Goal: Task Accomplishment & Management: Manage account settings

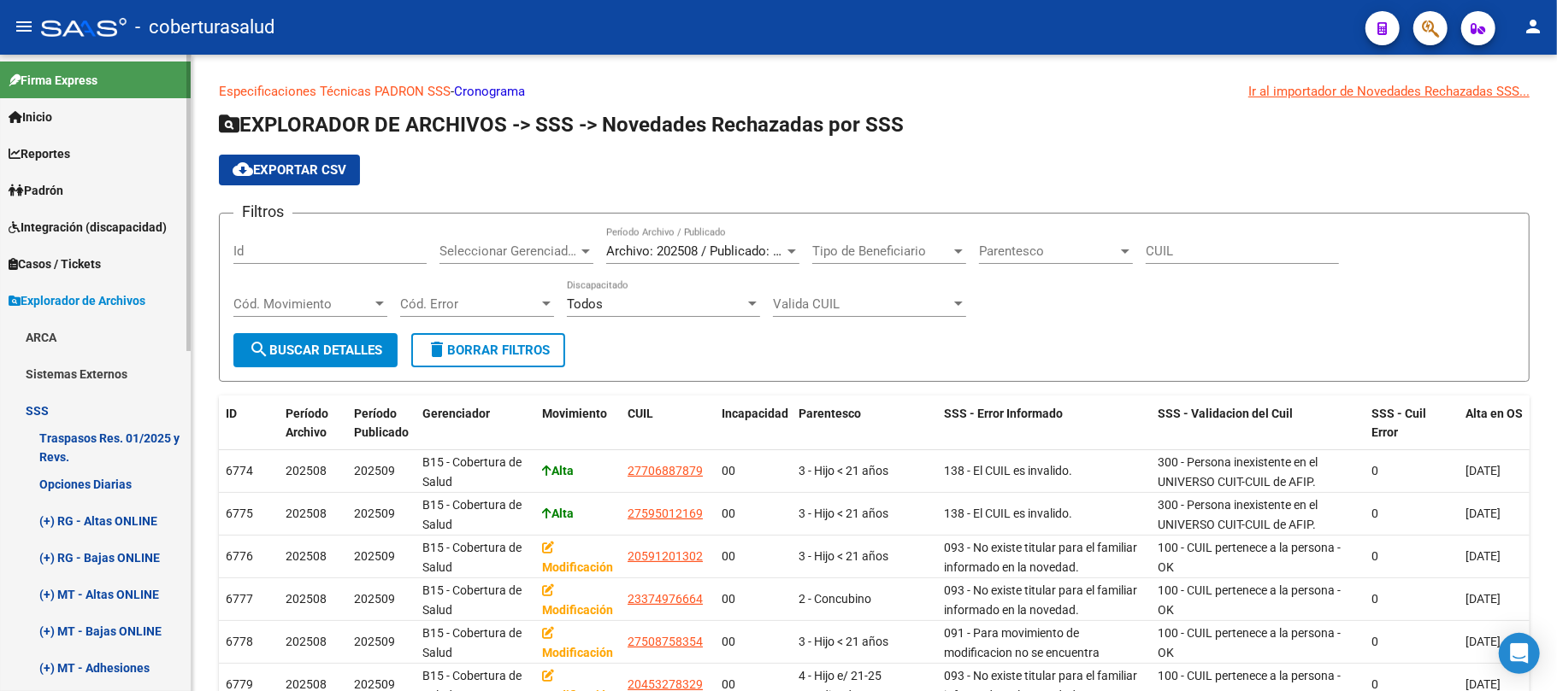
click at [77, 409] on link "SSS" at bounding box center [95, 410] width 191 height 37
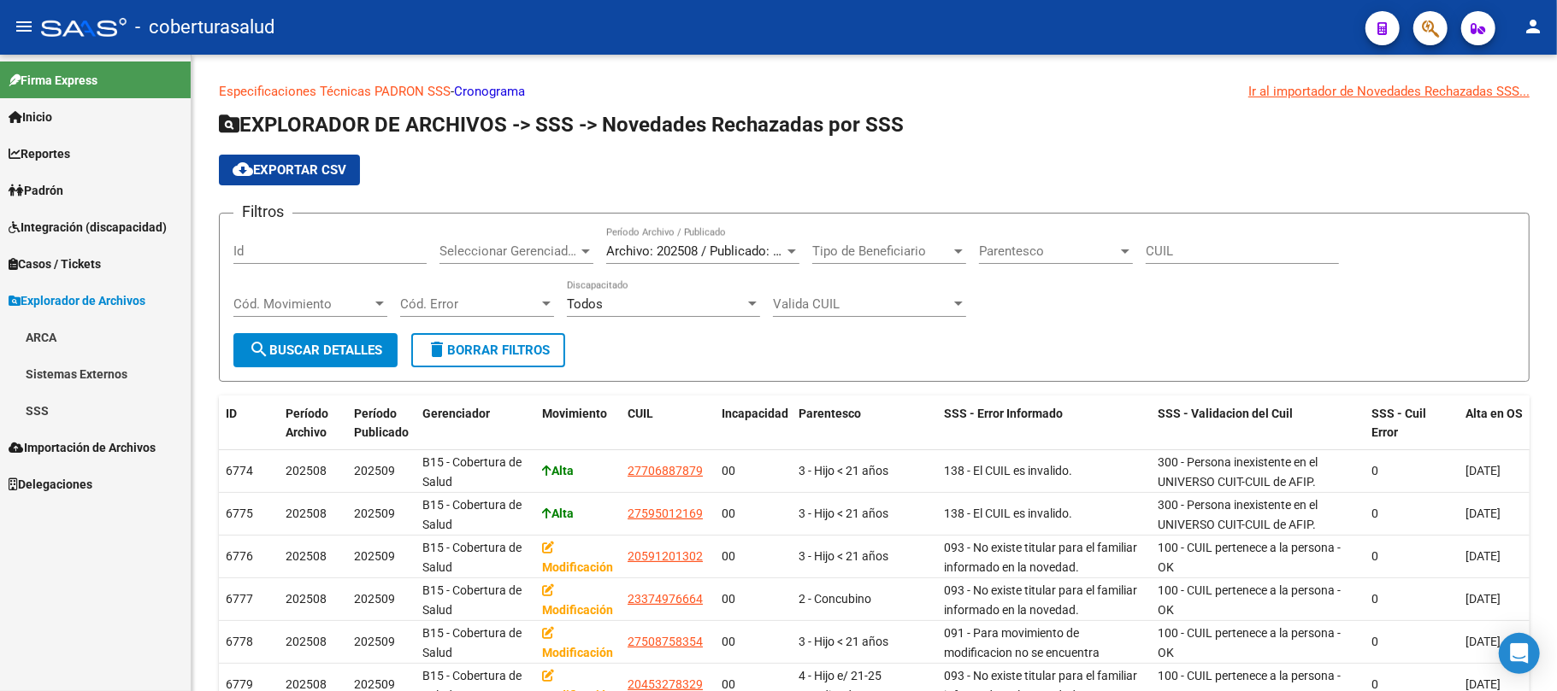
click at [89, 295] on span "Explorador de Archivos" at bounding box center [77, 300] width 137 height 19
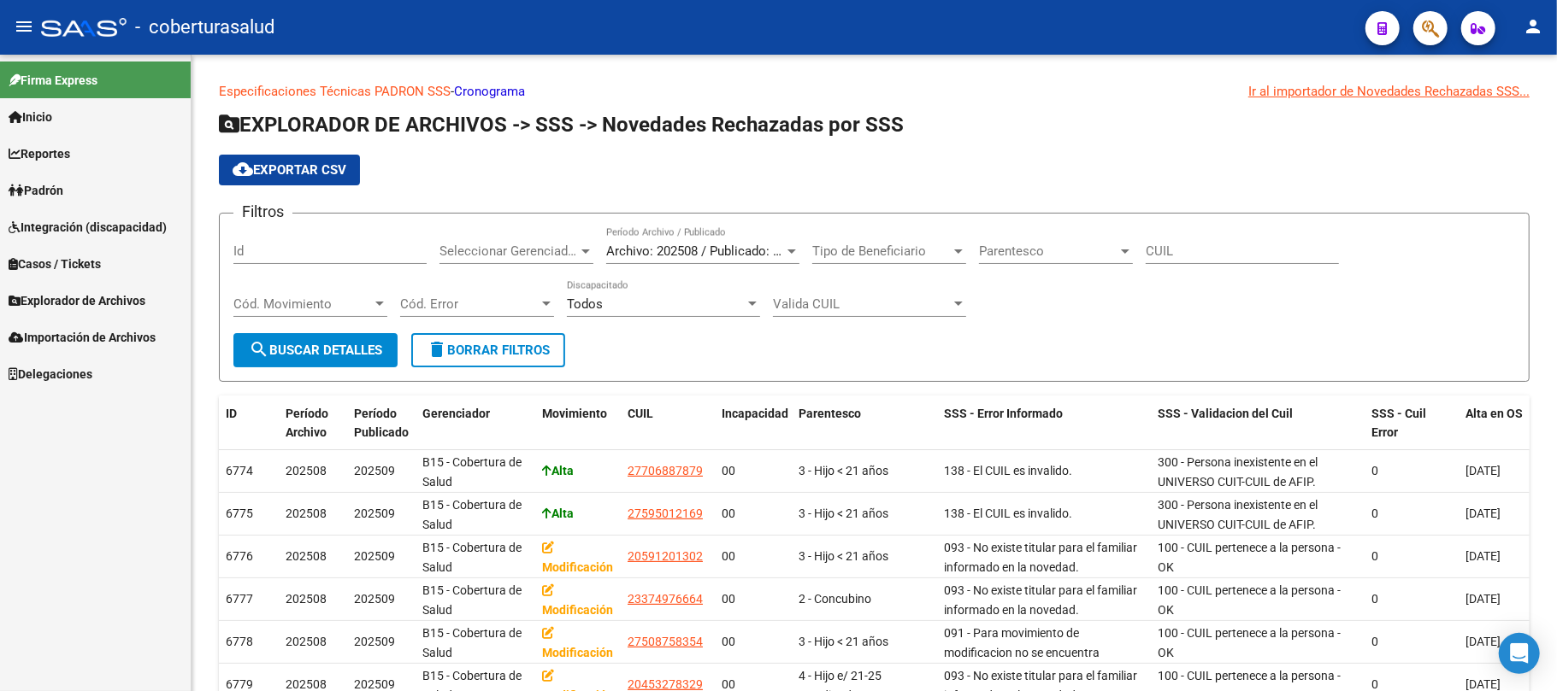
click at [76, 185] on link "Padrón" at bounding box center [95, 190] width 191 height 37
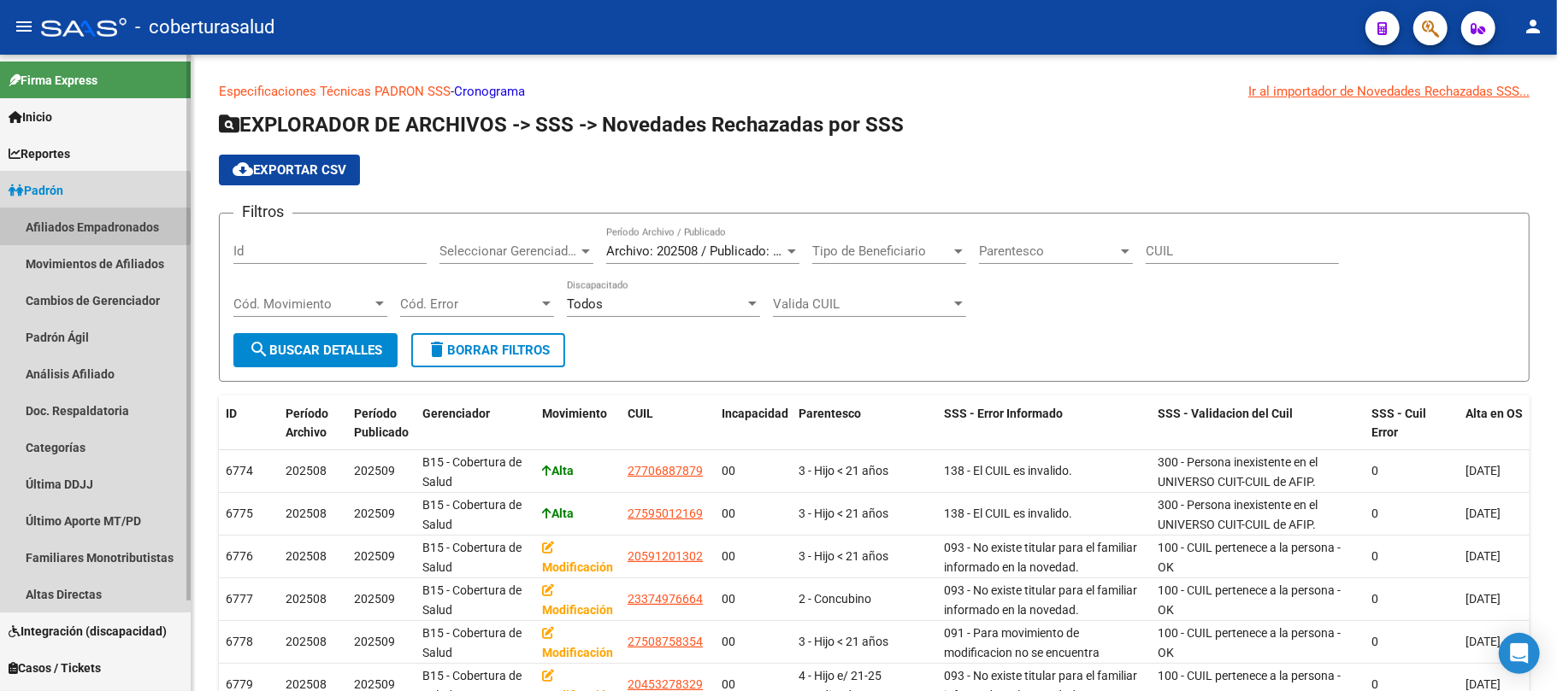
click at [50, 226] on link "Afiliados Empadronados" at bounding box center [95, 227] width 191 height 37
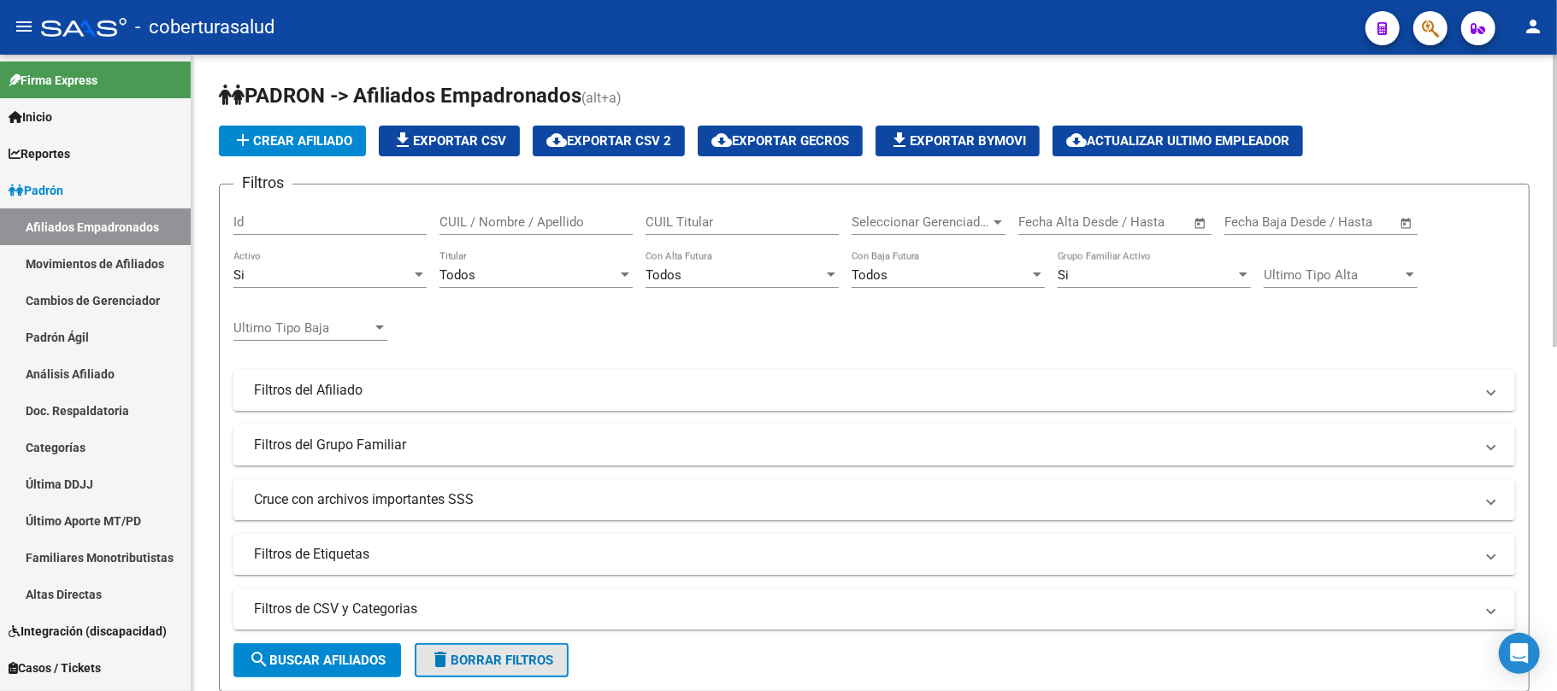
click at [542, 650] on button "delete Borrar Filtros" at bounding box center [492, 661] width 154 height 34
click at [569, 279] on div "Todos" at bounding box center [528, 275] width 178 height 15
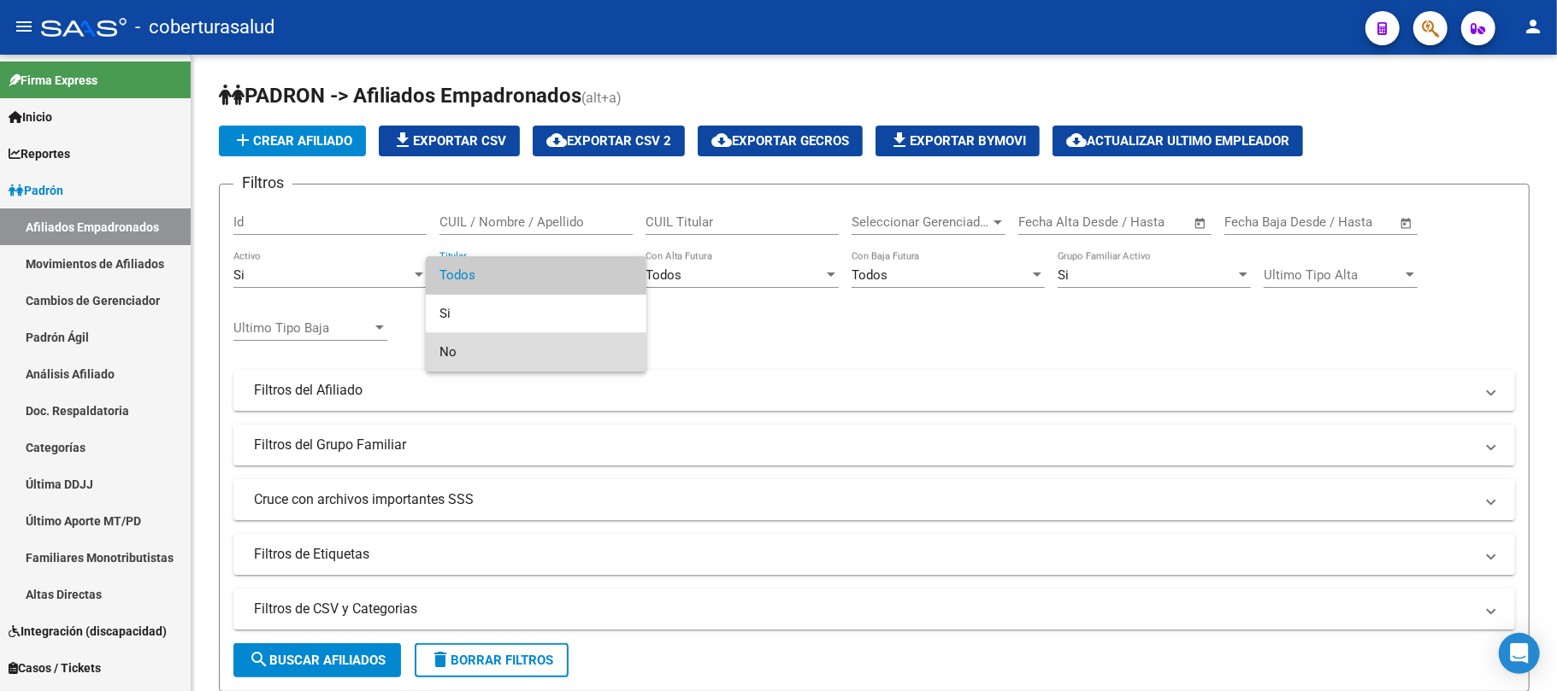
click at [533, 347] on span "No" at bounding box center [535, 352] width 193 height 38
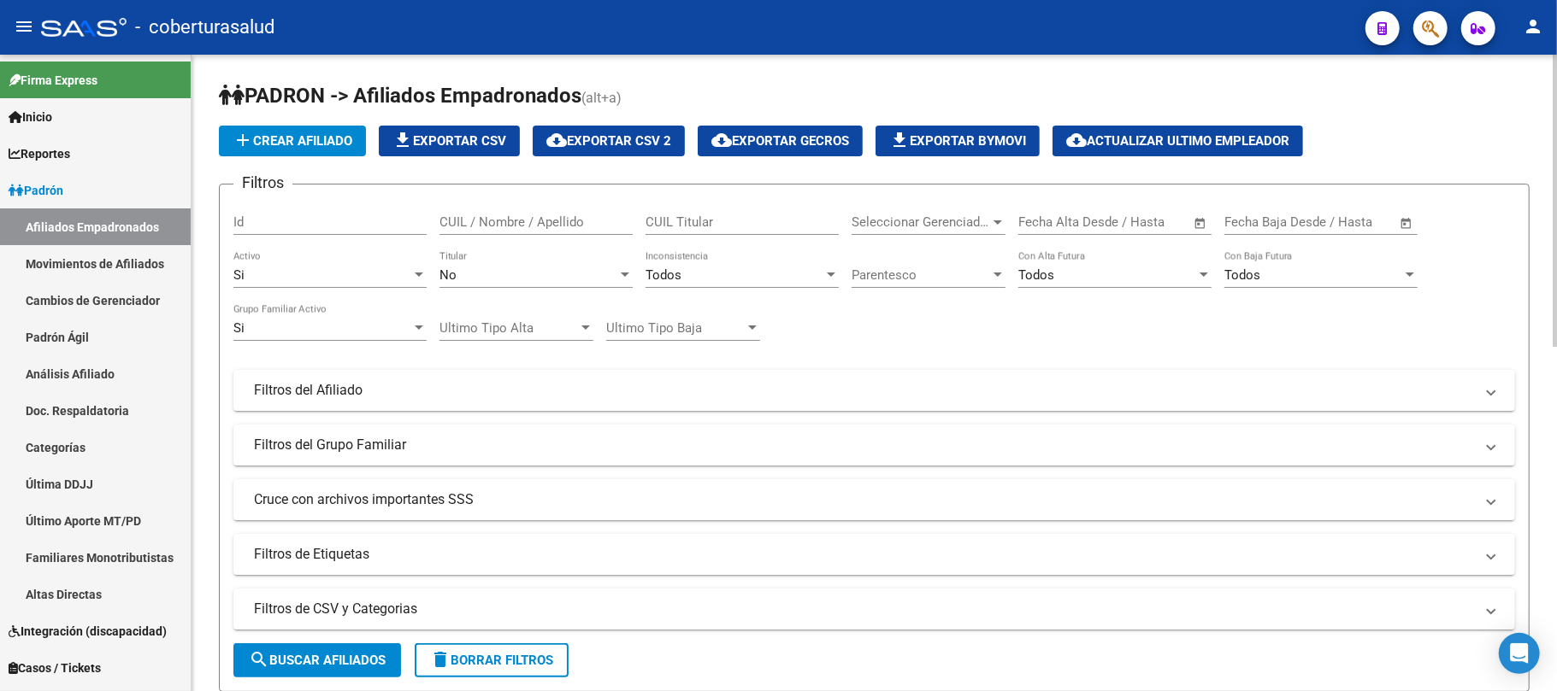
click at [990, 285] on div "Parentesco Parentesco" at bounding box center [928, 269] width 154 height 37
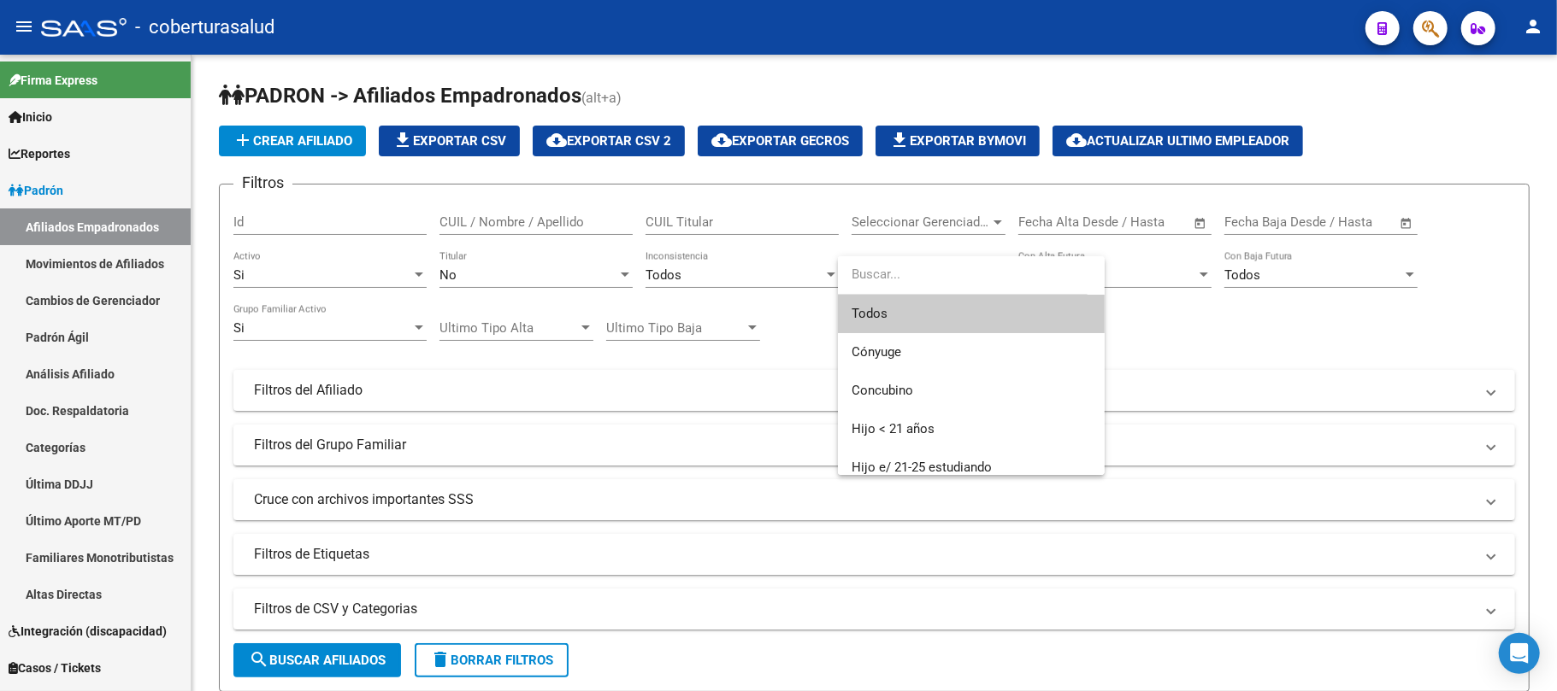
click at [1300, 395] on div at bounding box center [778, 345] width 1557 height 691
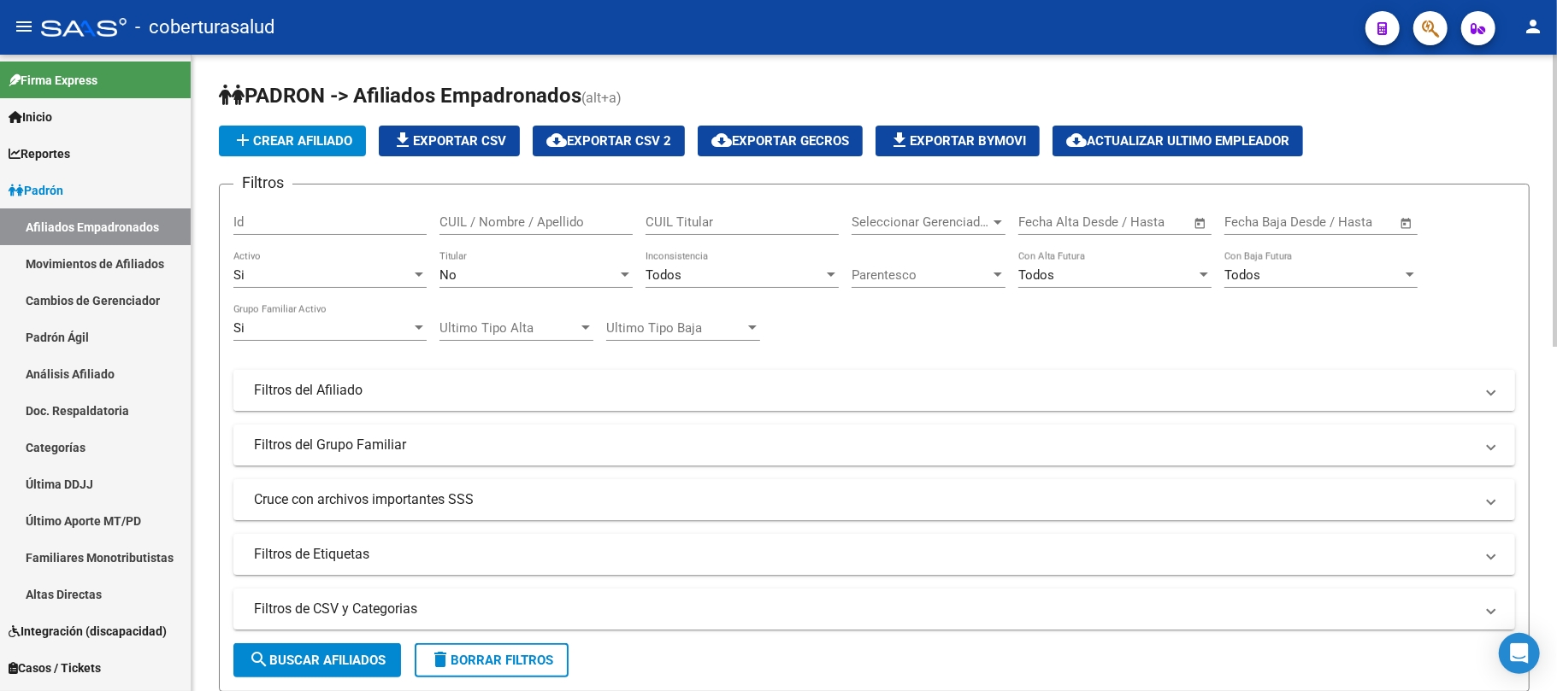
click at [499, 378] on mat-expansion-panel-header "Filtros del Afiliado" at bounding box center [873, 390] width 1281 height 41
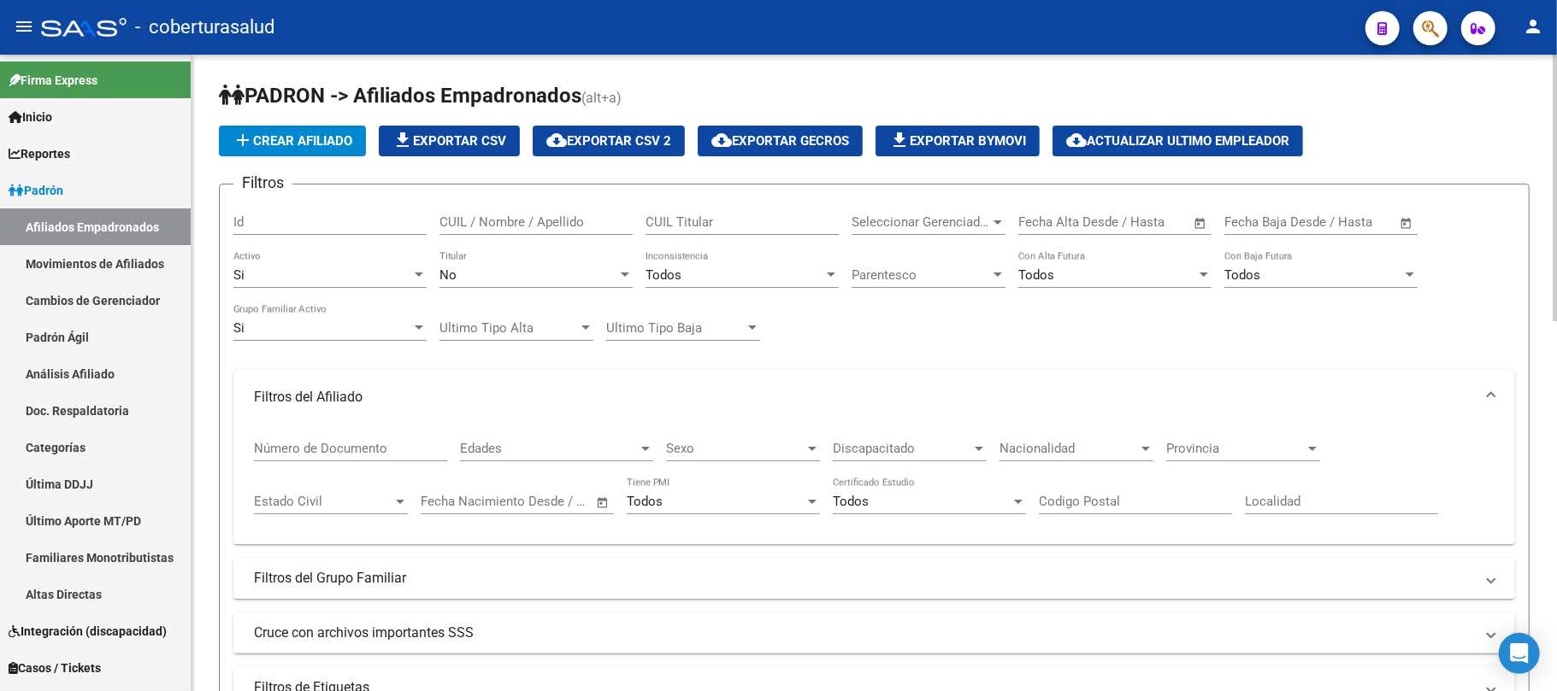
click at [911, 444] on span "Discapacitado" at bounding box center [902, 448] width 138 height 15
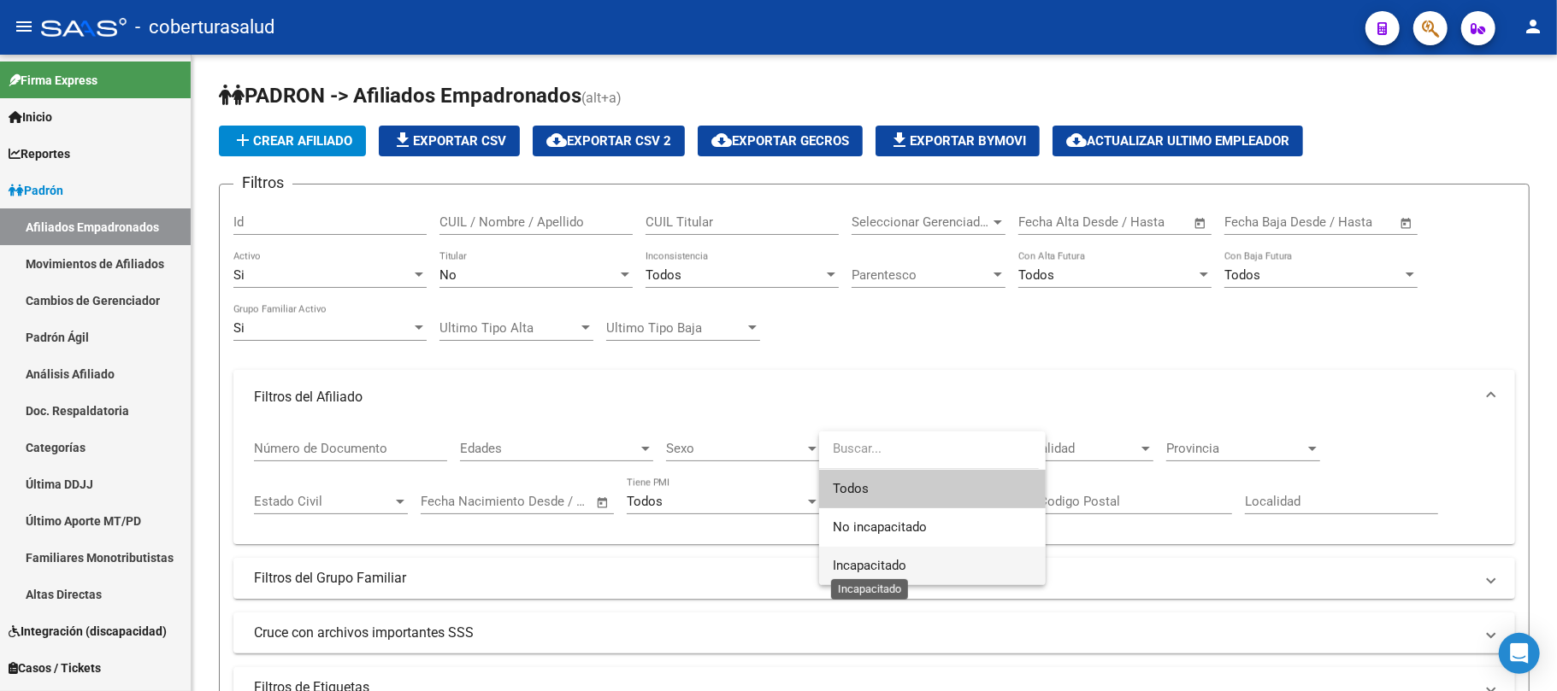
click at [860, 562] on span "Incapacitado" at bounding box center [870, 565] width 74 height 15
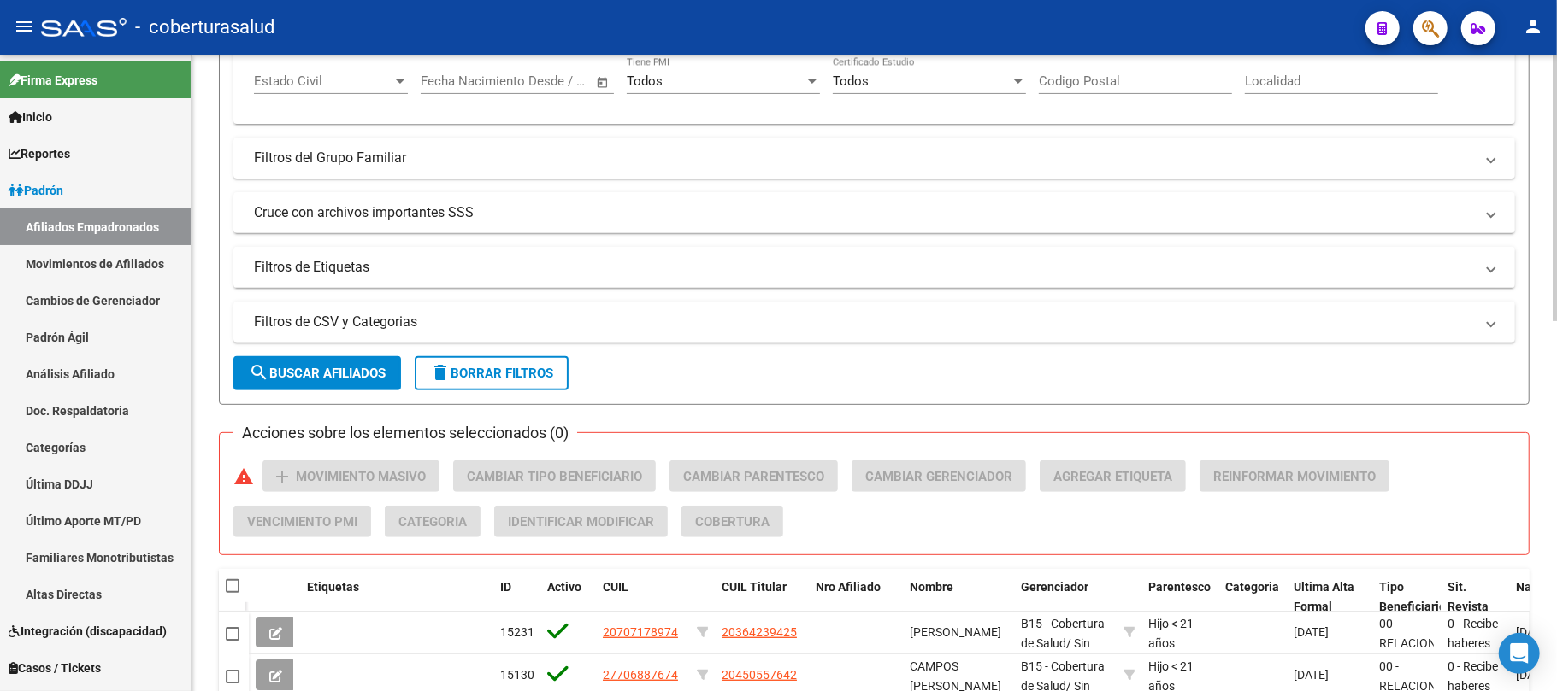
scroll to position [684, 0]
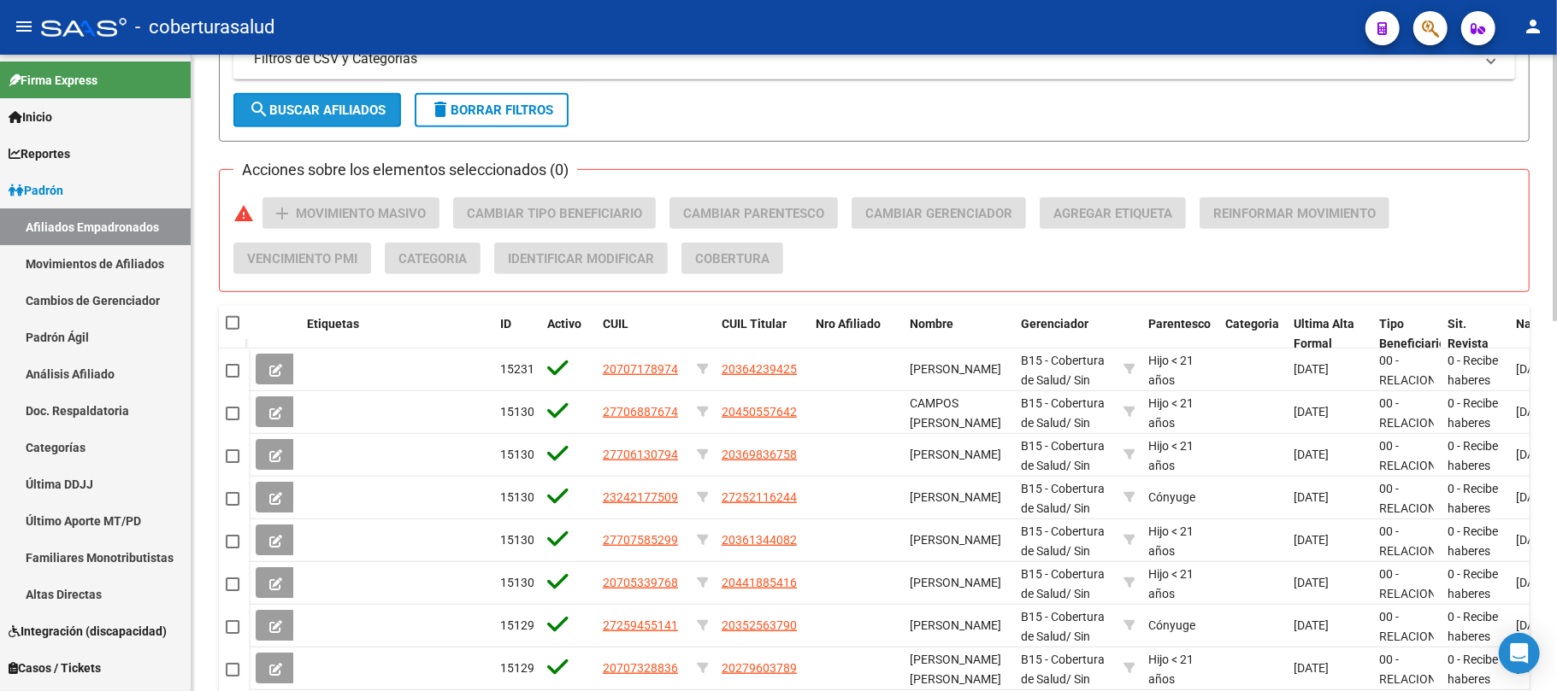
click at [339, 103] on span "search Buscar Afiliados" at bounding box center [317, 110] width 137 height 15
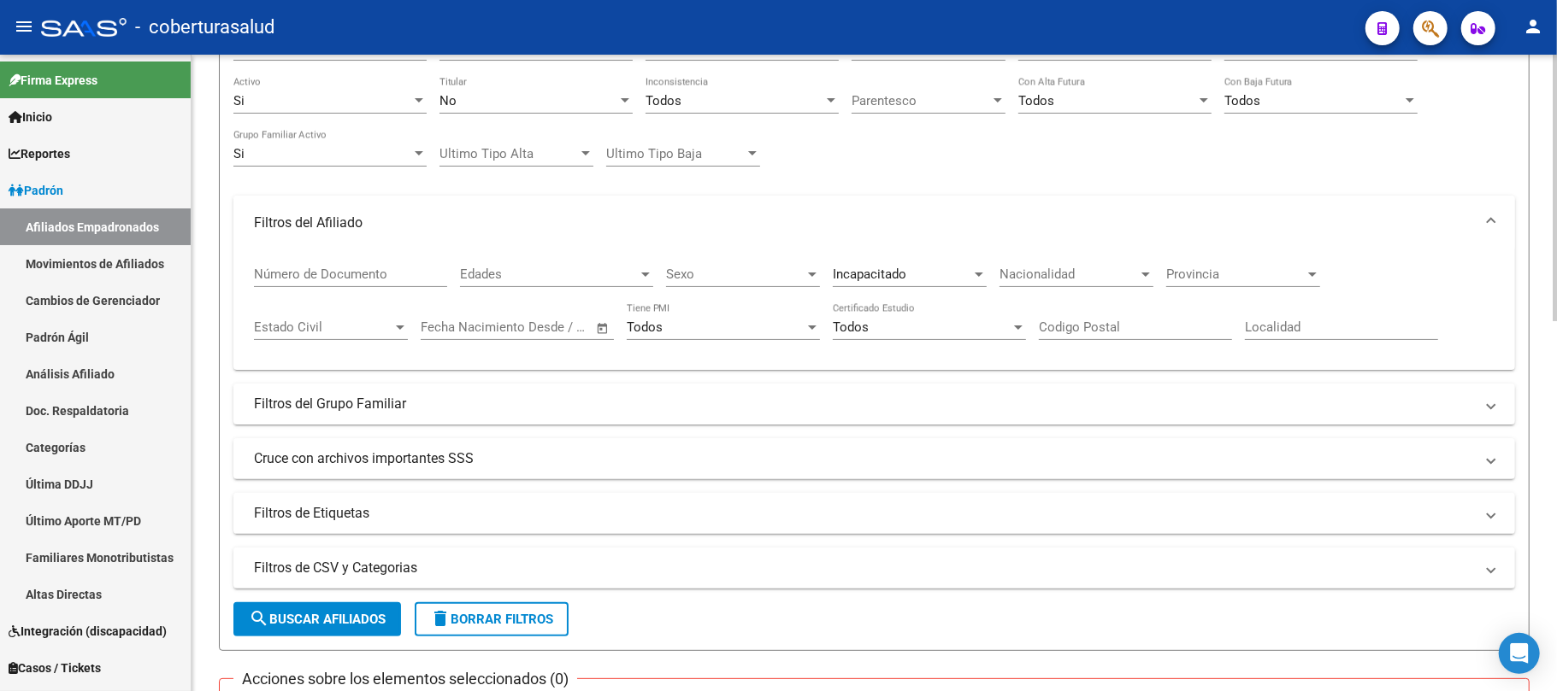
scroll to position [0, 0]
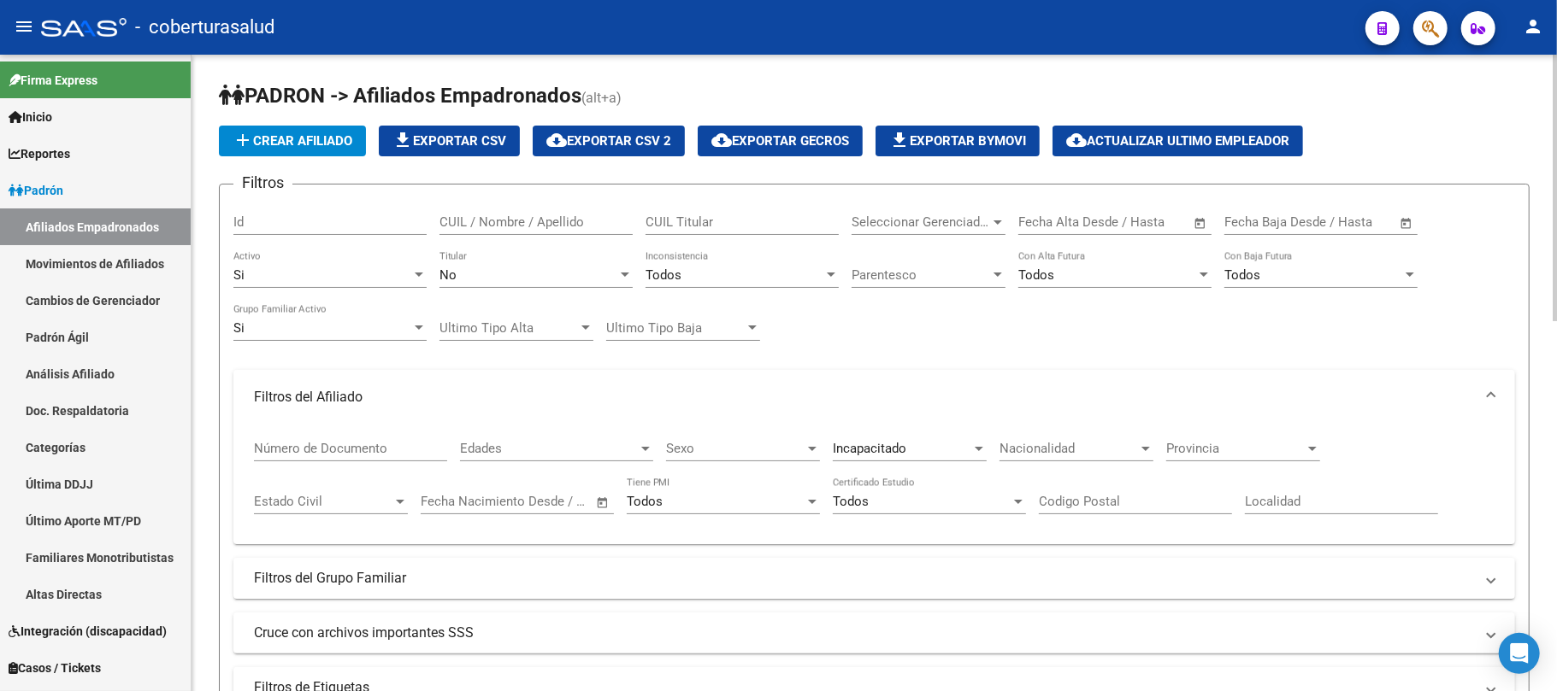
click at [434, 133] on span "file_download Exportar CSV" at bounding box center [449, 140] width 114 height 15
click at [46, 181] on span "Padrón" at bounding box center [36, 190] width 55 height 19
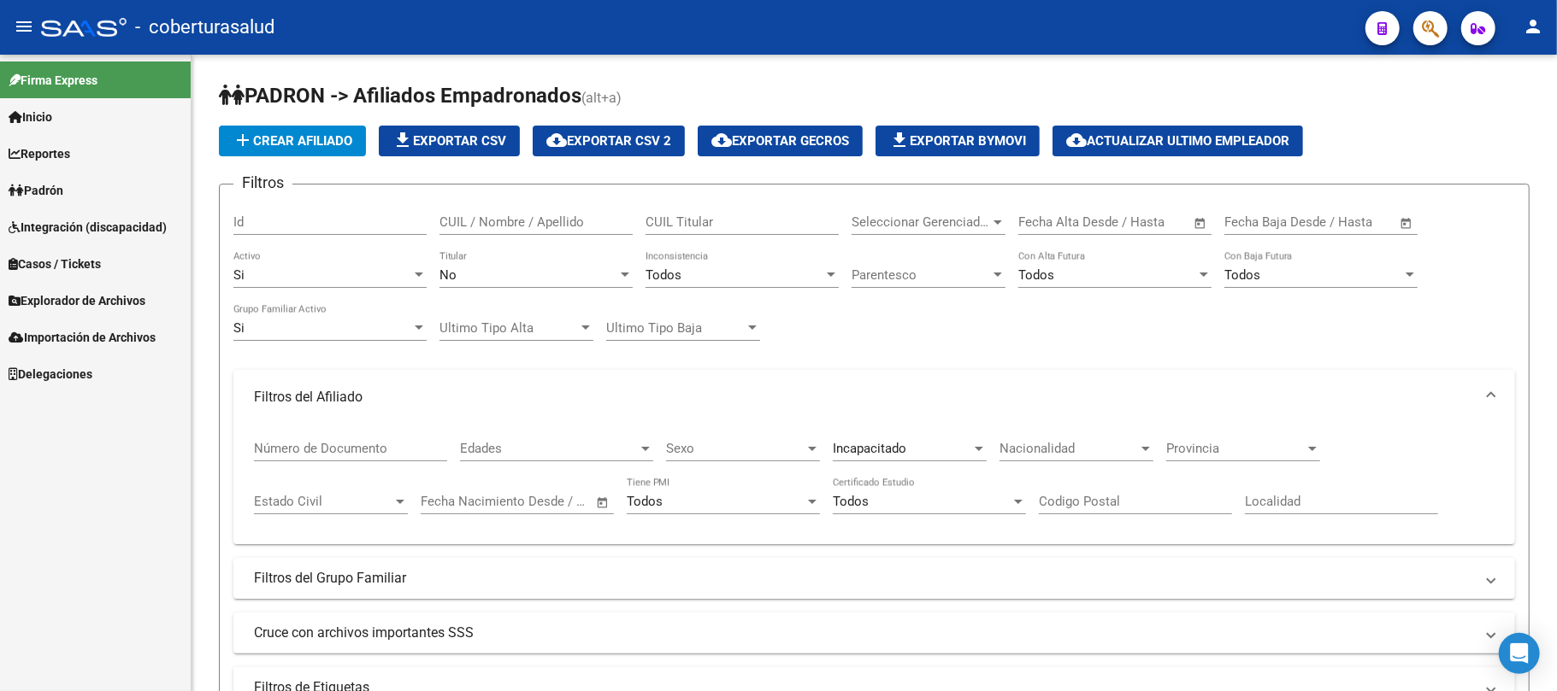
click at [118, 297] on span "Explorador de Archivos" at bounding box center [77, 300] width 137 height 19
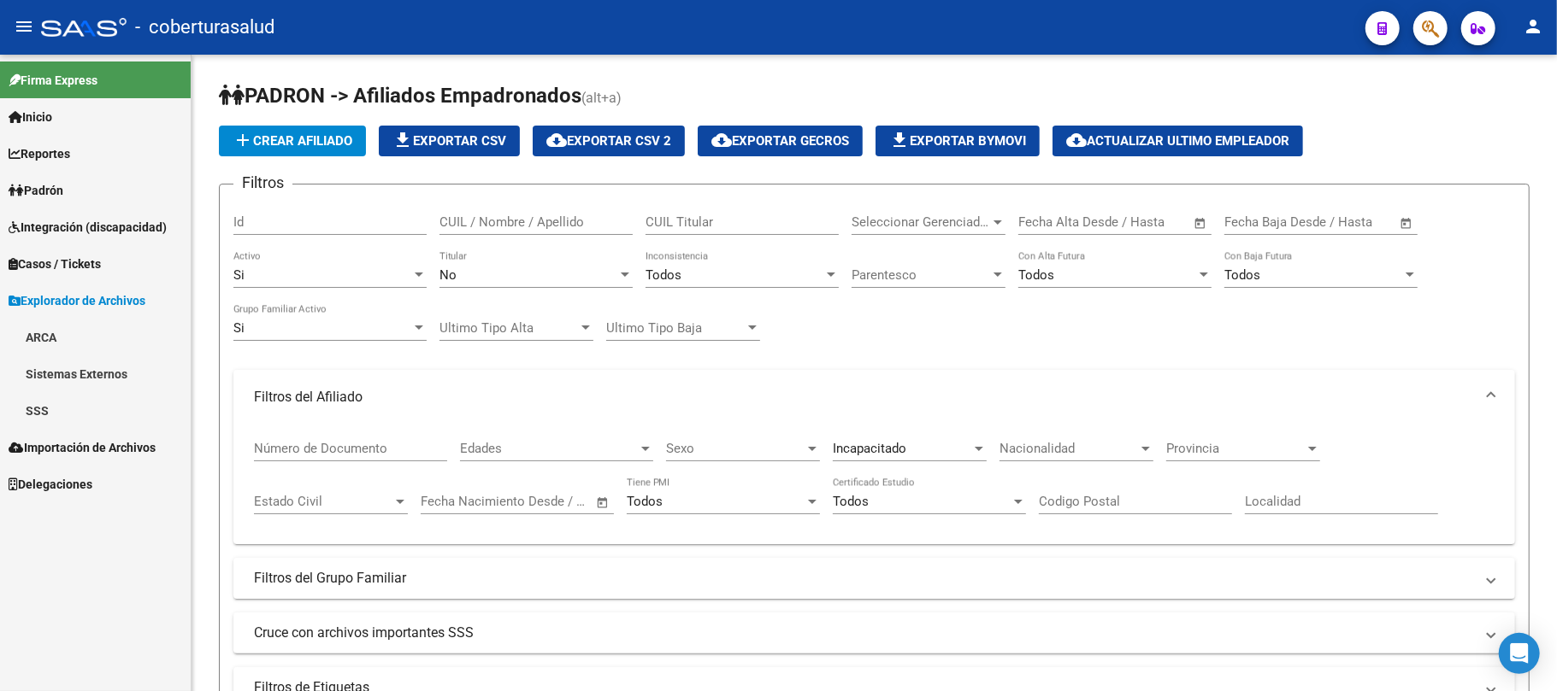
click at [28, 412] on link "SSS" at bounding box center [95, 410] width 191 height 37
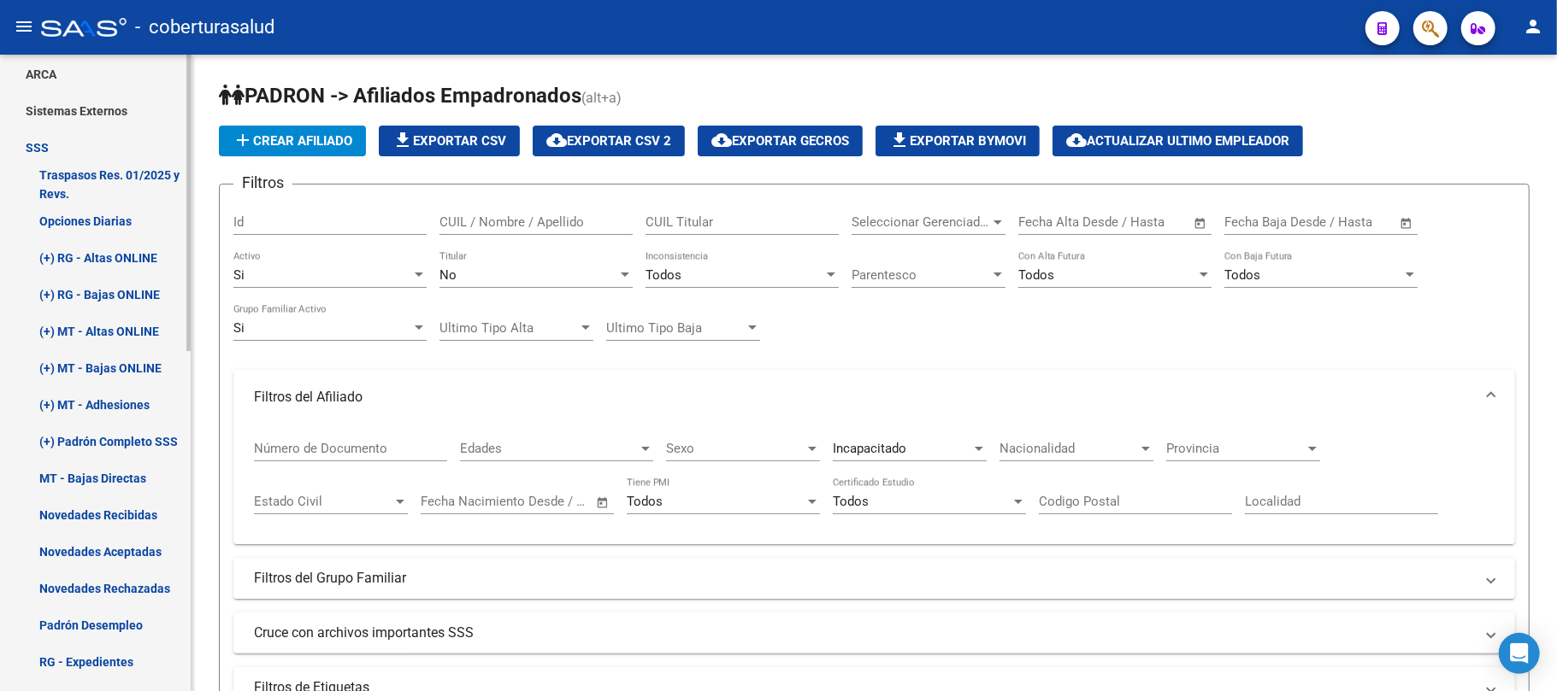
scroll to position [274, 0]
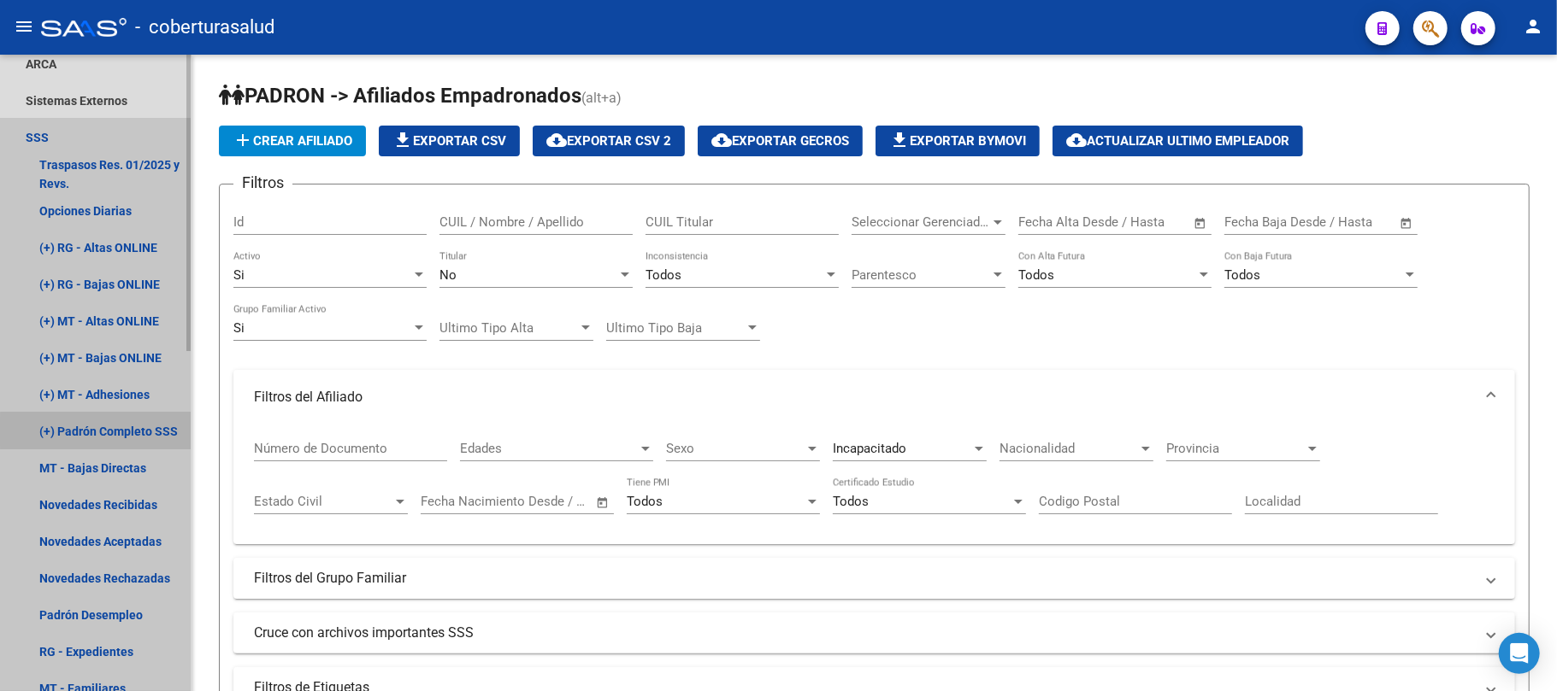
click at [137, 433] on link "(+) Padrón Completo SSS" at bounding box center [95, 431] width 191 height 37
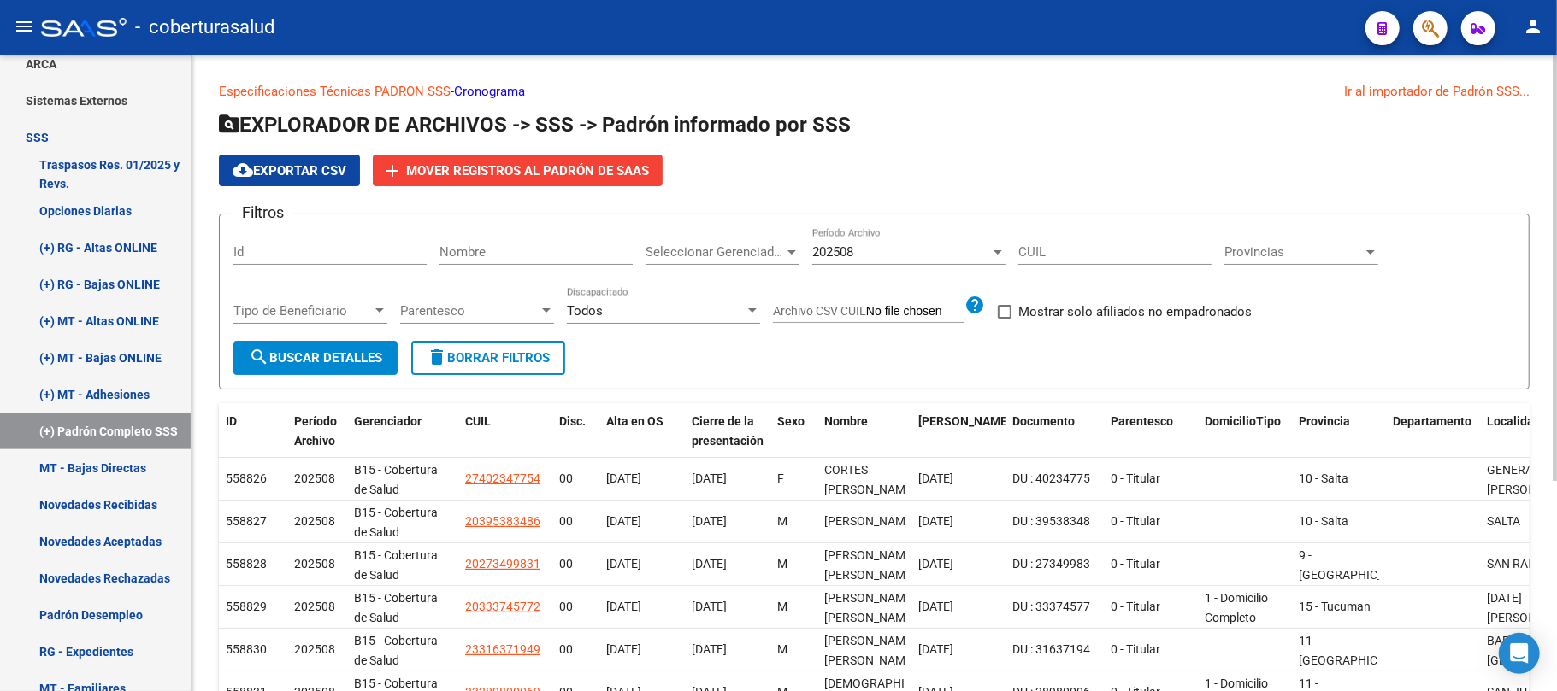
click at [520, 354] on span "delete Borrar Filtros" at bounding box center [488, 357] width 123 height 15
click at [315, 164] on span "cloud_download Exportar CSV" at bounding box center [289, 170] width 114 height 15
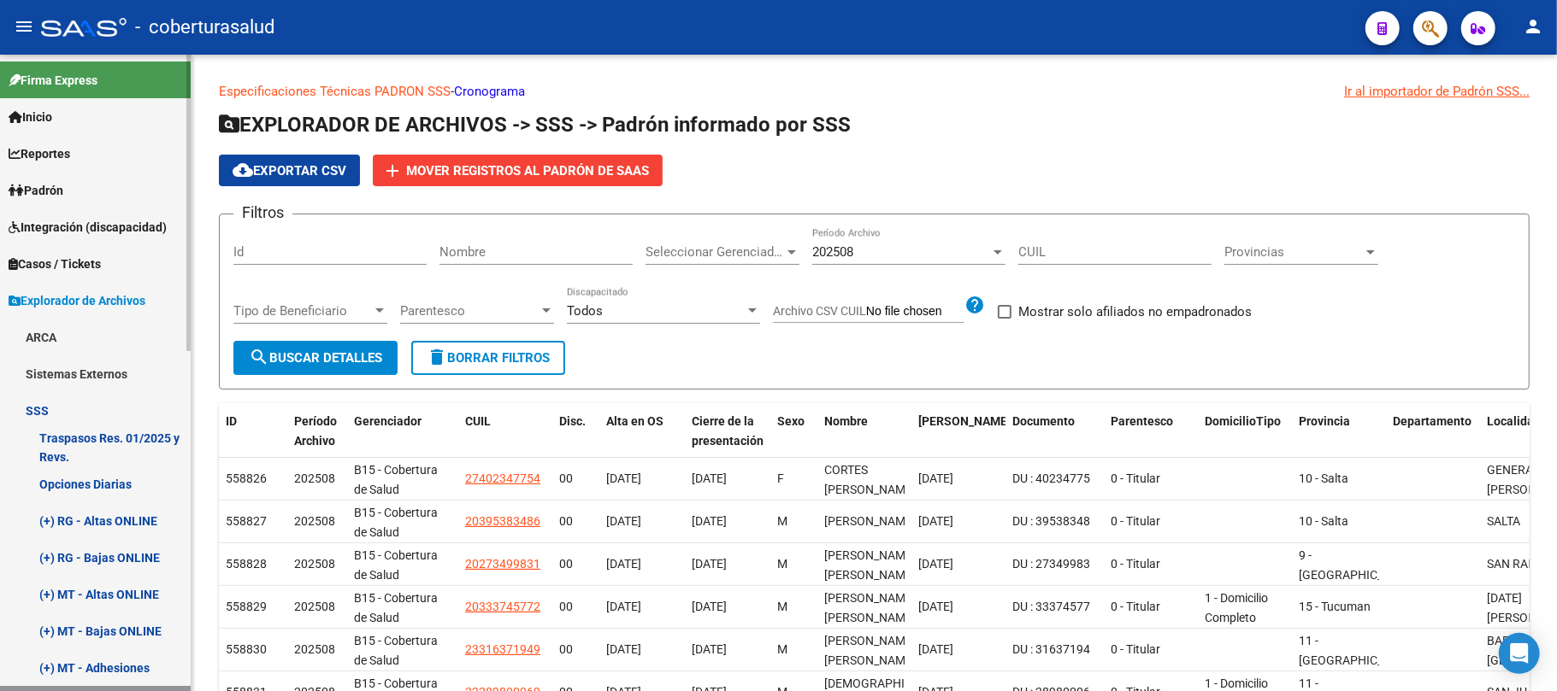
click at [44, 80] on span "Firma Express" at bounding box center [53, 80] width 89 height 19
click at [174, 22] on span "- coberturasalud" at bounding box center [204, 28] width 139 height 38
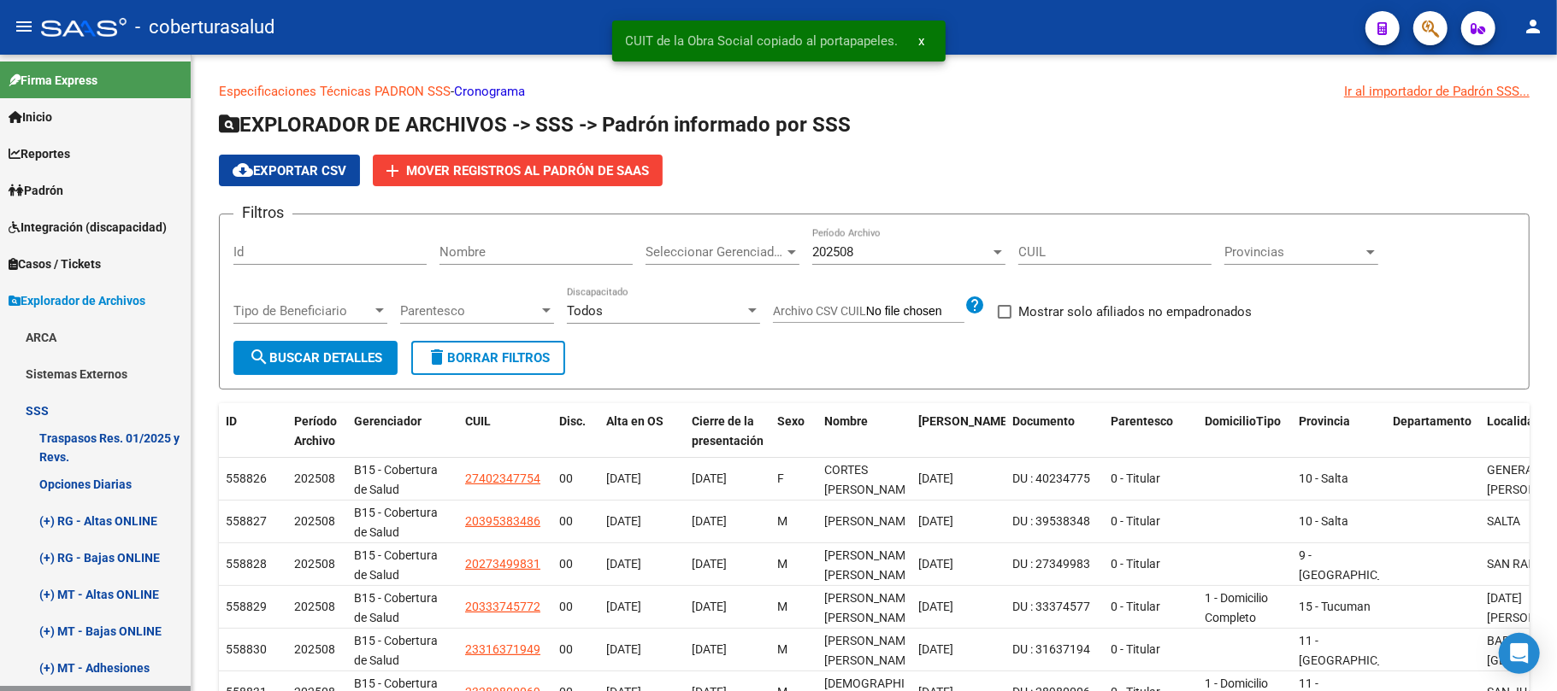
click at [85, 28] on div at bounding box center [83, 27] width 85 height 19
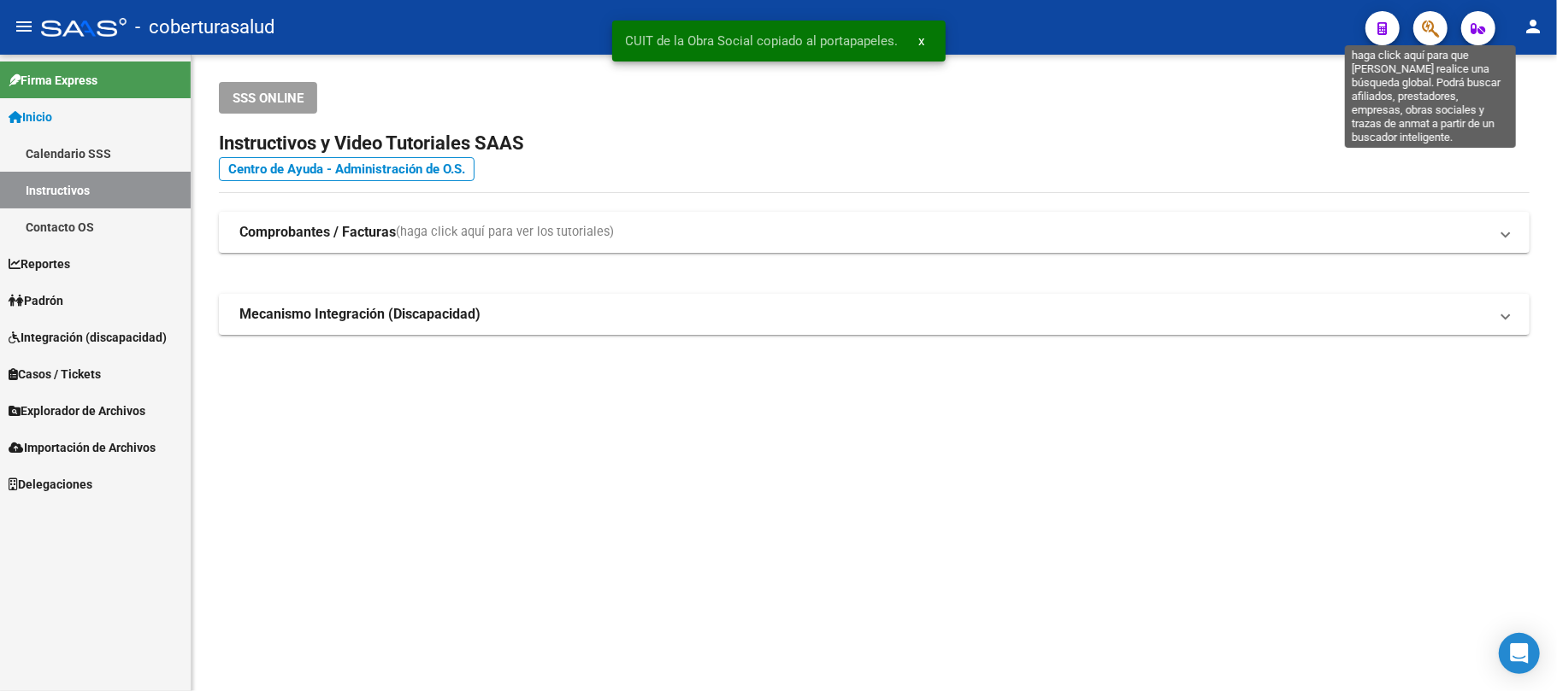
click at [1437, 24] on icon "button" at bounding box center [1429, 29] width 17 height 20
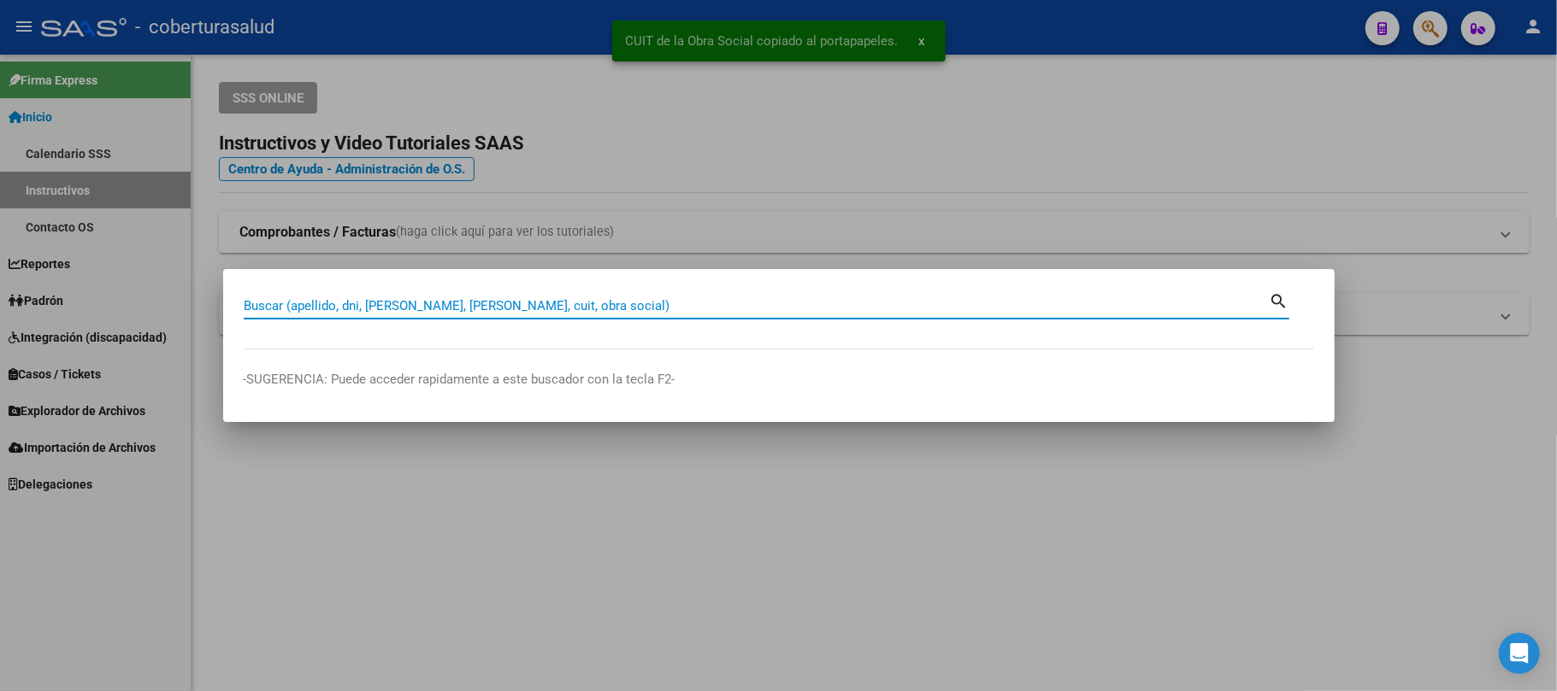
paste input "30707761896"
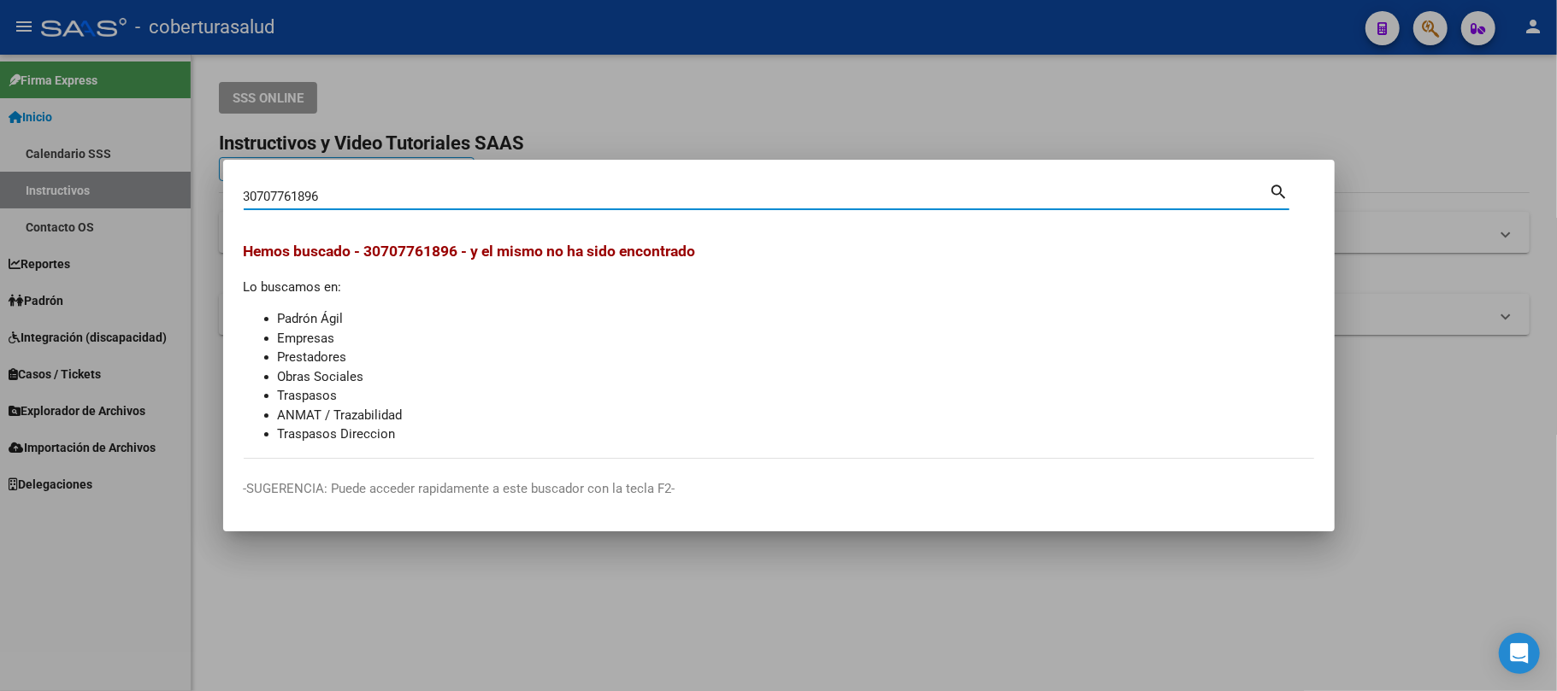
drag, startPoint x: 116, startPoint y: 195, endPoint x: 36, endPoint y: 190, distance: 80.5
click at [44, 193] on div "30707761896 Buscar (apellido, dni, cuil, nro traspaso, cuit, obra social) searc…" at bounding box center [778, 345] width 1557 height 691
paste input "14387568"
type input "14387568"
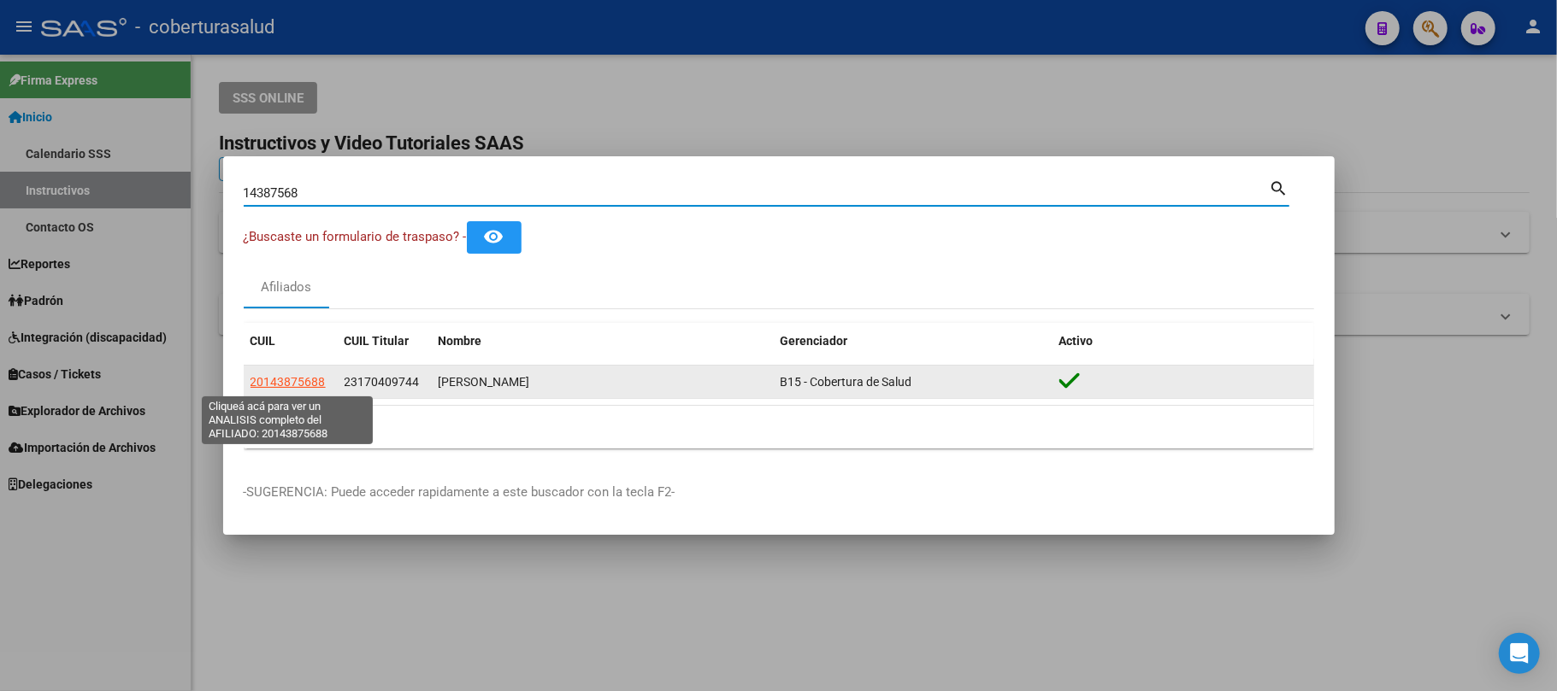
click at [279, 380] on span "20143875688" at bounding box center [287, 382] width 75 height 14
type textarea "20143875688"
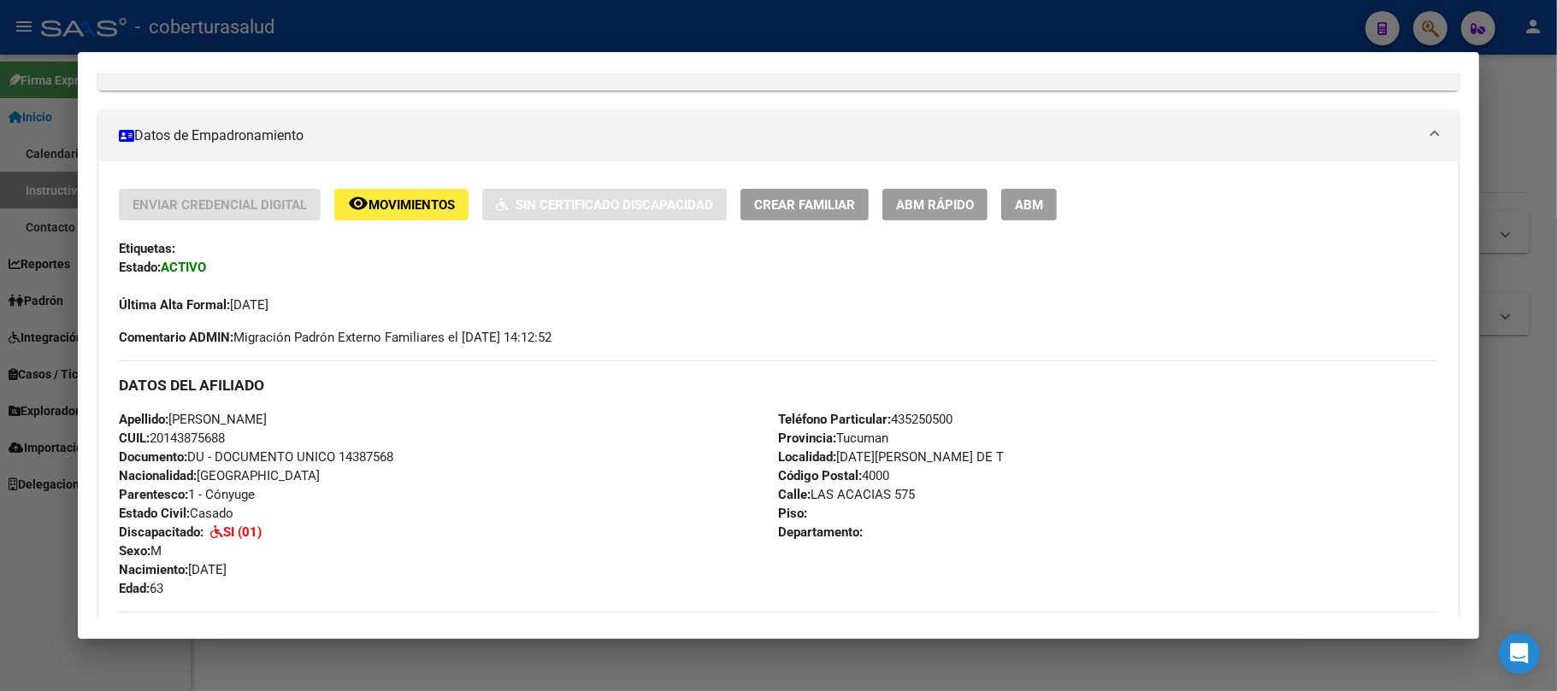
scroll to position [227, 0]
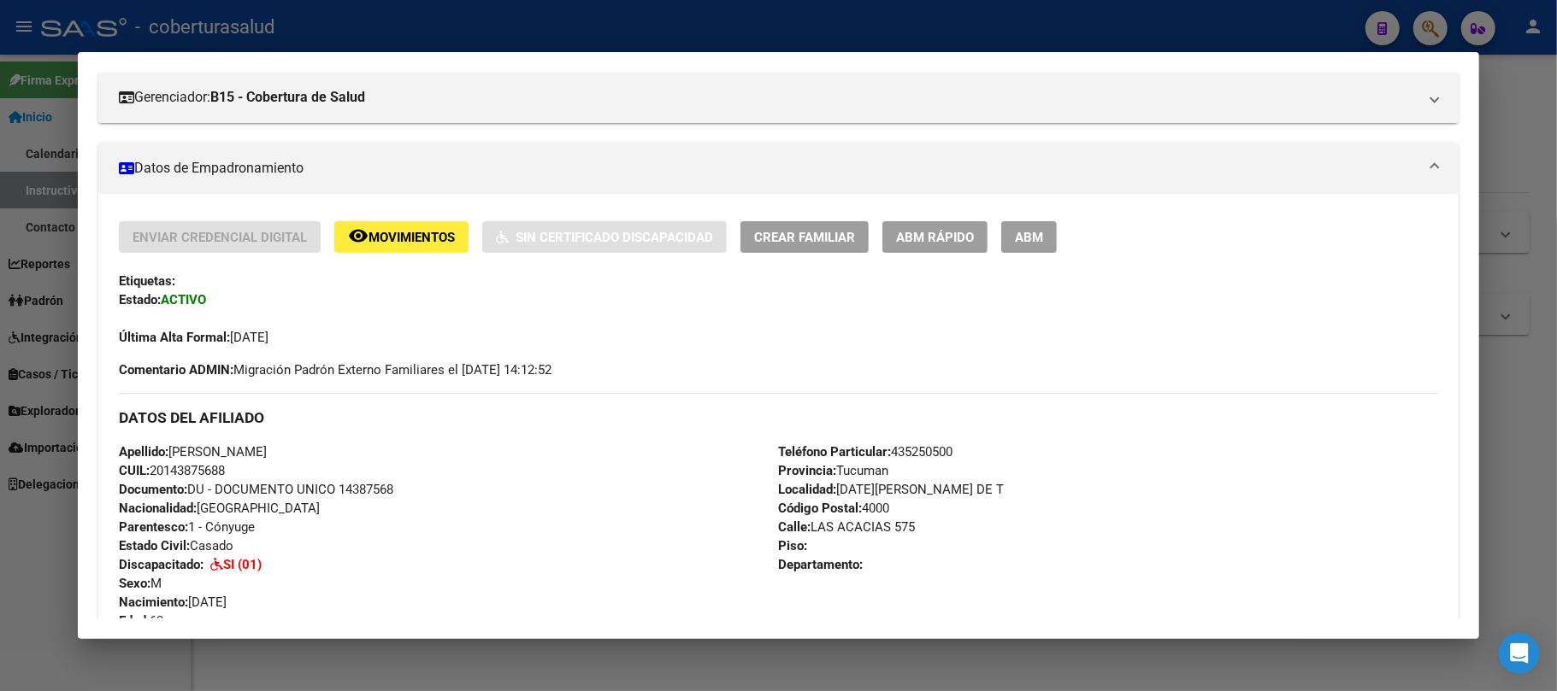
click at [1022, 230] on span "ABM" at bounding box center [1029, 237] width 28 height 15
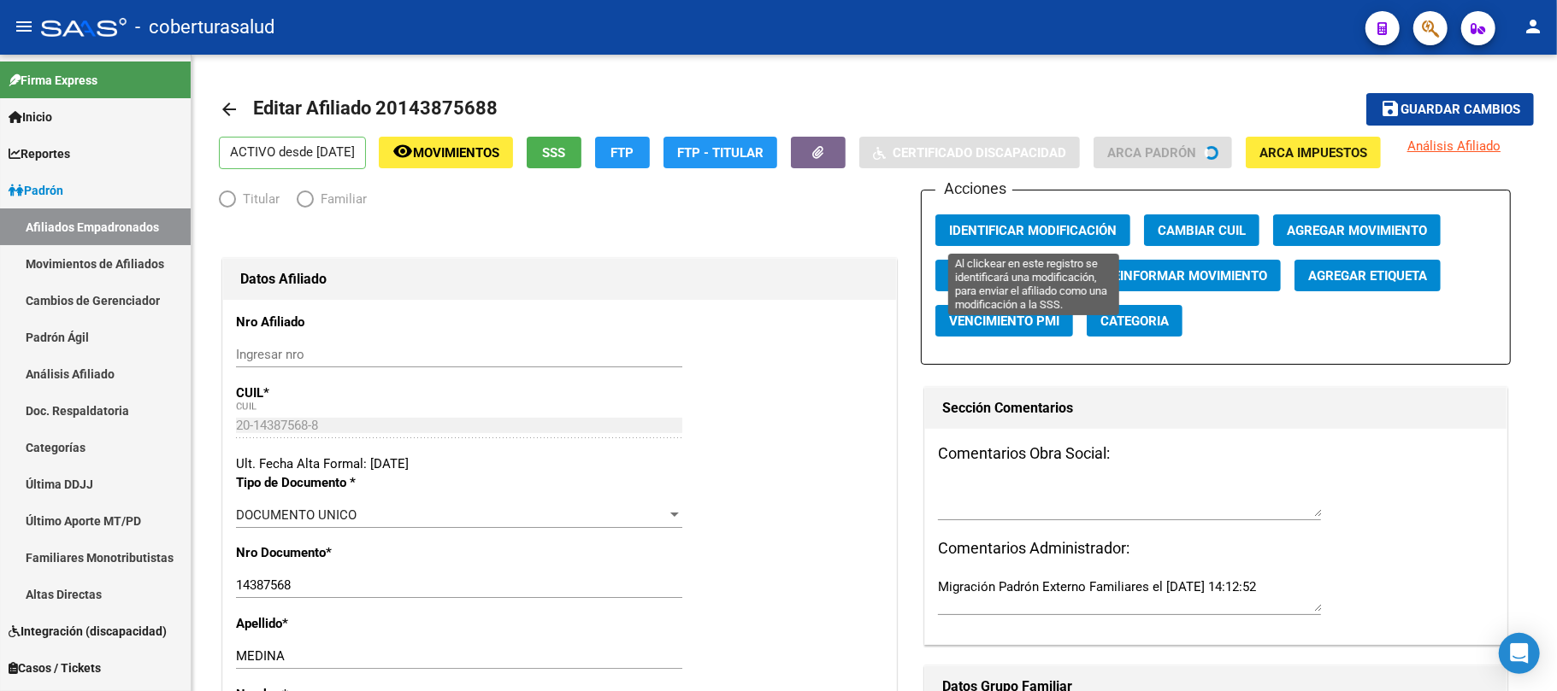
radio input "true"
type input "30-54376274-8"
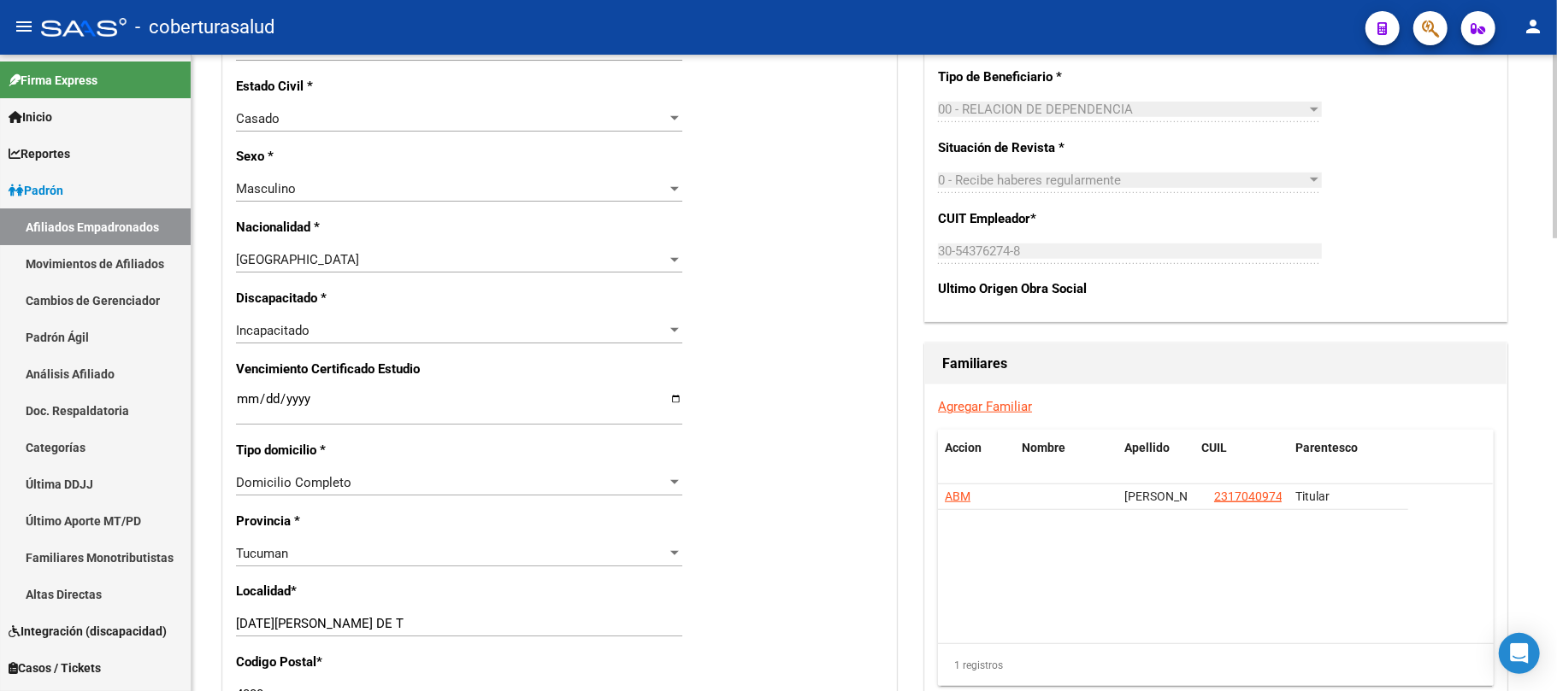
scroll to position [886, 0]
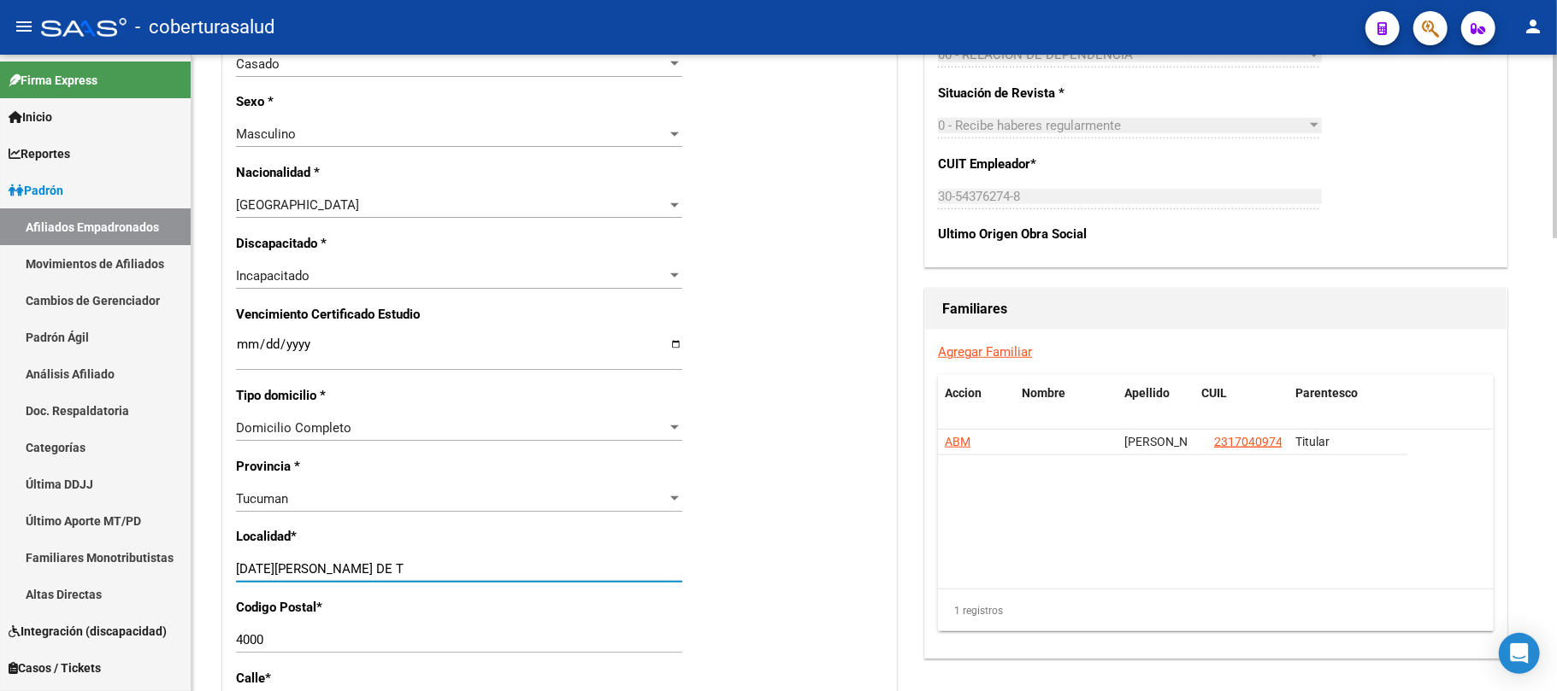
click at [397, 574] on input "[DATE][PERSON_NAME] DE T" at bounding box center [459, 569] width 446 height 15
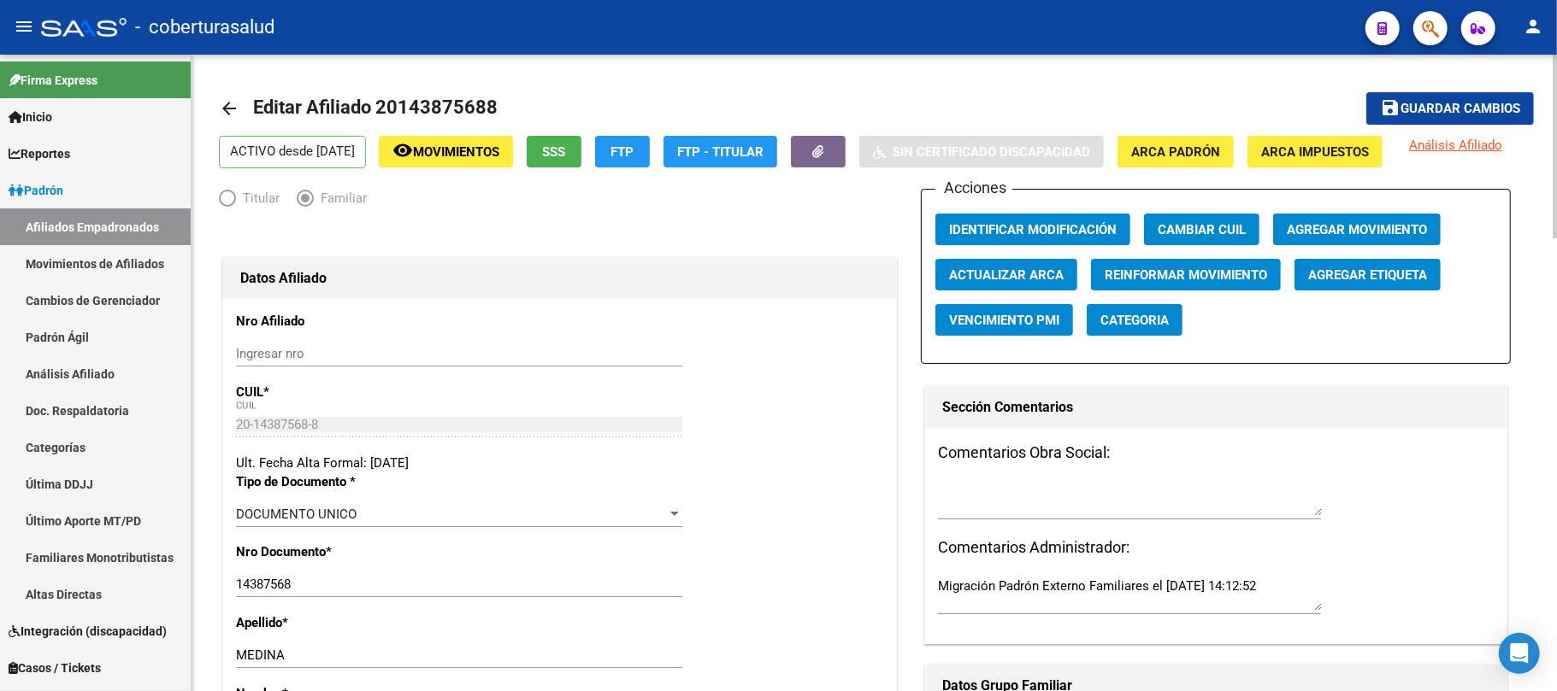
scroll to position [0, 0]
type input "[DATE][PERSON_NAME] DE TUCUMAN"
click at [1422, 108] on span "Guardar cambios" at bounding box center [1460, 110] width 120 height 15
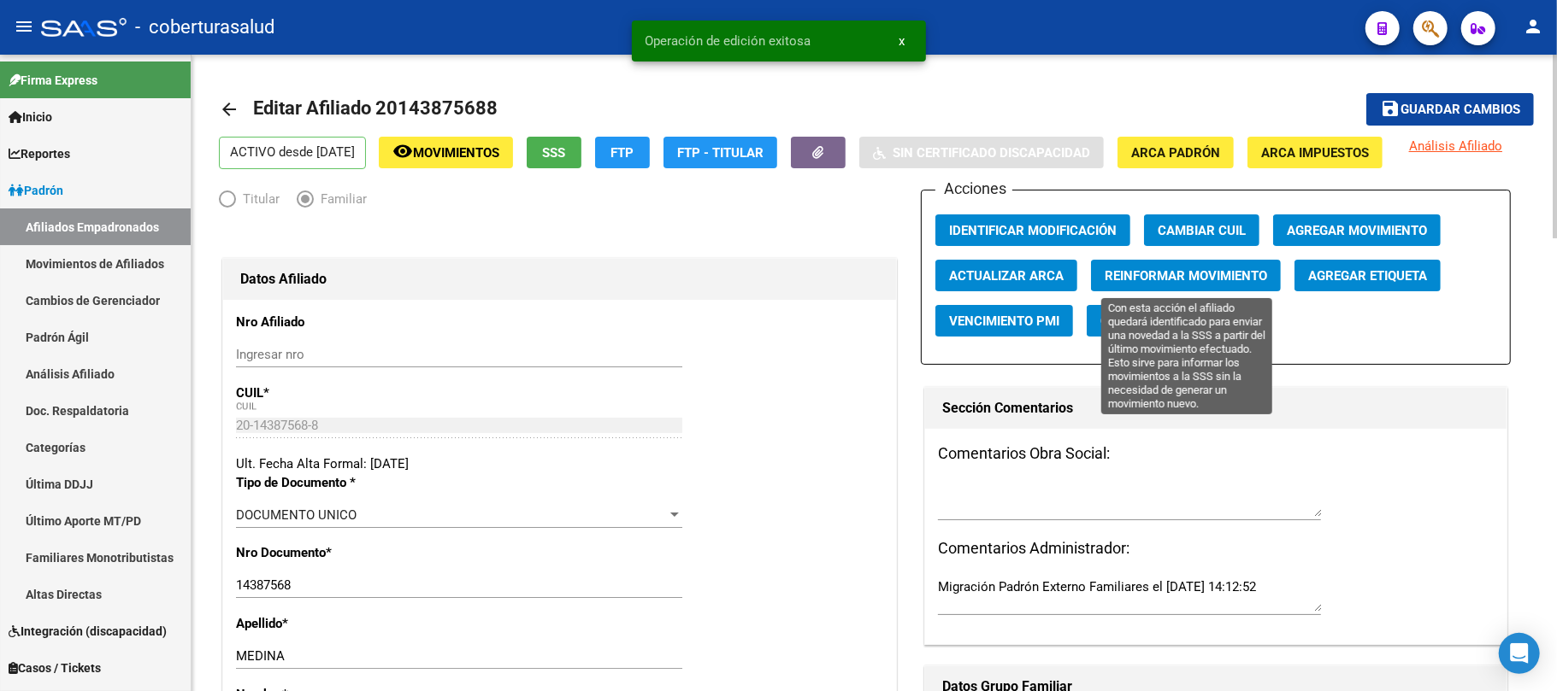
click at [1193, 268] on span "Reinformar Movimiento" at bounding box center [1185, 275] width 162 height 15
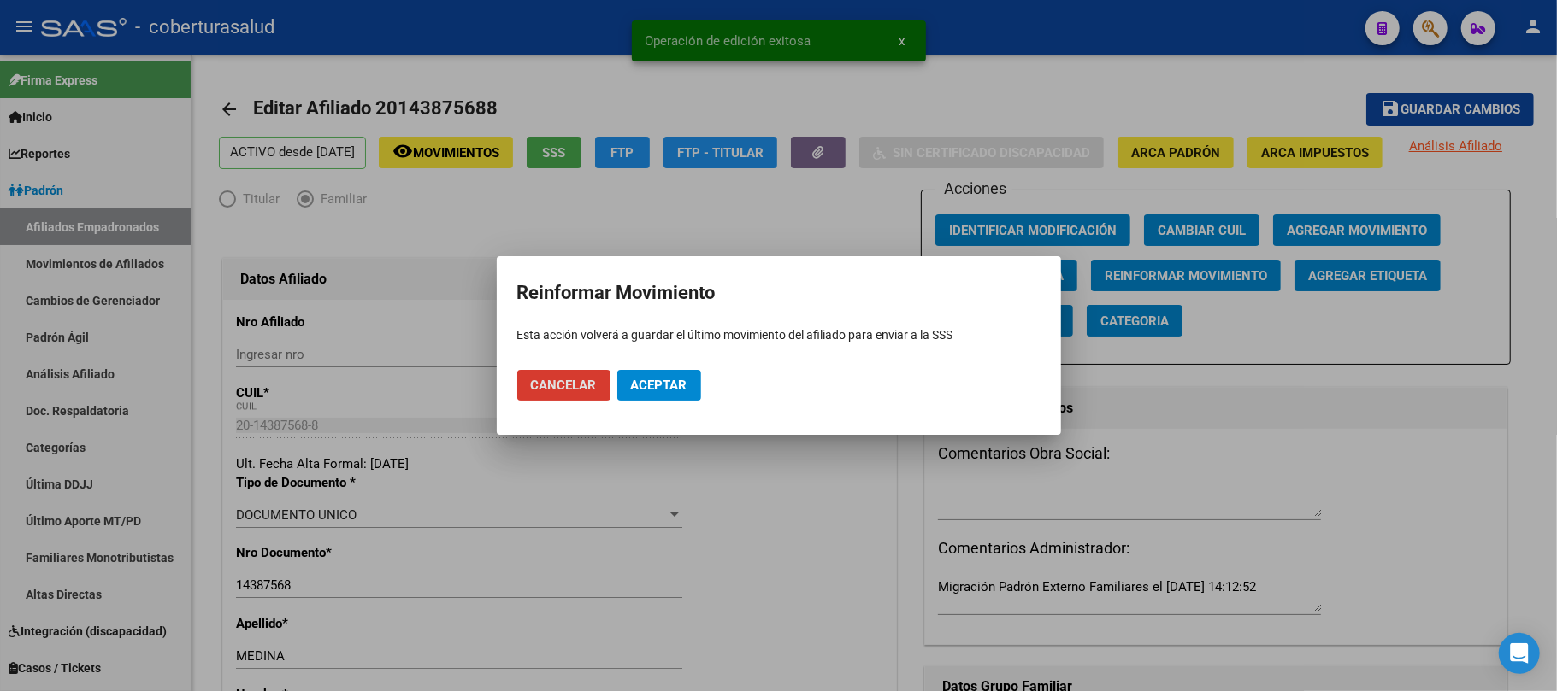
click at [664, 374] on button "Aceptar" at bounding box center [659, 385] width 84 height 31
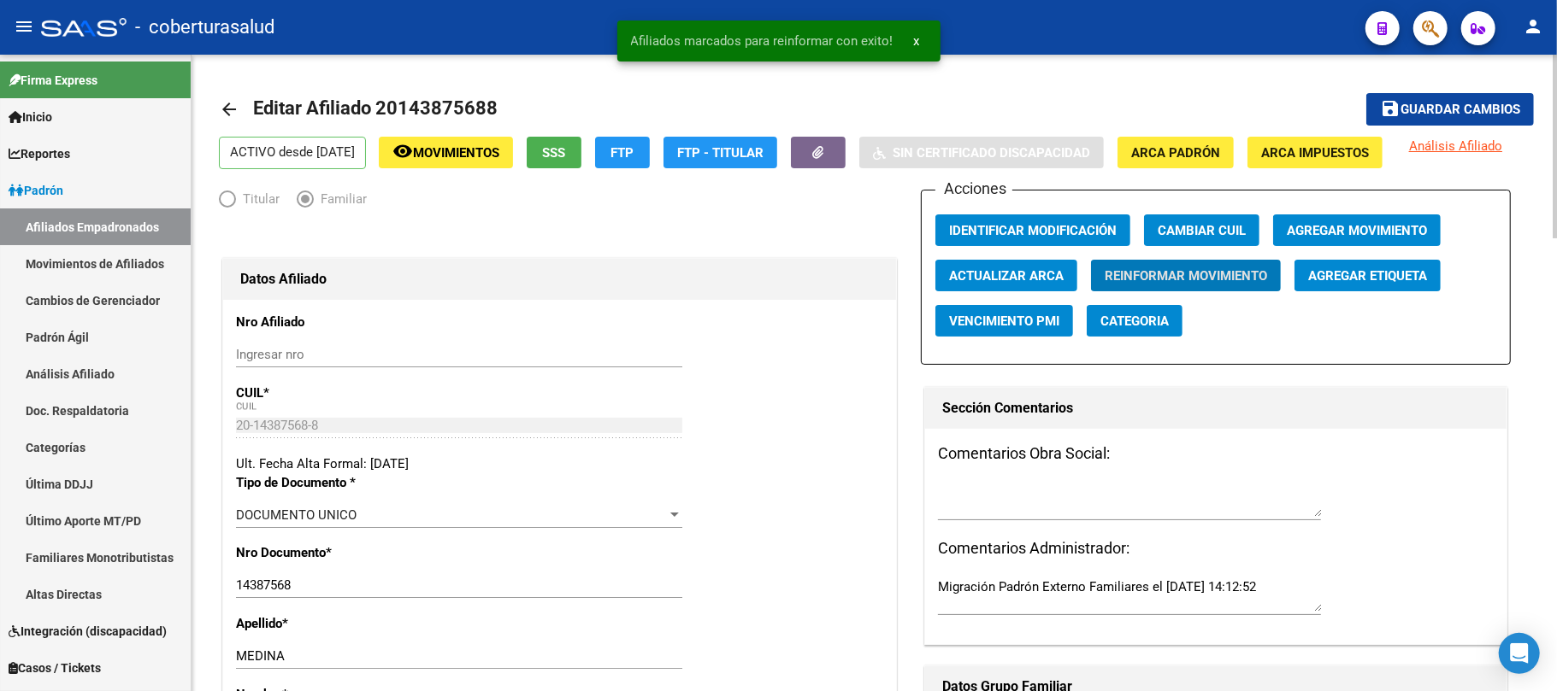
click at [1427, 103] on span "Guardar cambios" at bounding box center [1460, 110] width 120 height 15
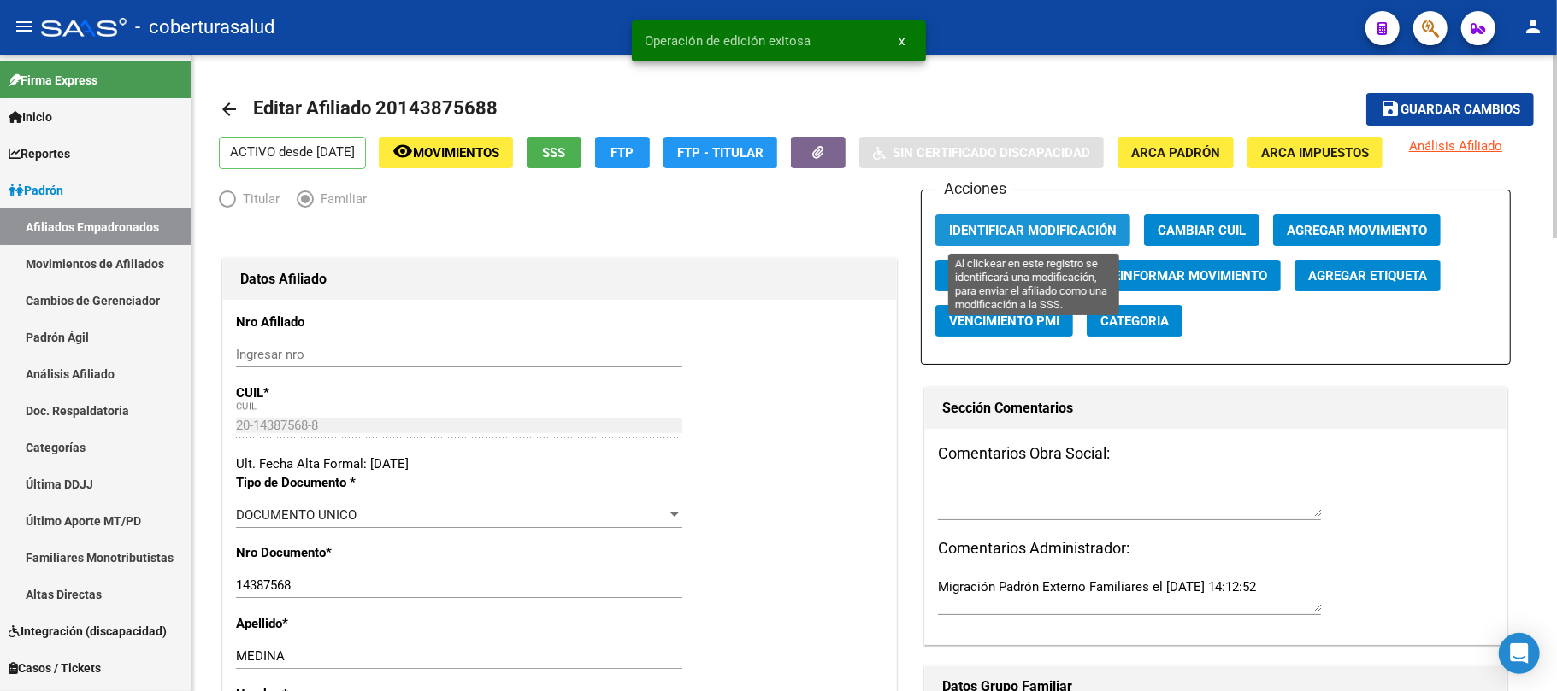
click at [1027, 220] on button "Identificar Modificación" at bounding box center [1032, 231] width 195 height 32
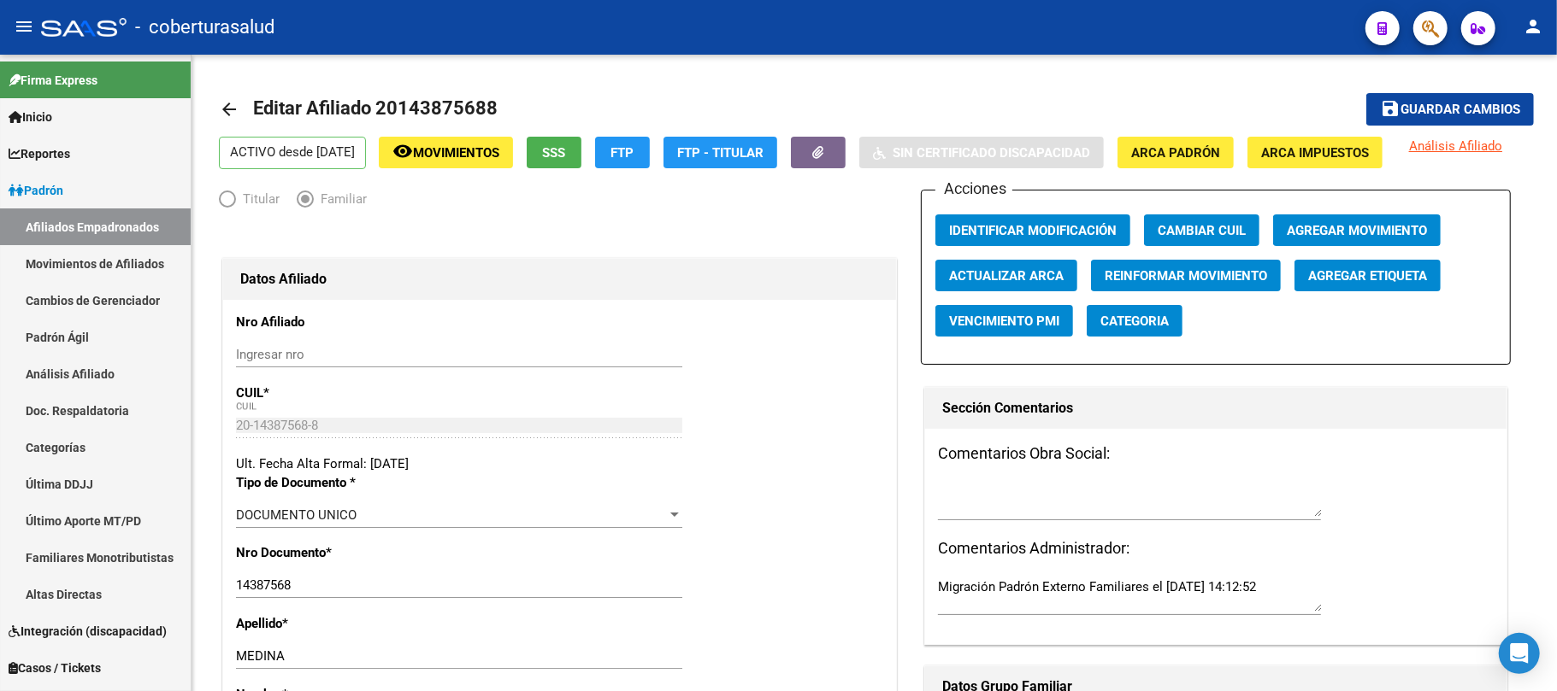
click at [1419, 32] on button "button" at bounding box center [1430, 28] width 34 height 34
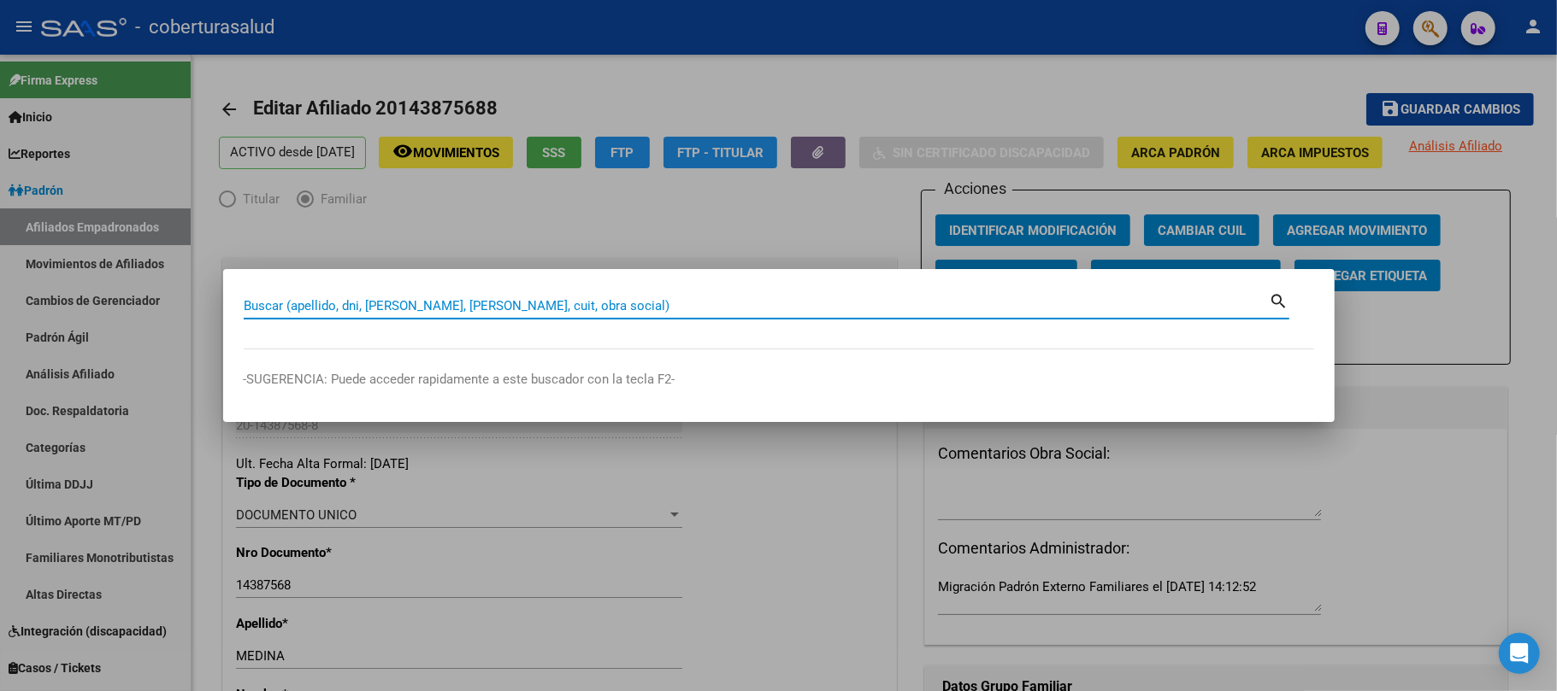
paste input "42499697"
type input "42499697"
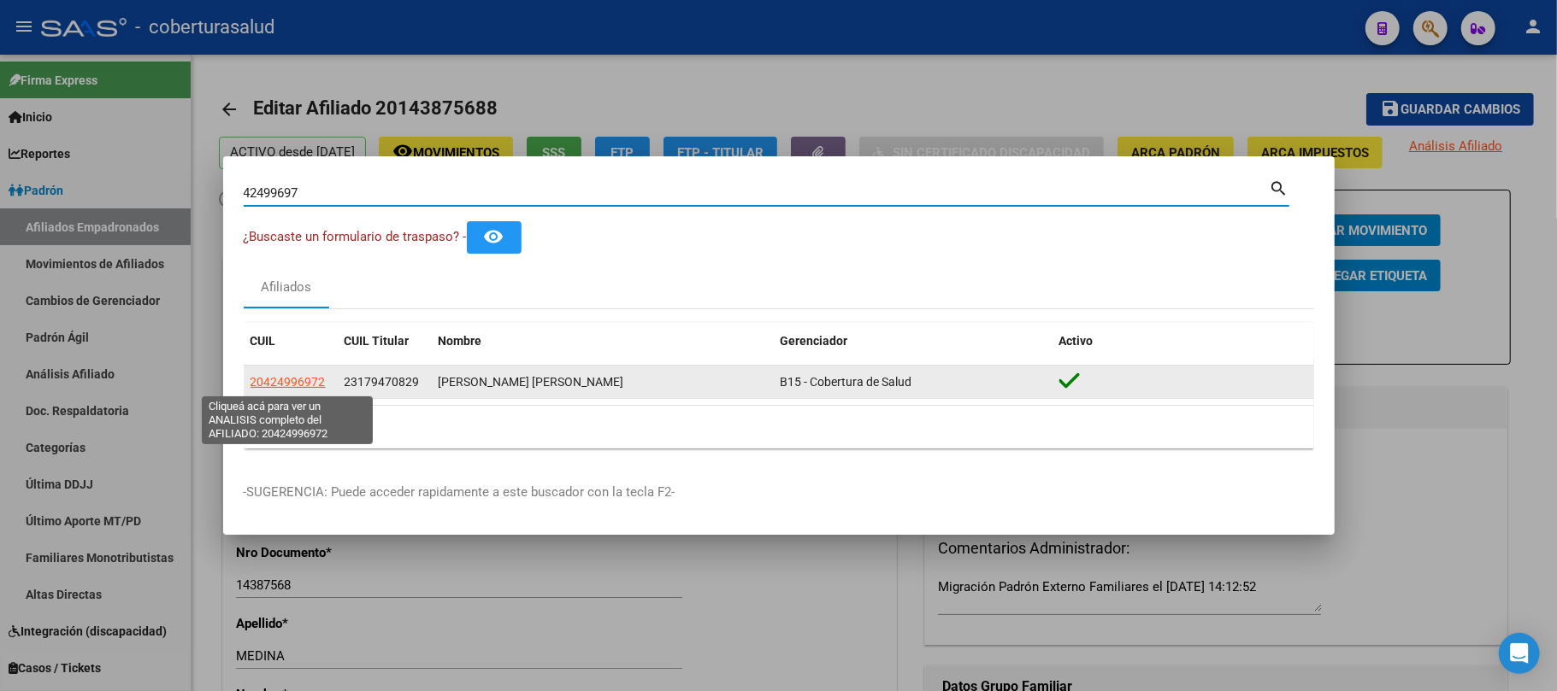
click at [294, 385] on span "20424996972" at bounding box center [287, 382] width 75 height 14
type textarea "20424996972"
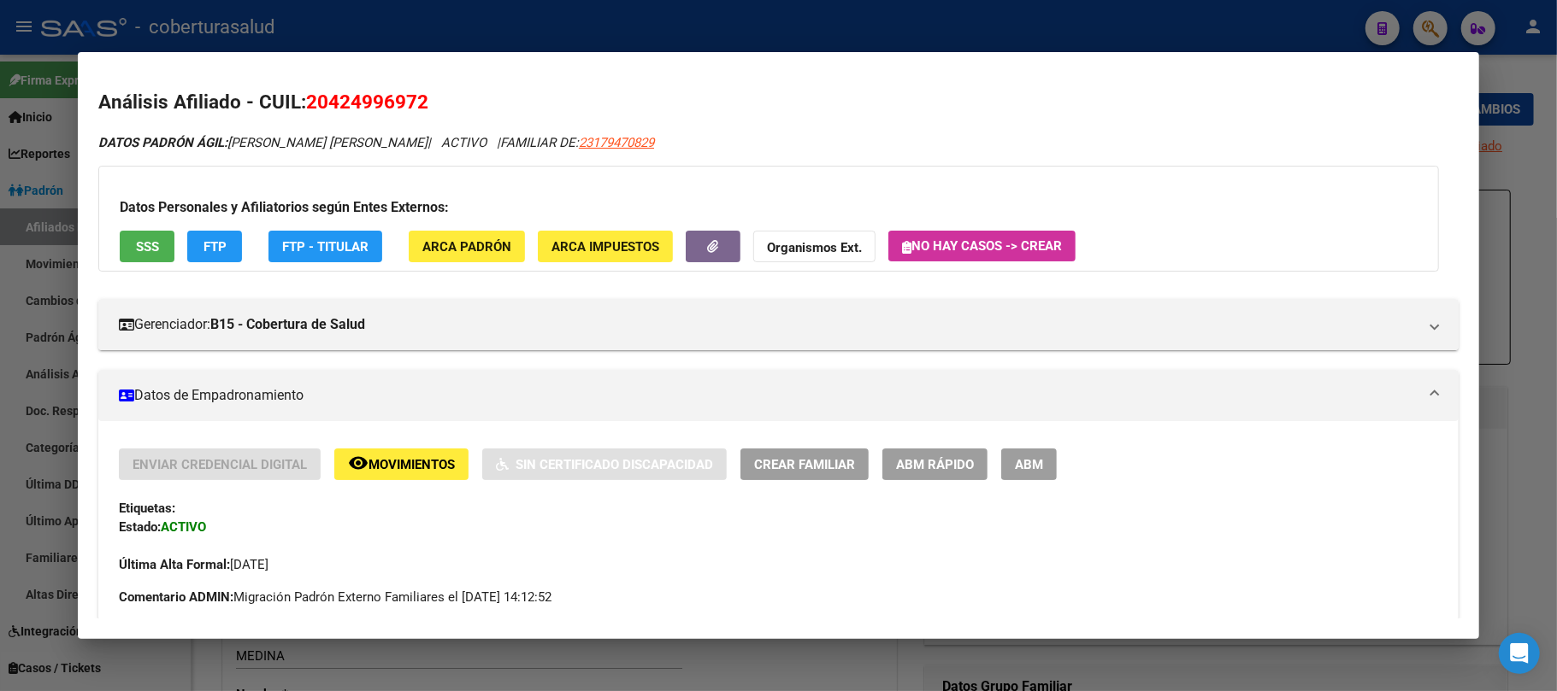
click at [1031, 462] on span "ABM" at bounding box center [1029, 464] width 28 height 15
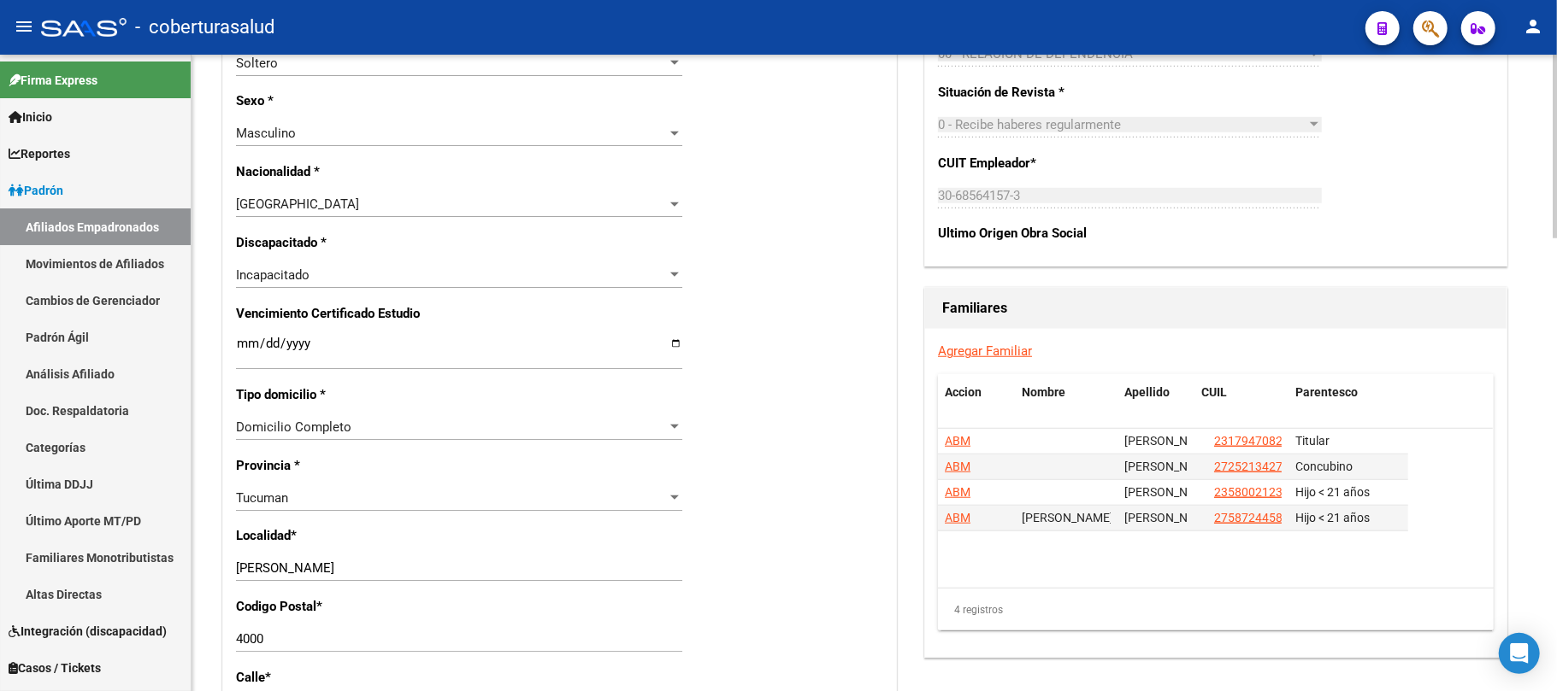
scroll to position [1026, 0]
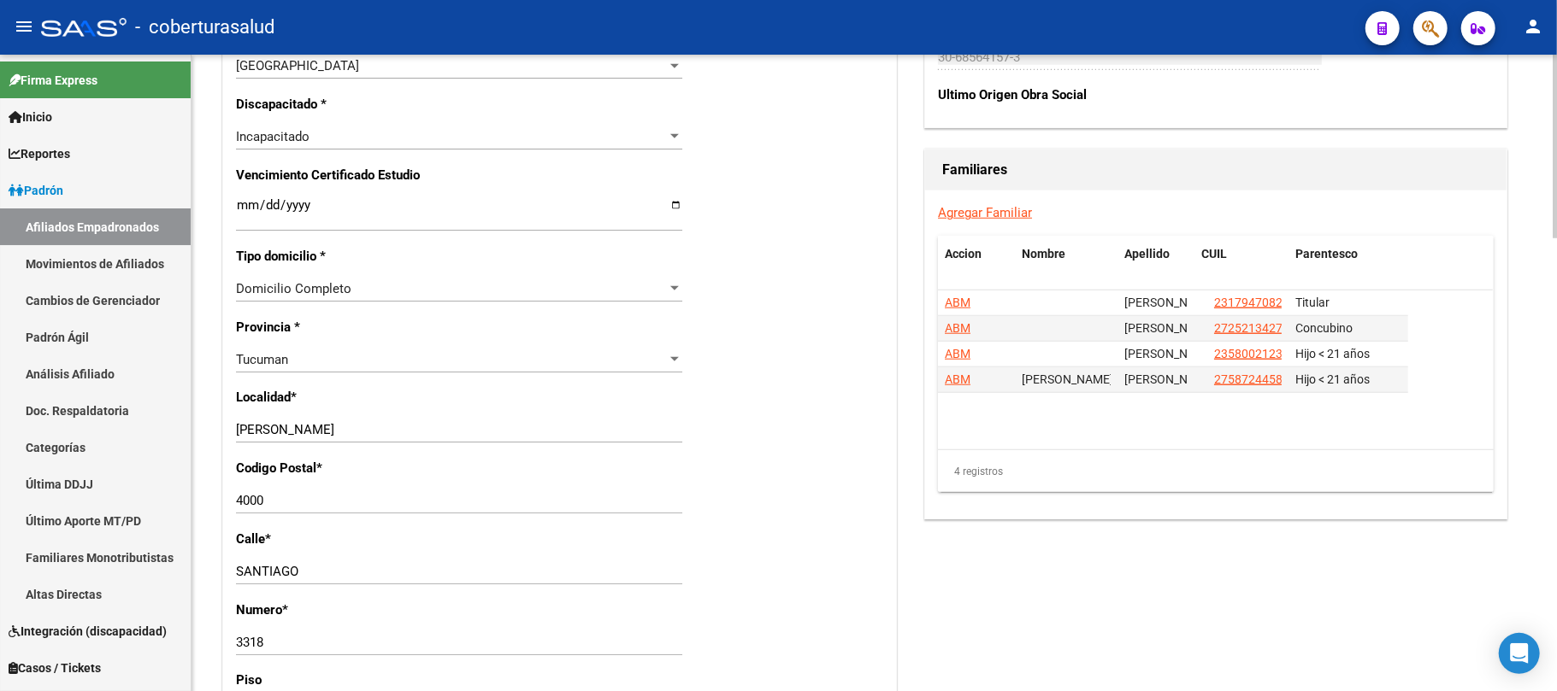
click at [248, 425] on input "[PERSON_NAME]" at bounding box center [459, 429] width 446 height 15
type input "[DATE][PERSON_NAME] DE TUCUMAN"
click at [794, 419] on div "Nro Afiliado Ingresar nro CUIL * 20-42499697-2 CUIL ARCA Padrón Ult. Fecha Alta…" at bounding box center [559, 191] width 673 height 1834
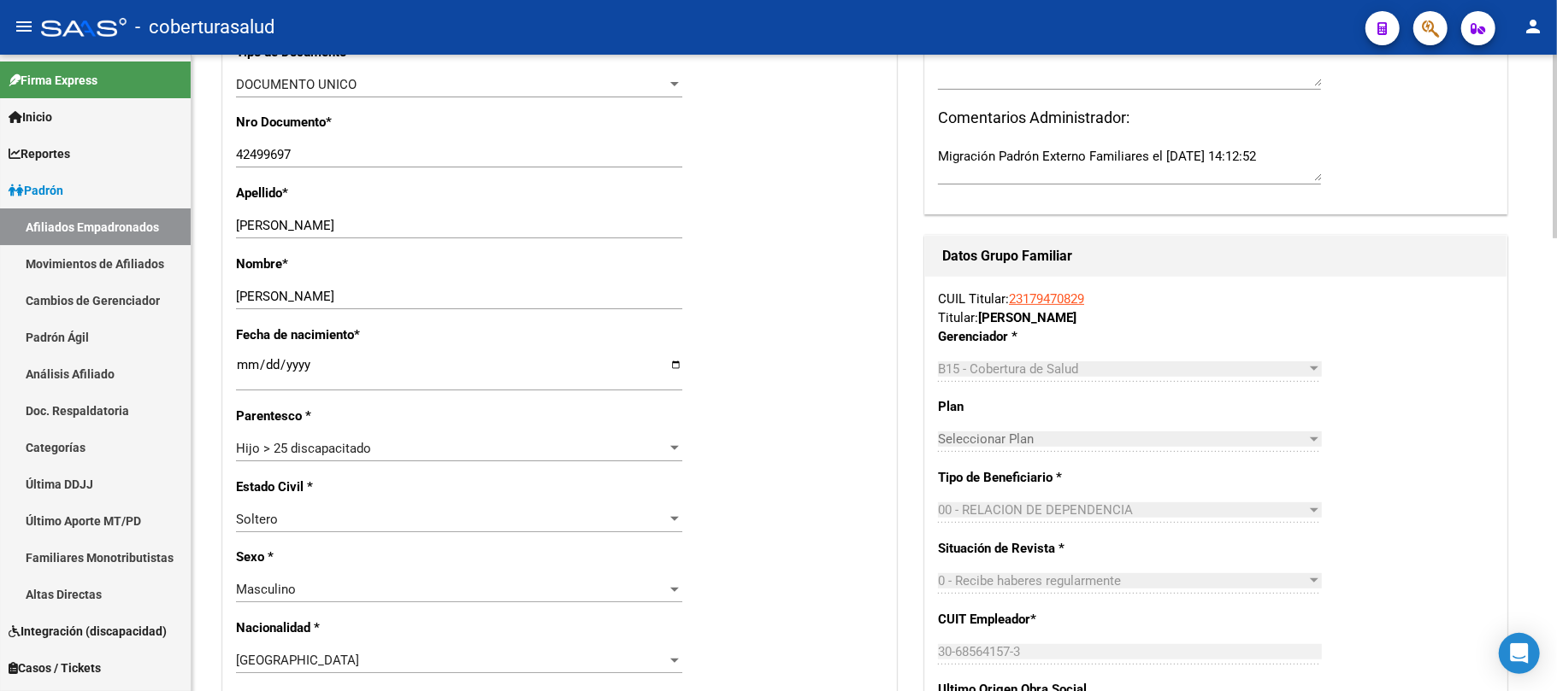
scroll to position [0, 0]
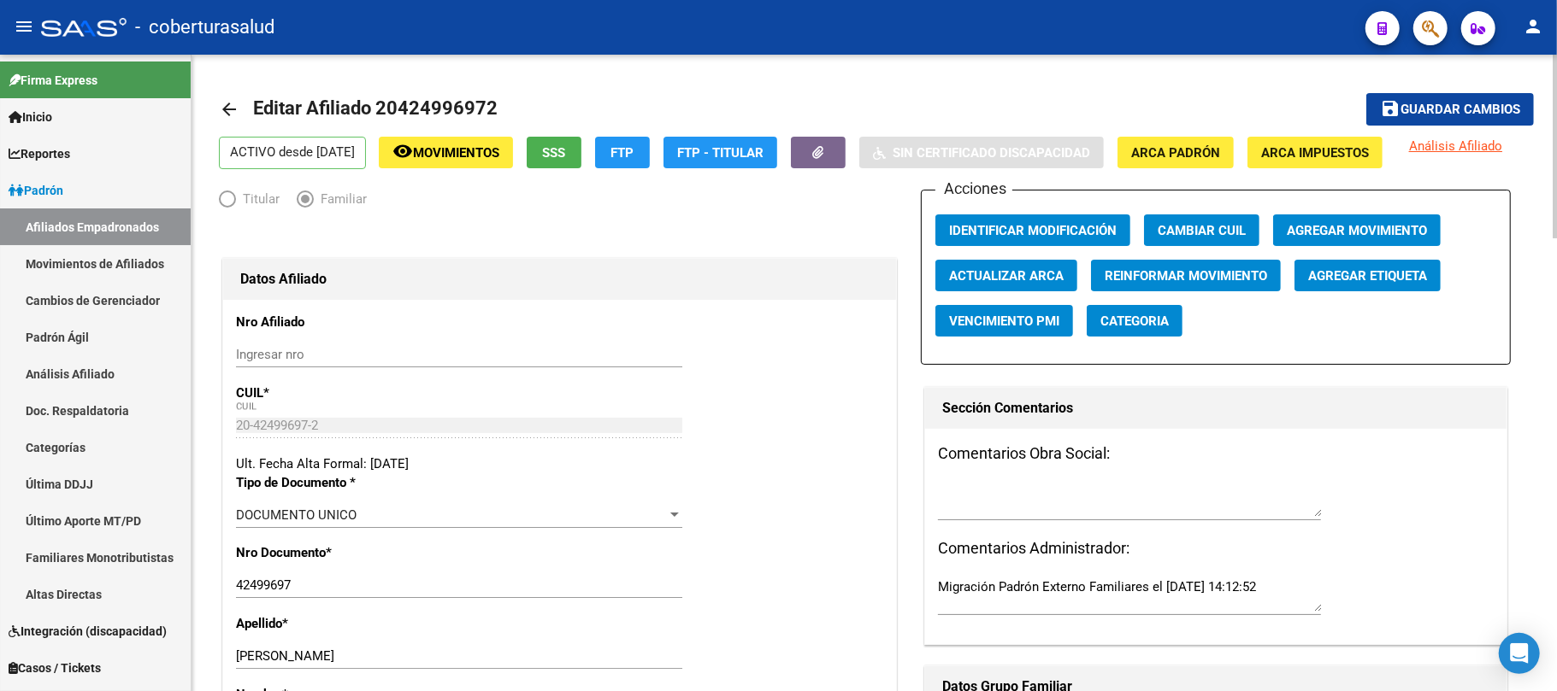
click at [1399, 116] on mat-icon "save" at bounding box center [1390, 108] width 21 height 21
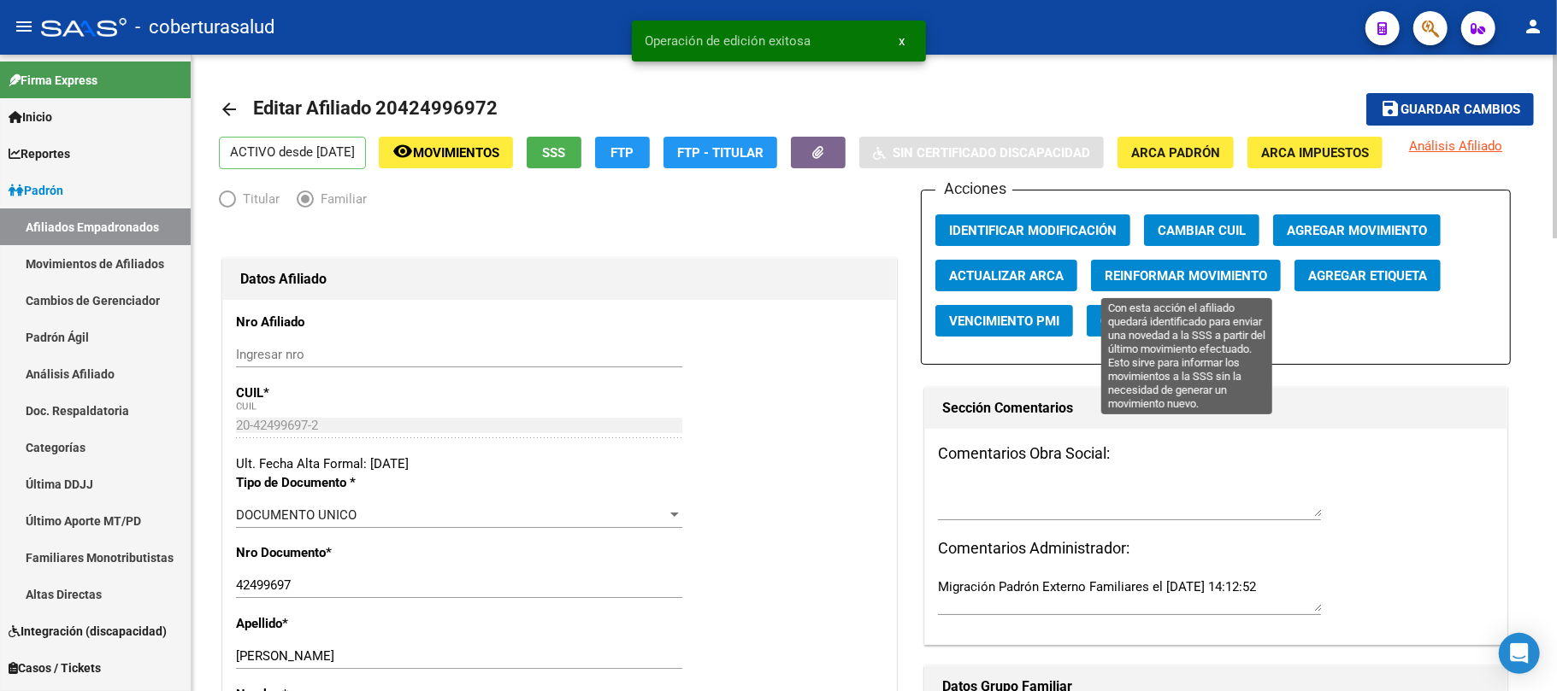
click at [1167, 265] on button "Reinformar Movimiento" at bounding box center [1186, 276] width 190 height 32
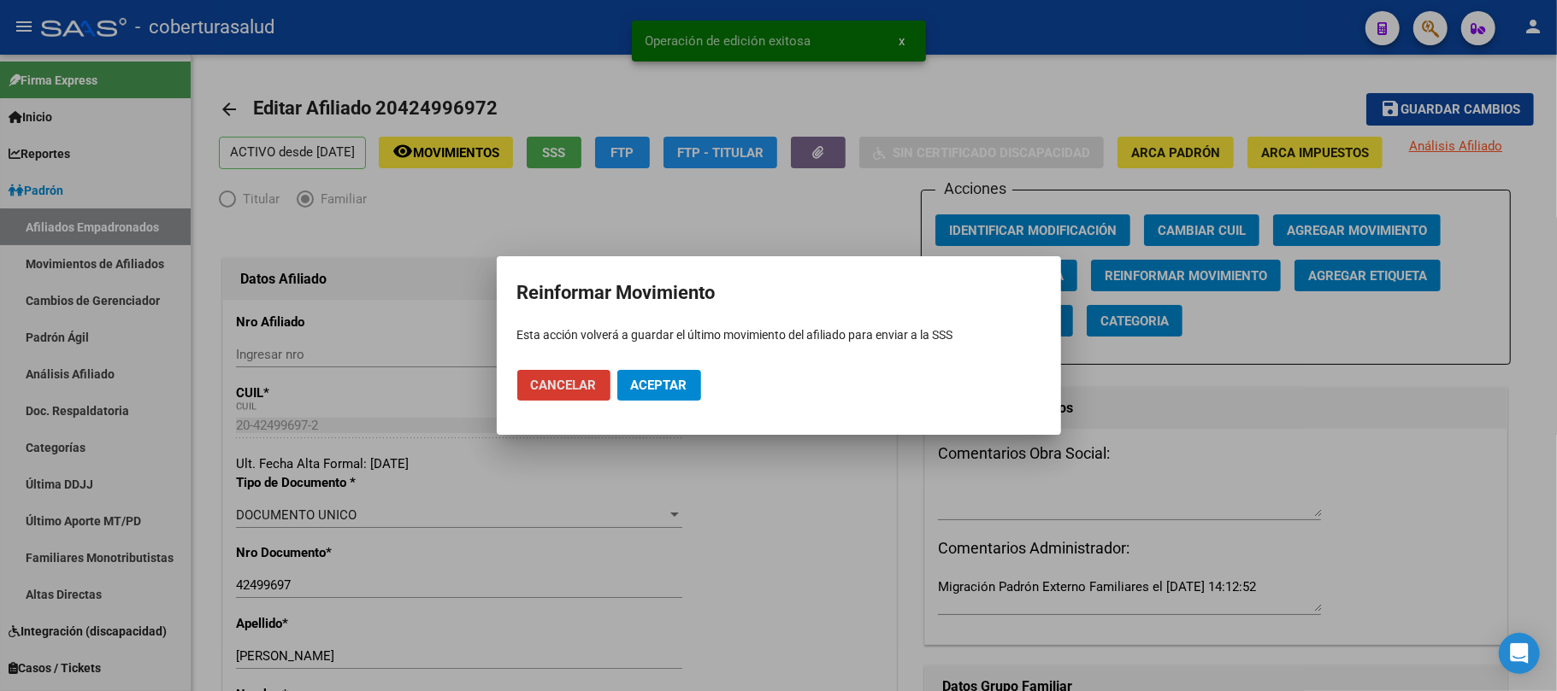
click at [668, 391] on span "Aceptar" at bounding box center [659, 385] width 56 height 15
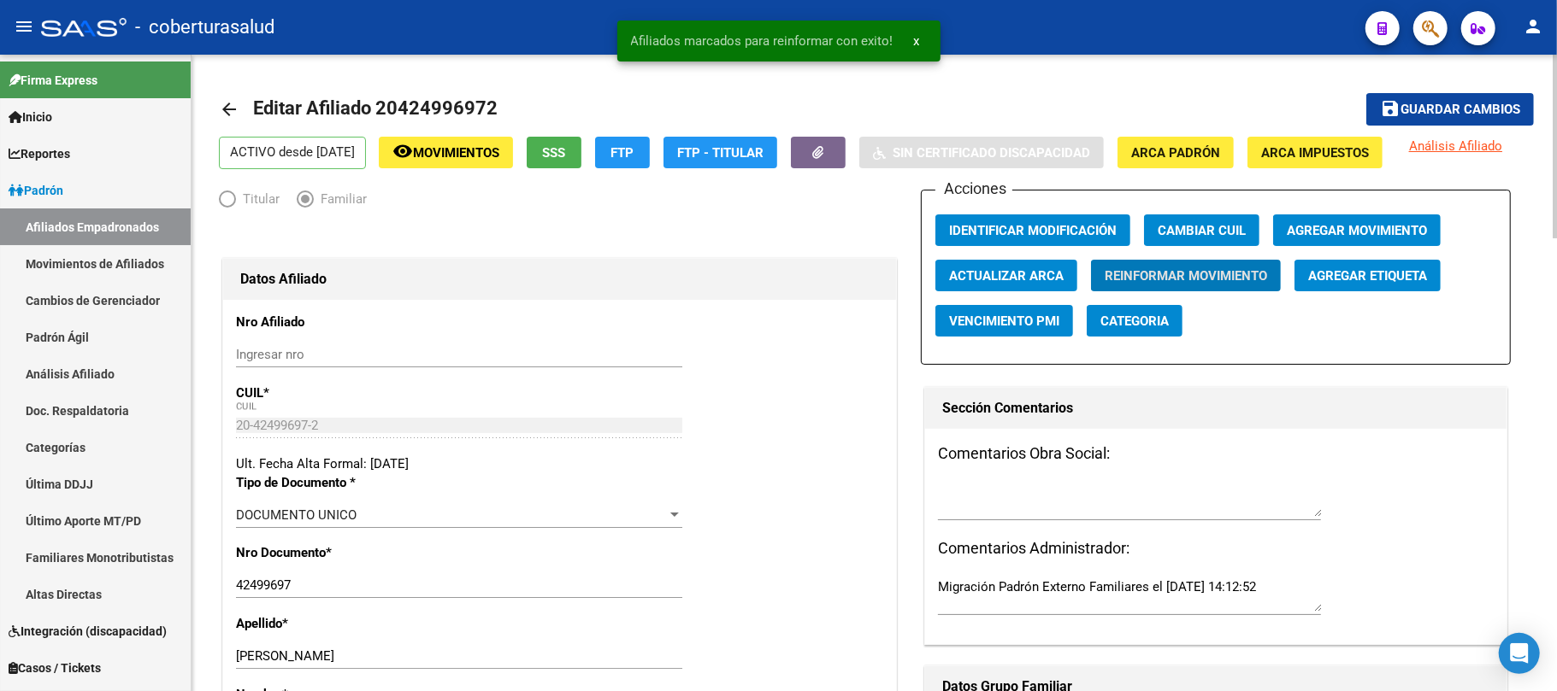
click at [1409, 103] on span "Guardar cambios" at bounding box center [1460, 110] width 120 height 15
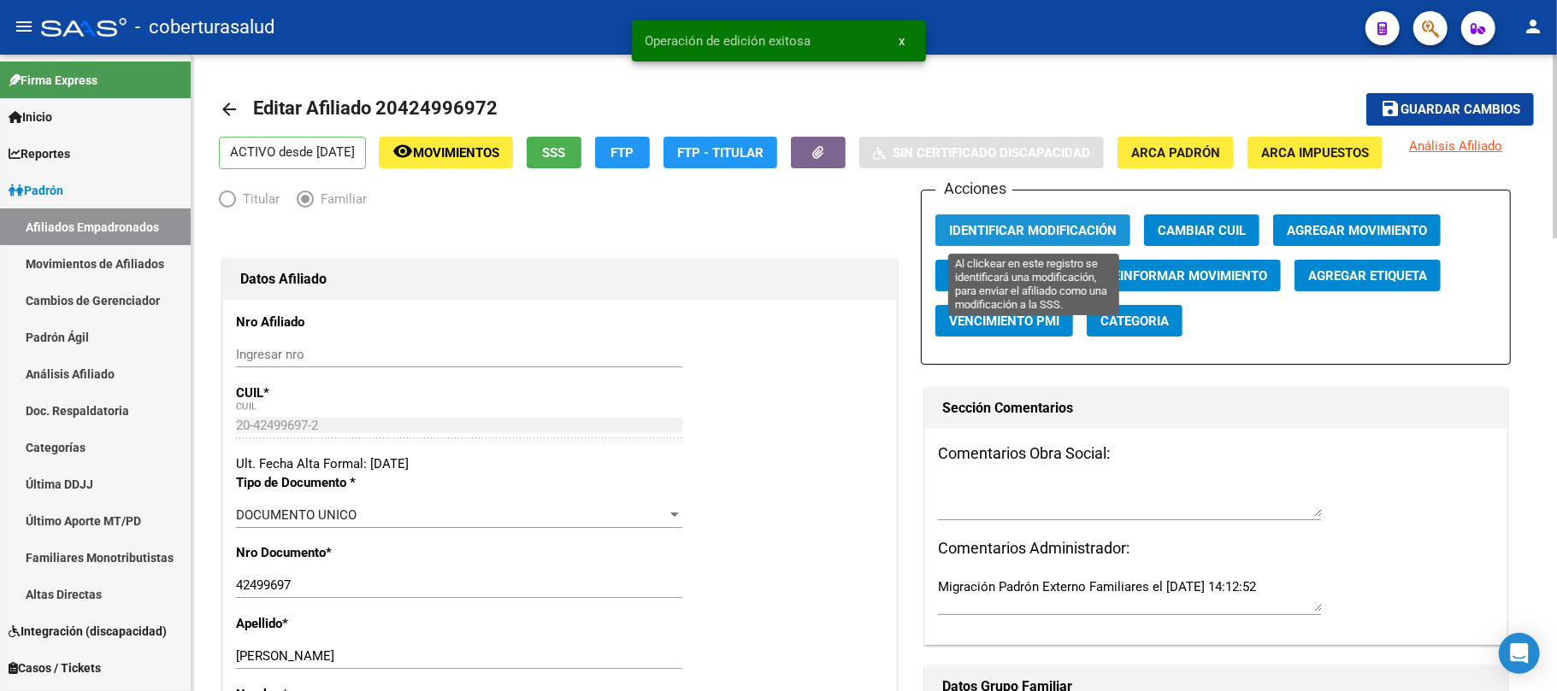
click at [1023, 220] on button "Identificar Modificación" at bounding box center [1032, 231] width 195 height 32
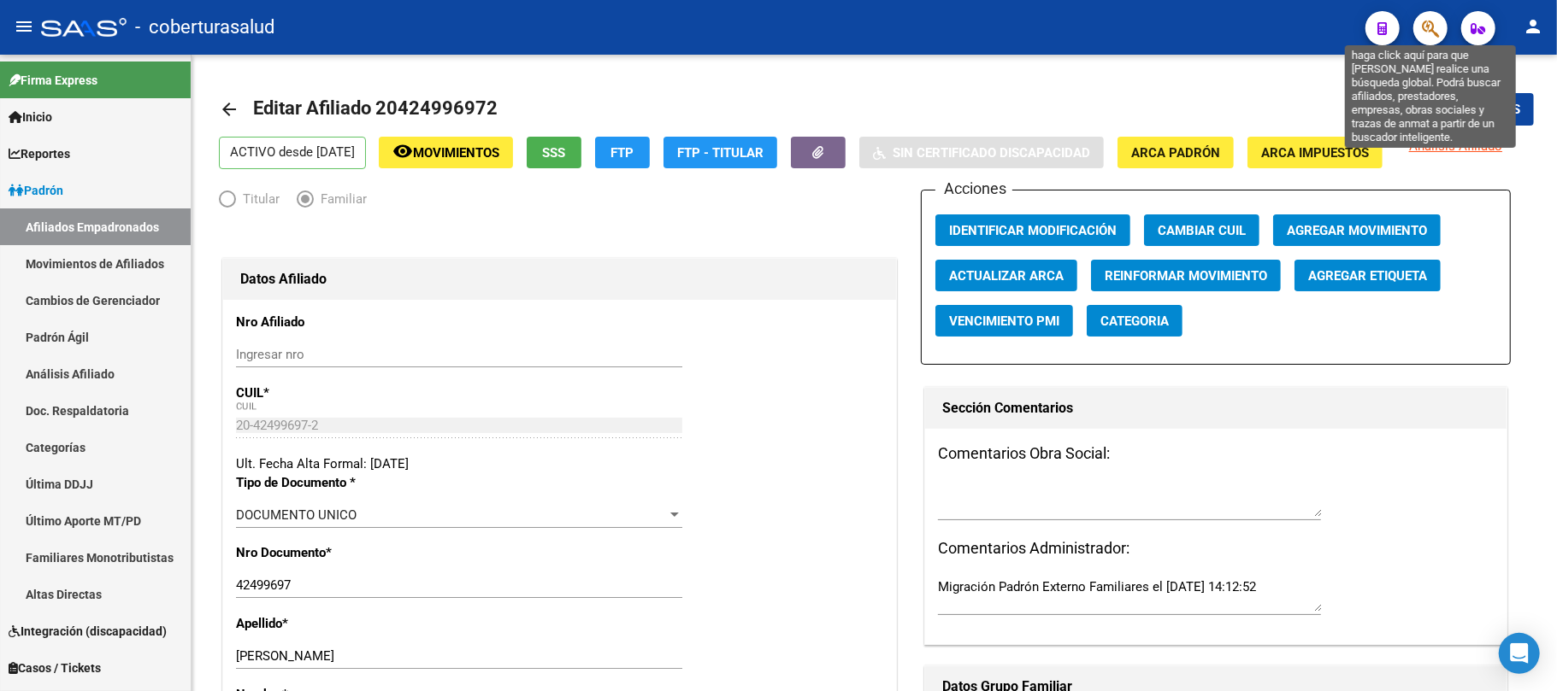
click at [1421, 25] on icon "button" at bounding box center [1429, 29] width 17 height 20
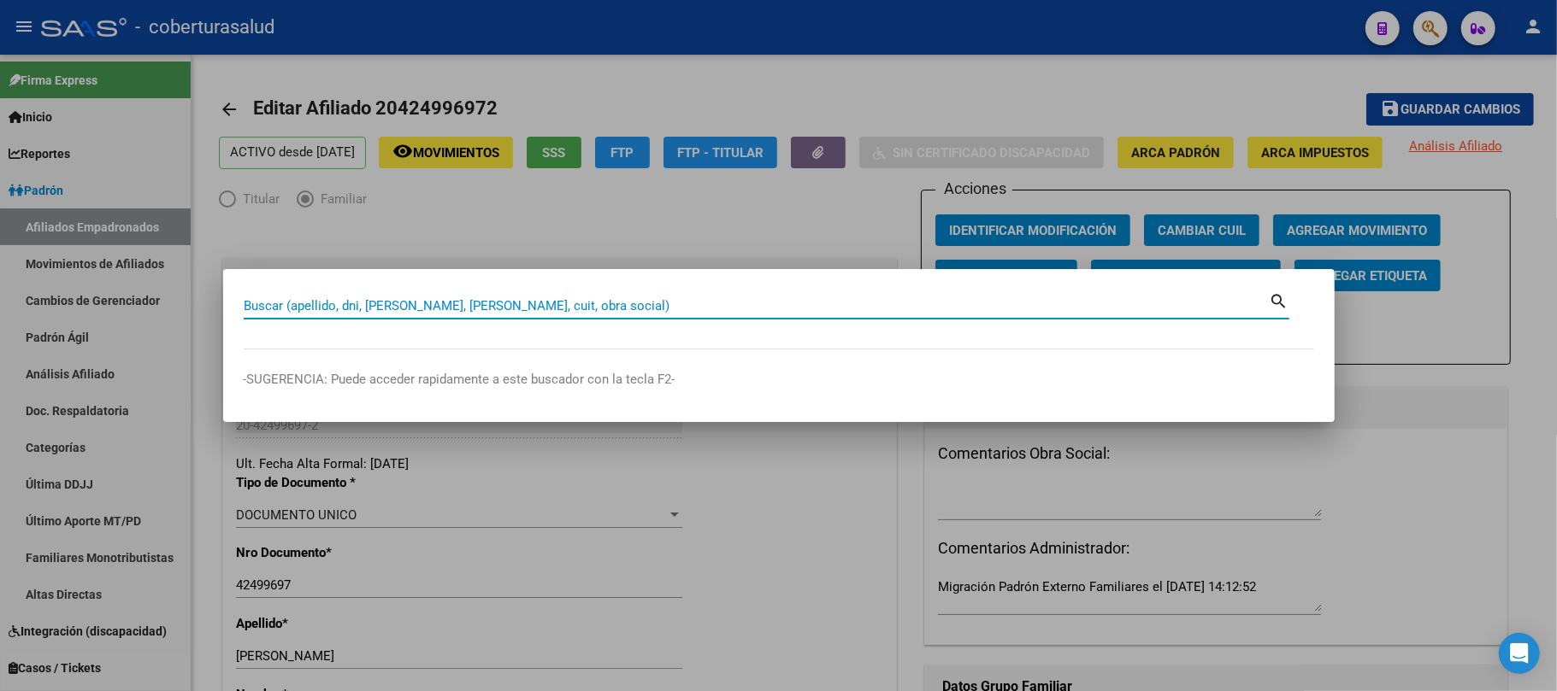
paste input "52383201"
type input "52383201"
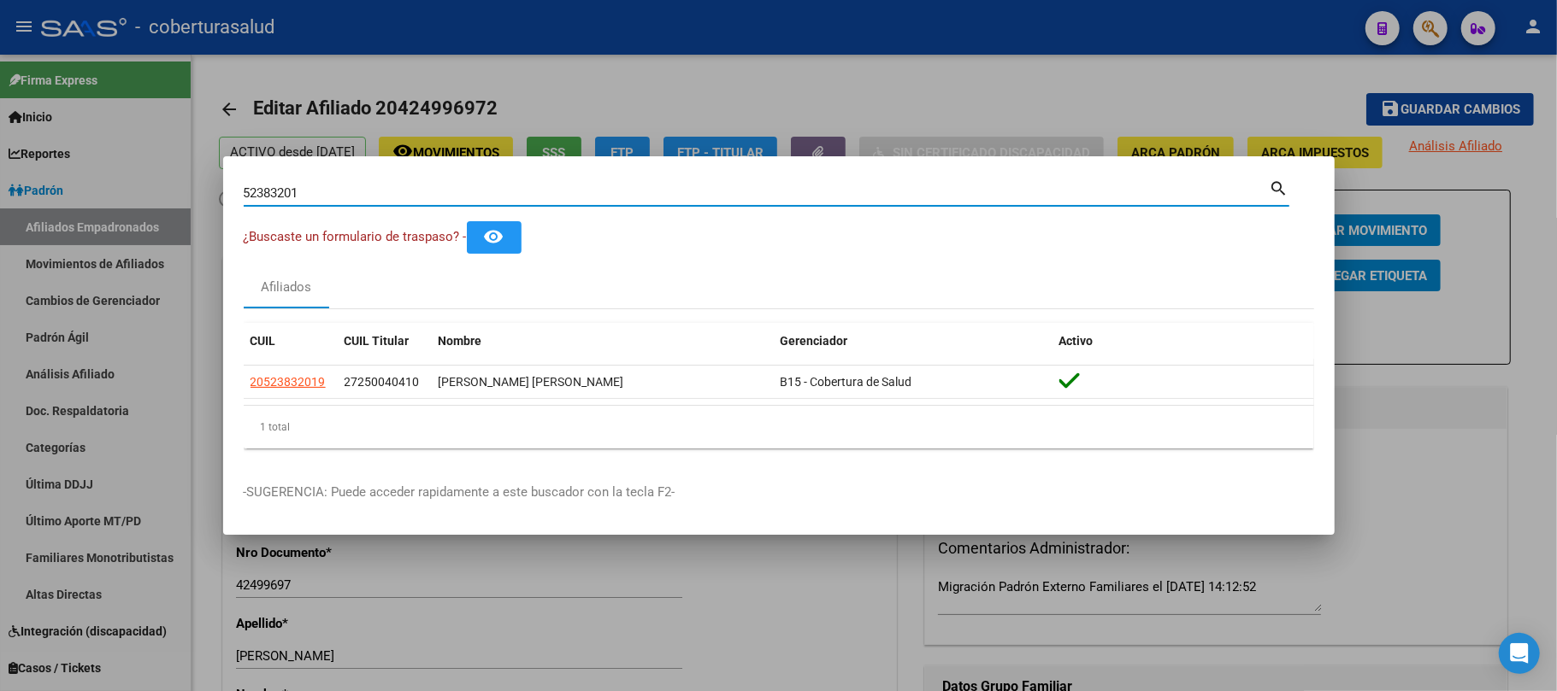
click at [260, 192] on input "52383201" at bounding box center [757, 192] width 1026 height 15
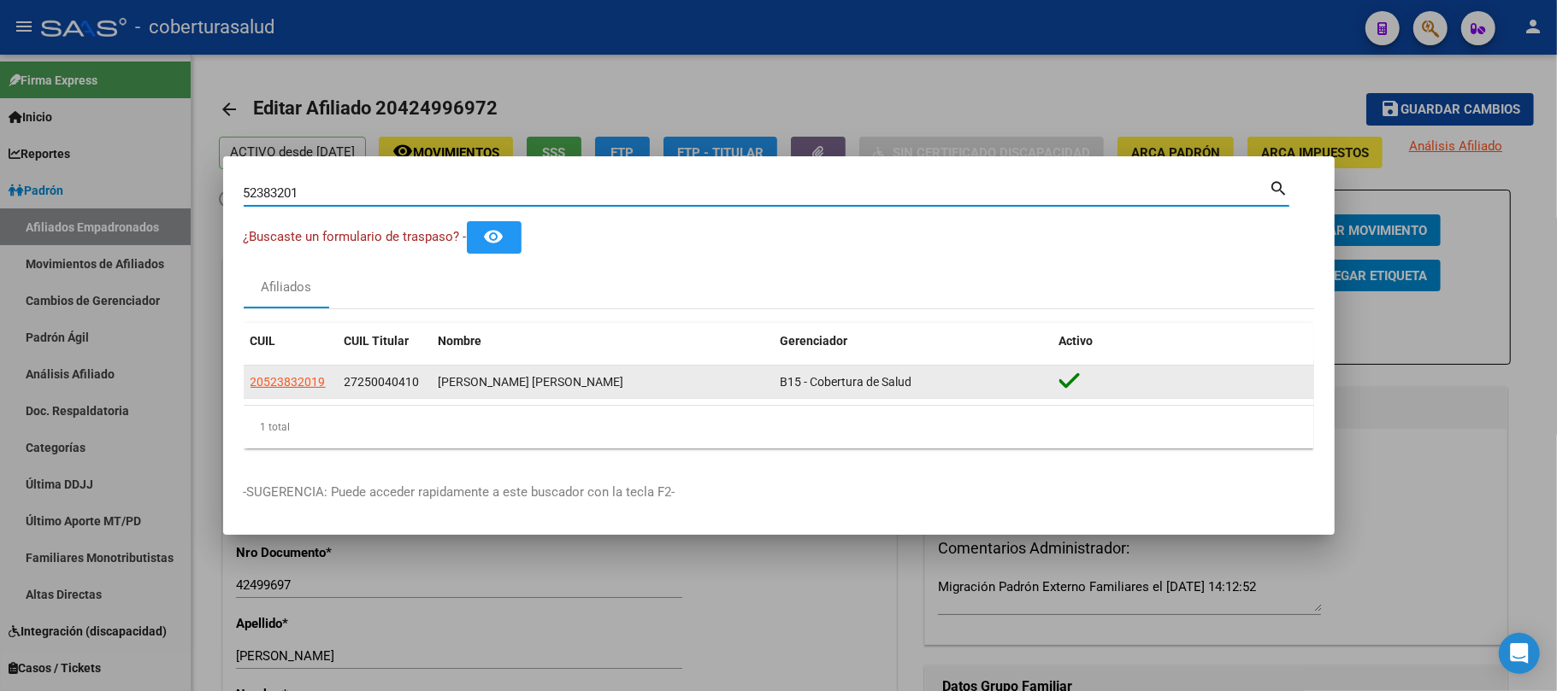
click at [287, 369] on datatable-body-cell "20523832019" at bounding box center [291, 382] width 94 height 33
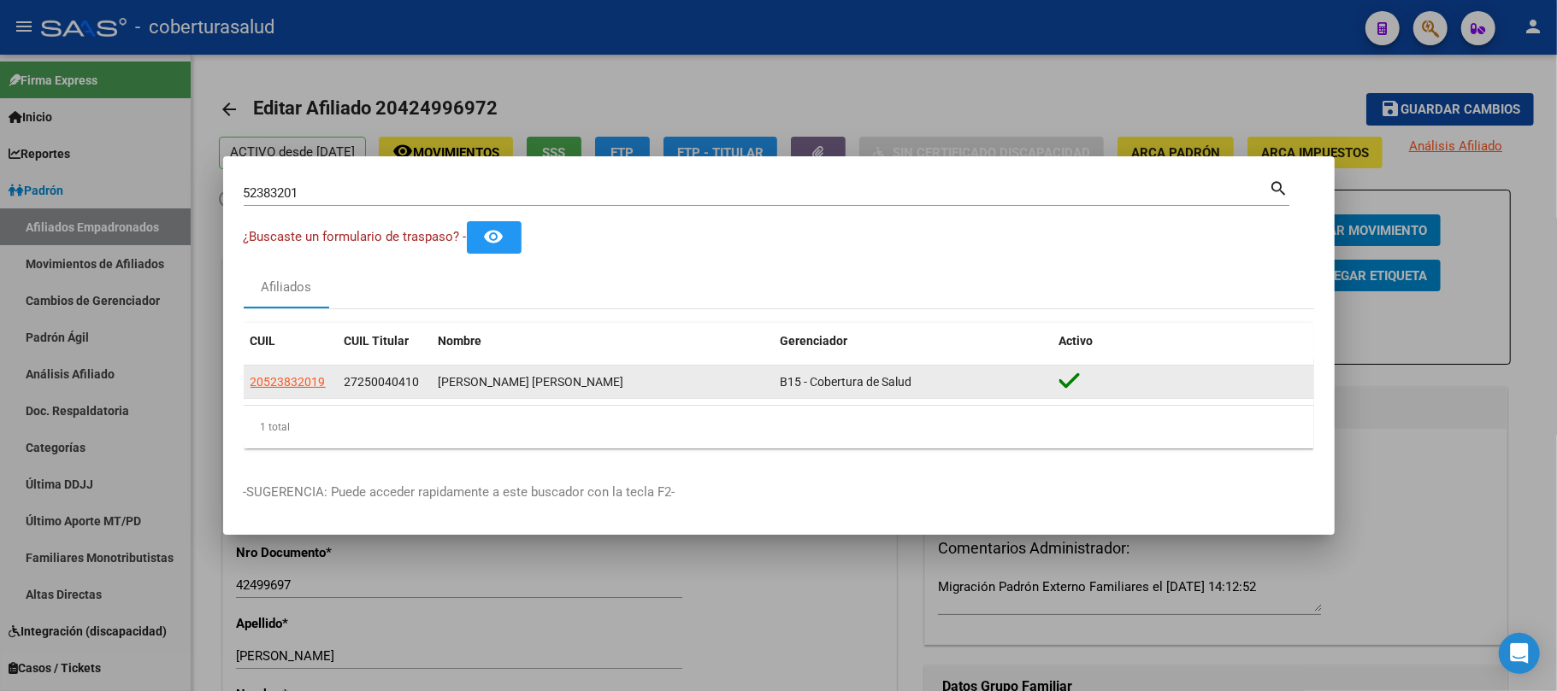
click at [296, 376] on span "20523832019" at bounding box center [287, 382] width 75 height 14
type textarea "20523832019"
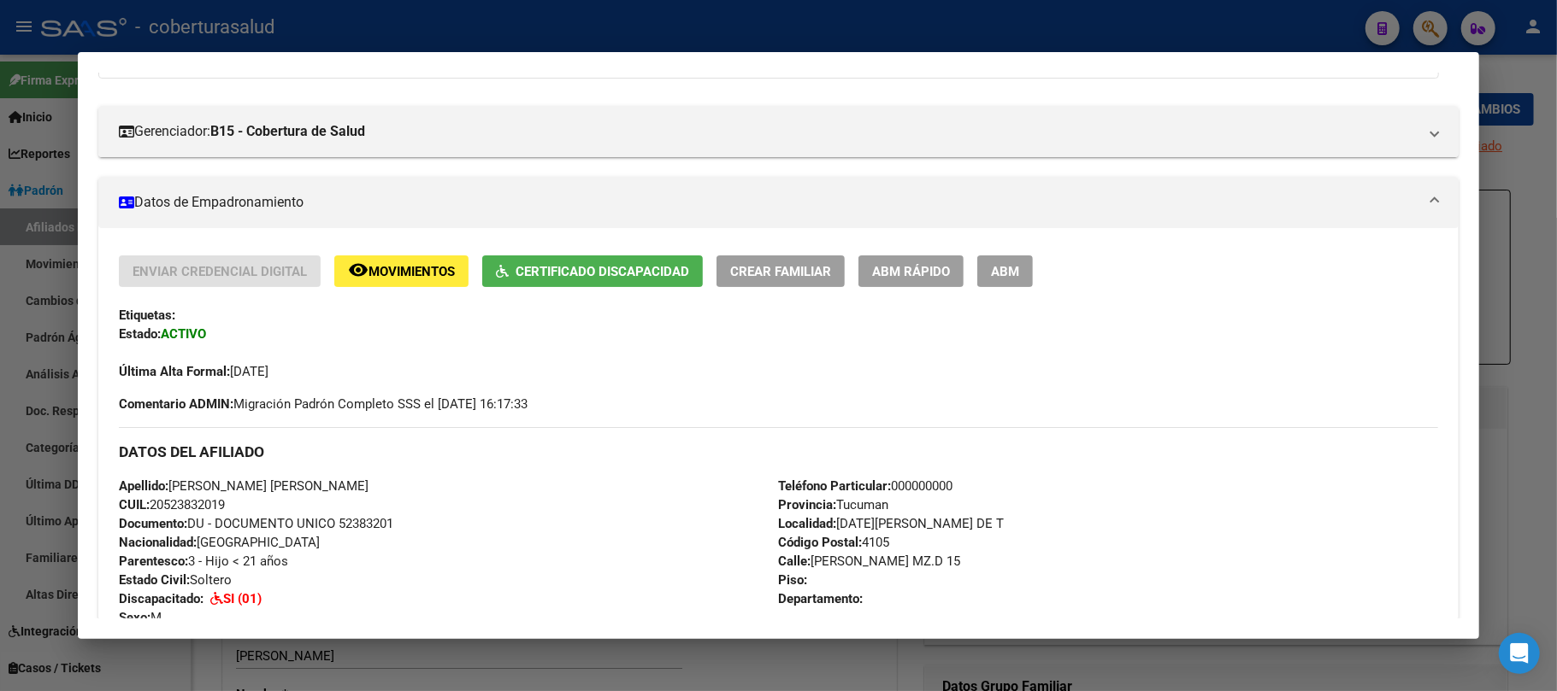
scroll to position [227, 0]
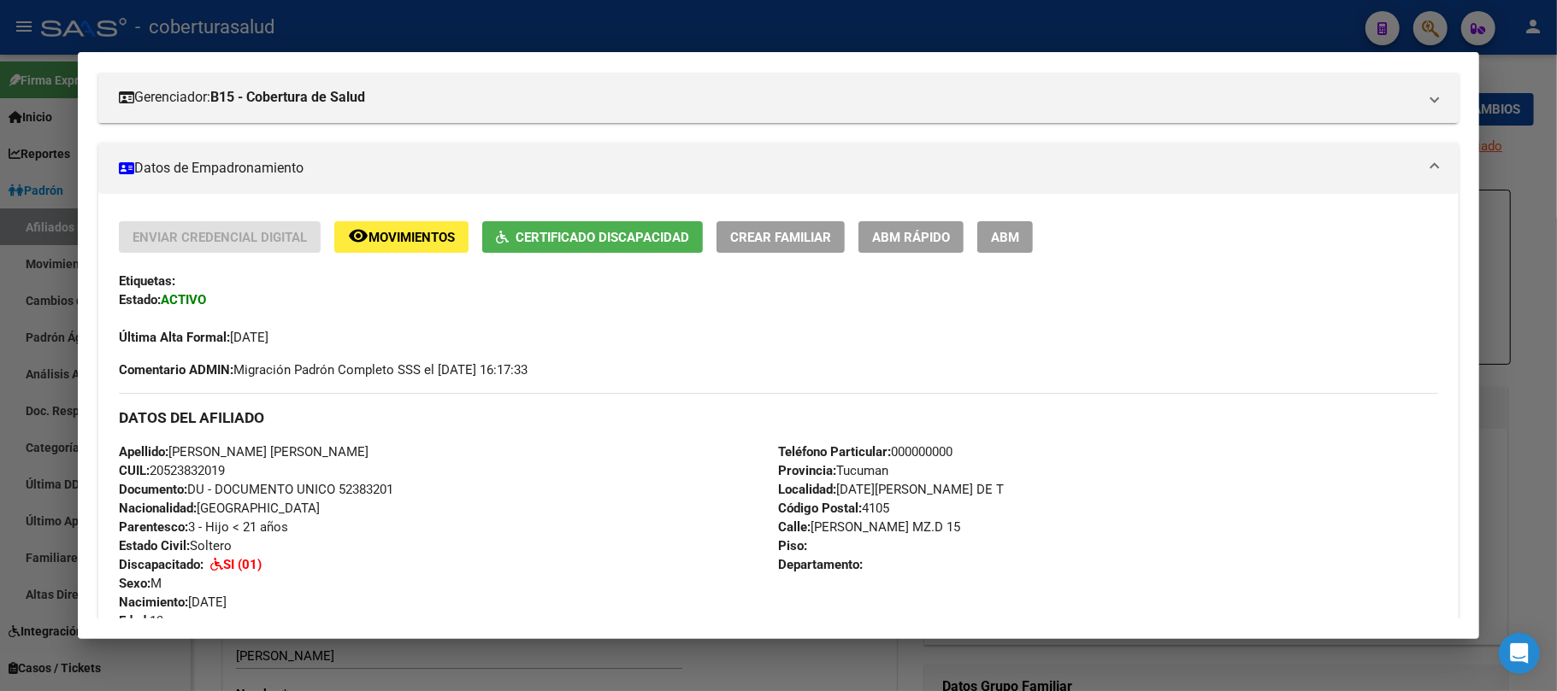
click at [992, 244] on button "ABM" at bounding box center [1005, 237] width 56 height 32
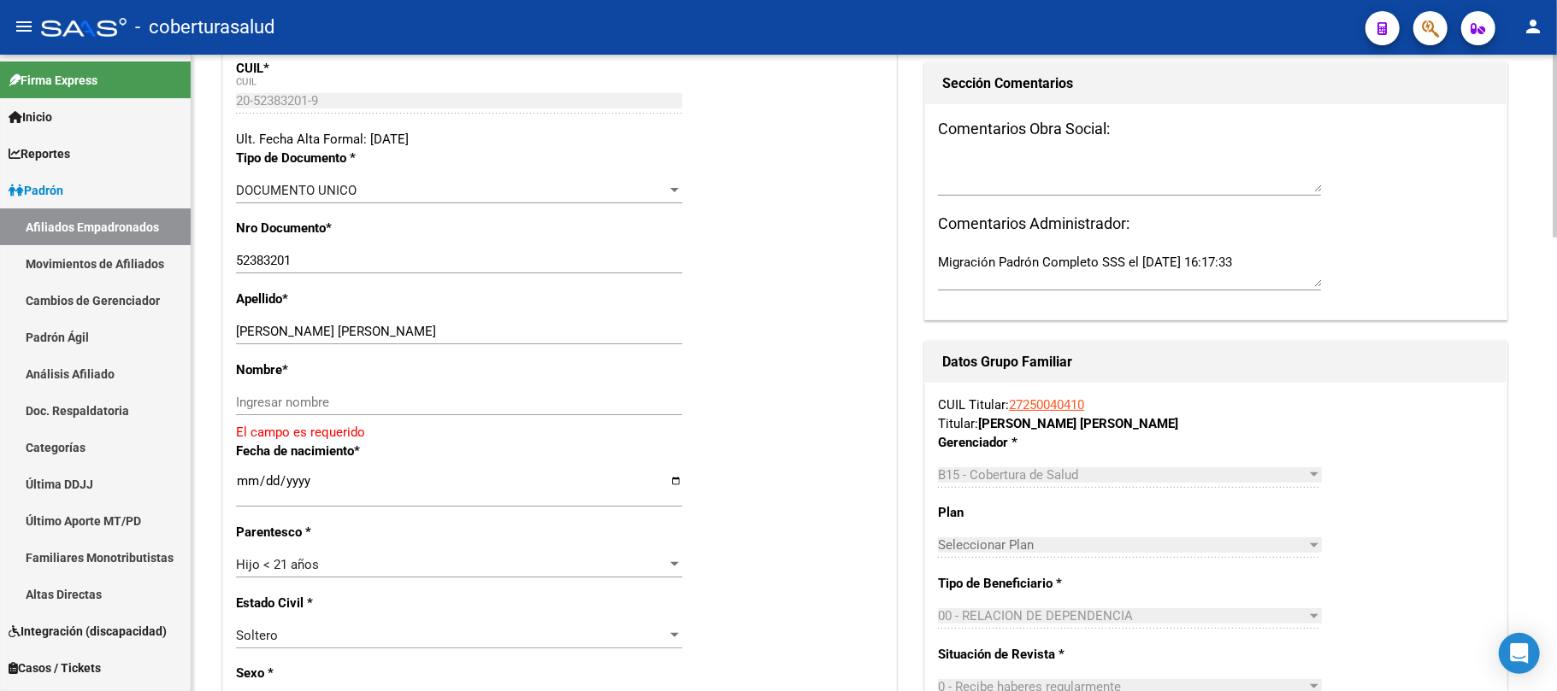
scroll to position [342, 0]
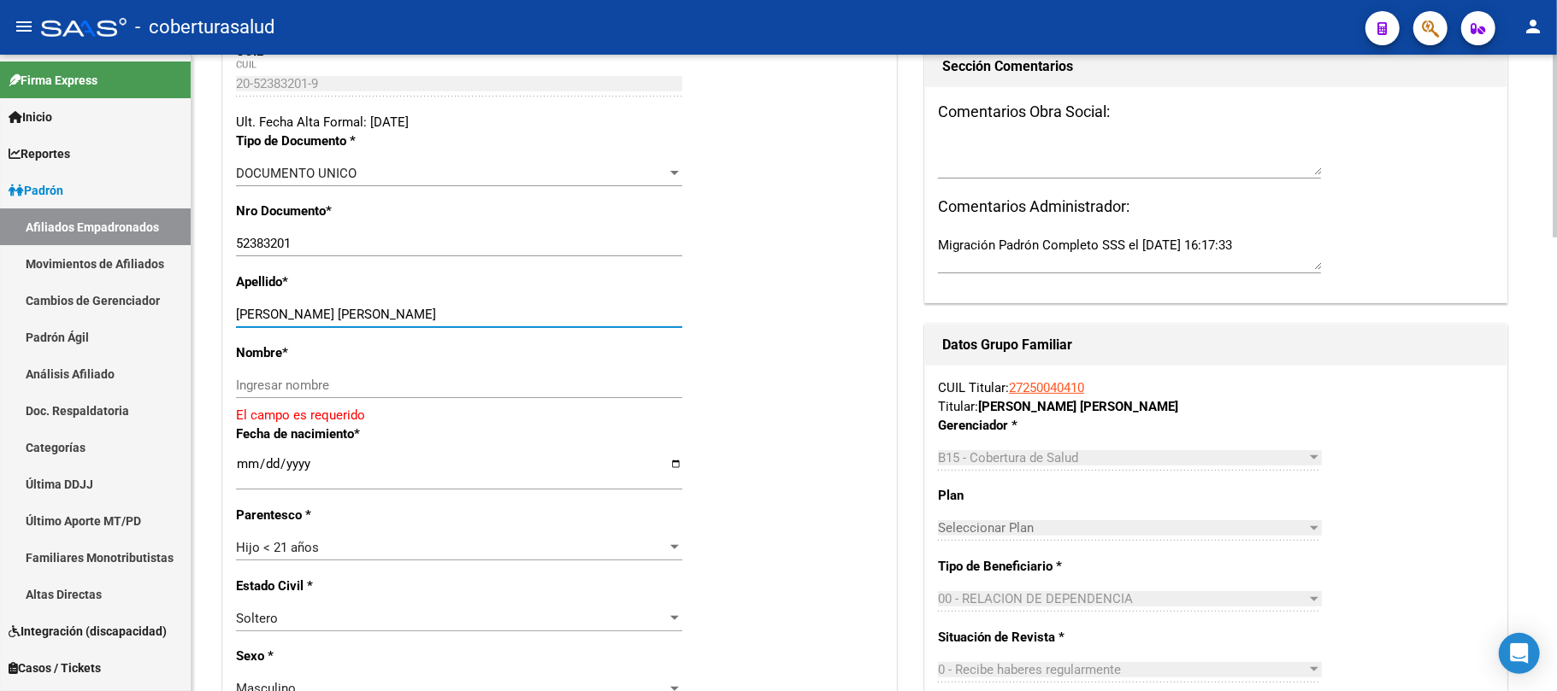
drag, startPoint x: 404, startPoint y: 308, endPoint x: 279, endPoint y: 309, distance: 125.7
click at [279, 309] on input "[PERSON_NAME] [PERSON_NAME]" at bounding box center [459, 314] width 446 height 15
type input "[PERSON_NAME]"
click at [350, 397] on div "Ingresar nombre" at bounding box center [459, 386] width 446 height 26
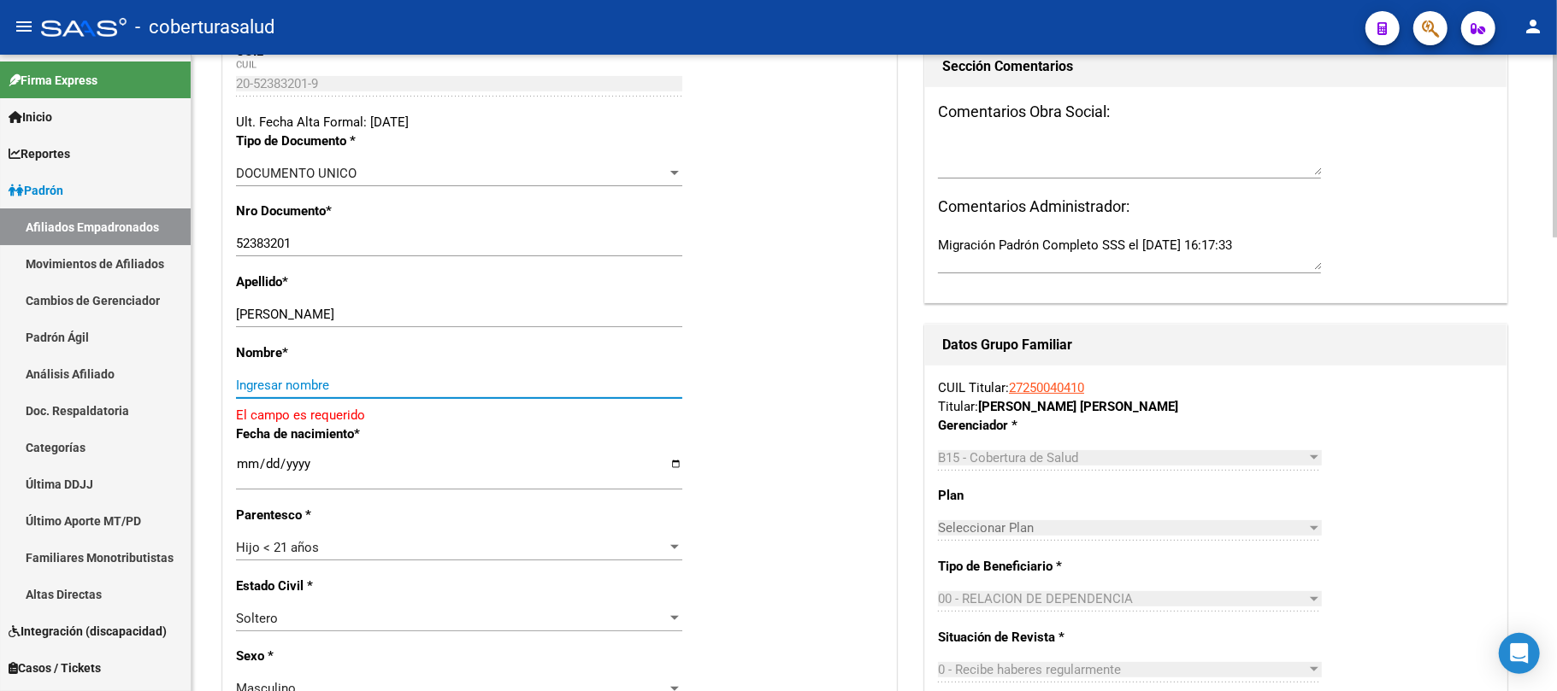
click at [344, 387] on input "Ingresar nombre" at bounding box center [459, 385] width 446 height 15
paste input "[PERSON_NAME]"
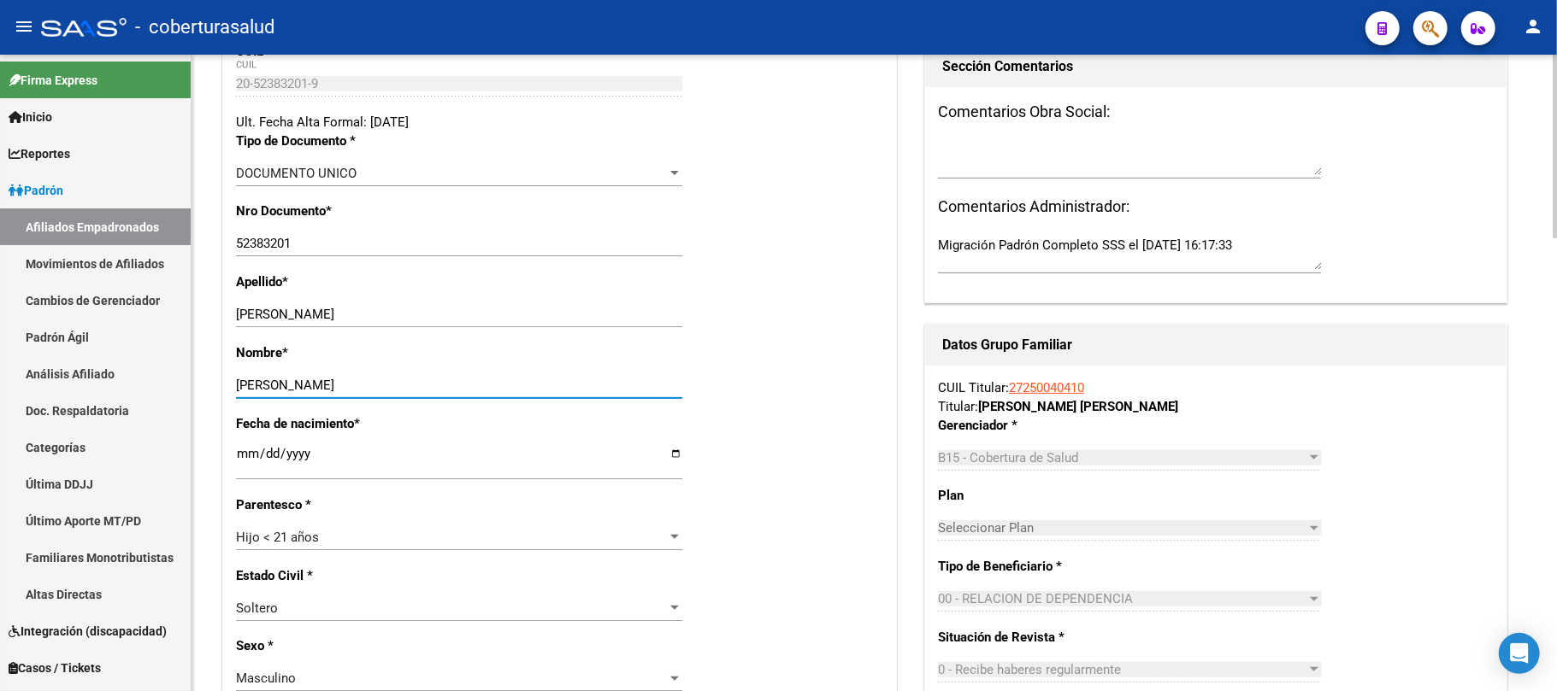
type input "[PERSON_NAME]"
click at [832, 480] on div "Fecha de nacimiento * [DEMOGRAPHIC_DATA] Ingresar fecha" at bounding box center [559, 455] width 647 height 81
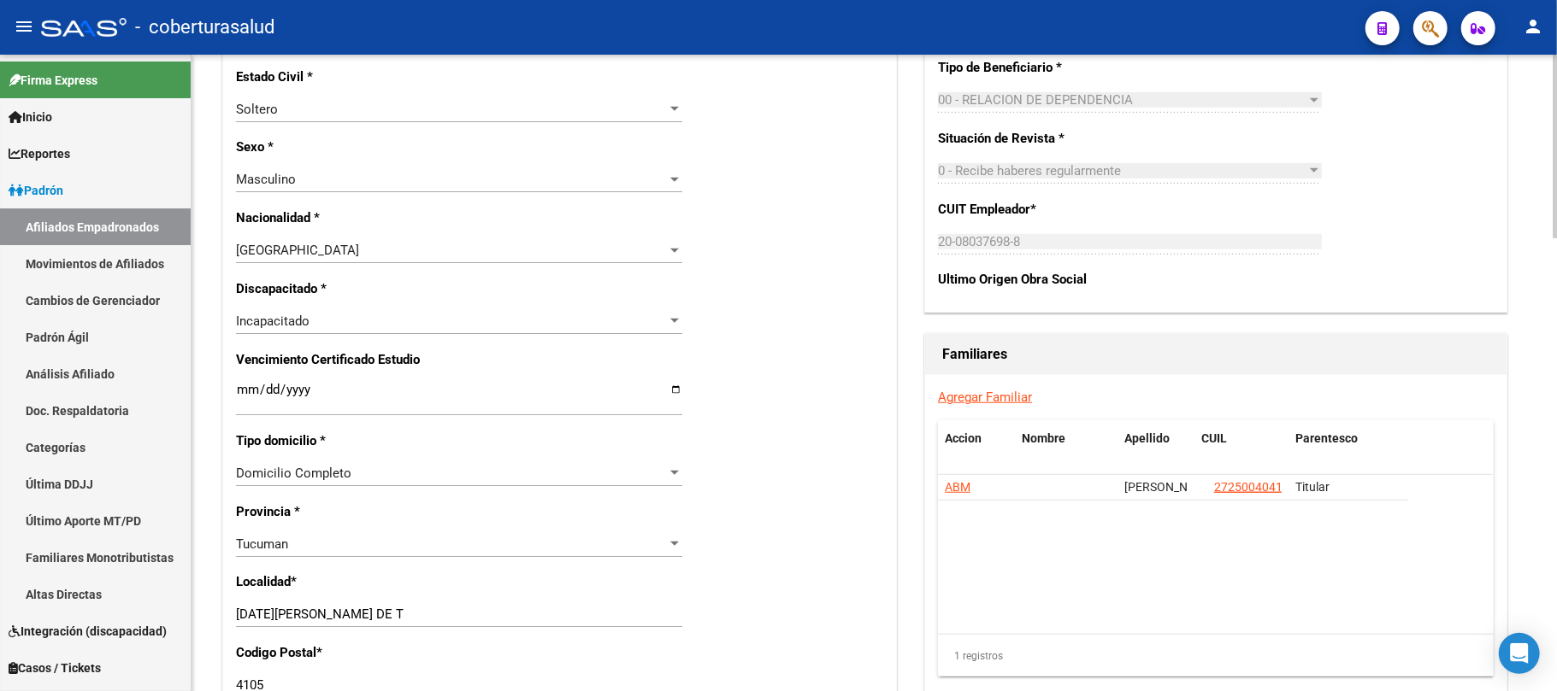
scroll to position [911, 0]
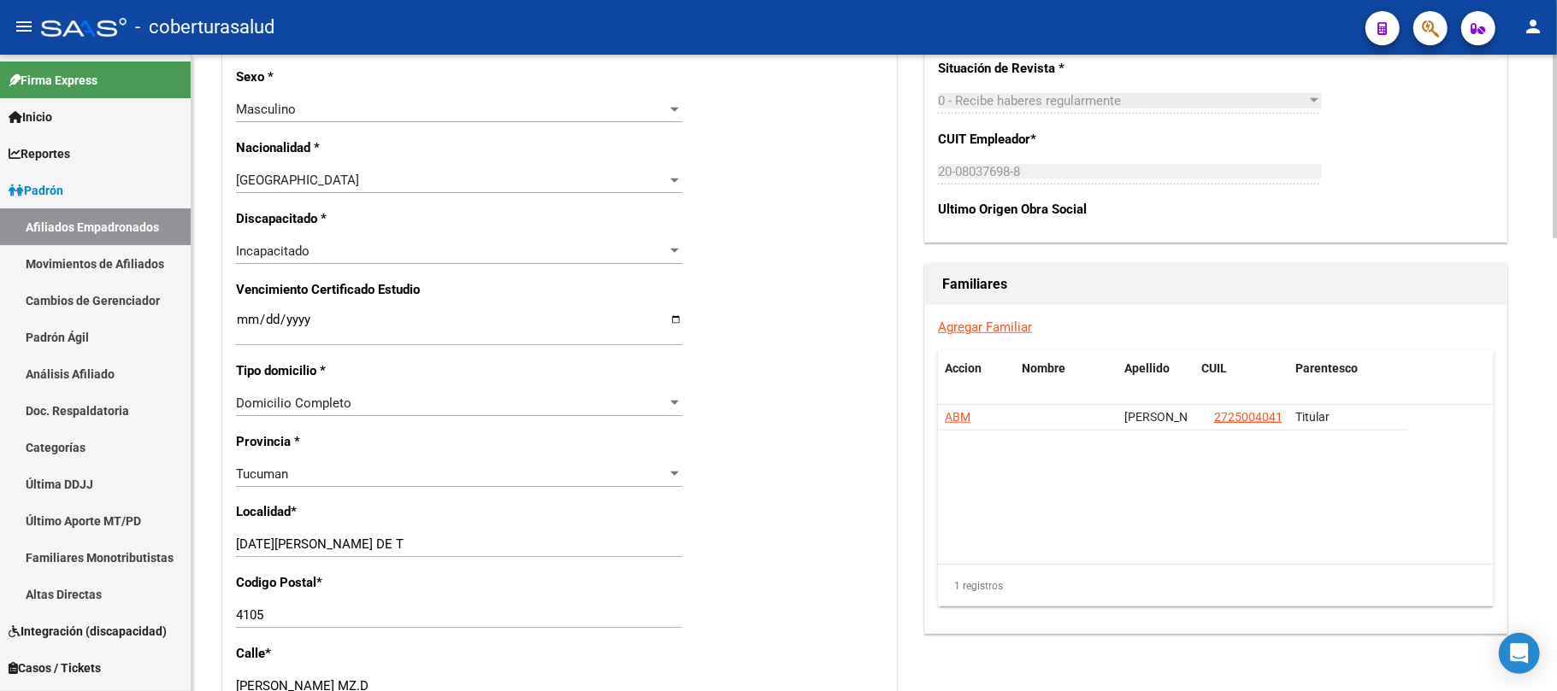
click at [400, 554] on div "[DATE][PERSON_NAME] DE T Ingresar el nombre" at bounding box center [459, 545] width 446 height 26
click at [391, 544] on input "[DATE][PERSON_NAME] DE T" at bounding box center [459, 544] width 446 height 15
click at [338, 544] on input "[DATE][PERSON_NAME] DE T" at bounding box center [459, 544] width 446 height 15
click at [826, 439] on div "Nro Afiliado Ingresar nro CUIL * 20-52383201-9 CUIL ARCA Padrón Ult. Fecha Alta…" at bounding box center [559, 306] width 673 height 1834
click at [438, 549] on input "[DATE][PERSON_NAME] DE TUCUMAN" at bounding box center [459, 544] width 446 height 15
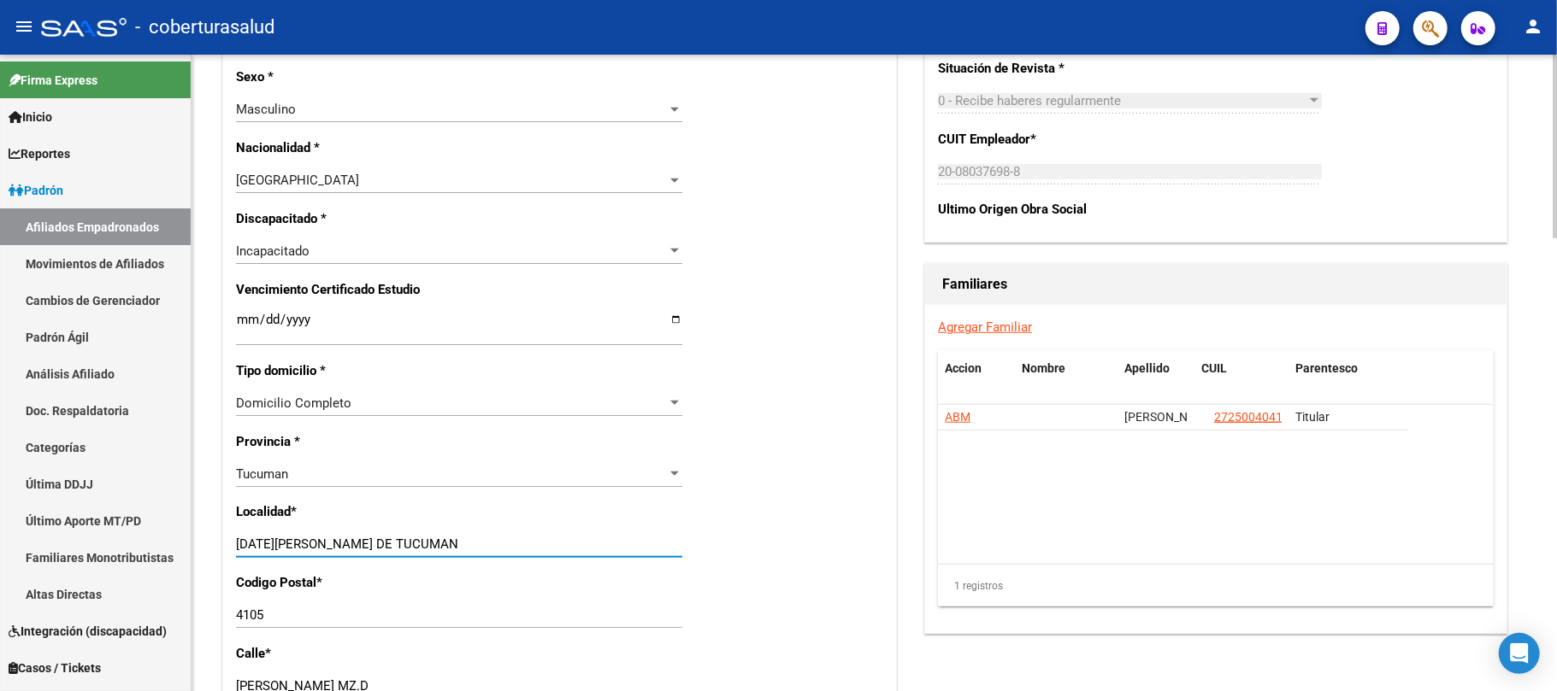
type input "[DATE][PERSON_NAME] DE TUCUMAN"
click at [733, 425] on div "Nro Afiliado Ingresar nro CUIL * 20-52383201-9 CUIL ARCA Padrón Ult. Fecha Alta…" at bounding box center [559, 306] width 673 height 1834
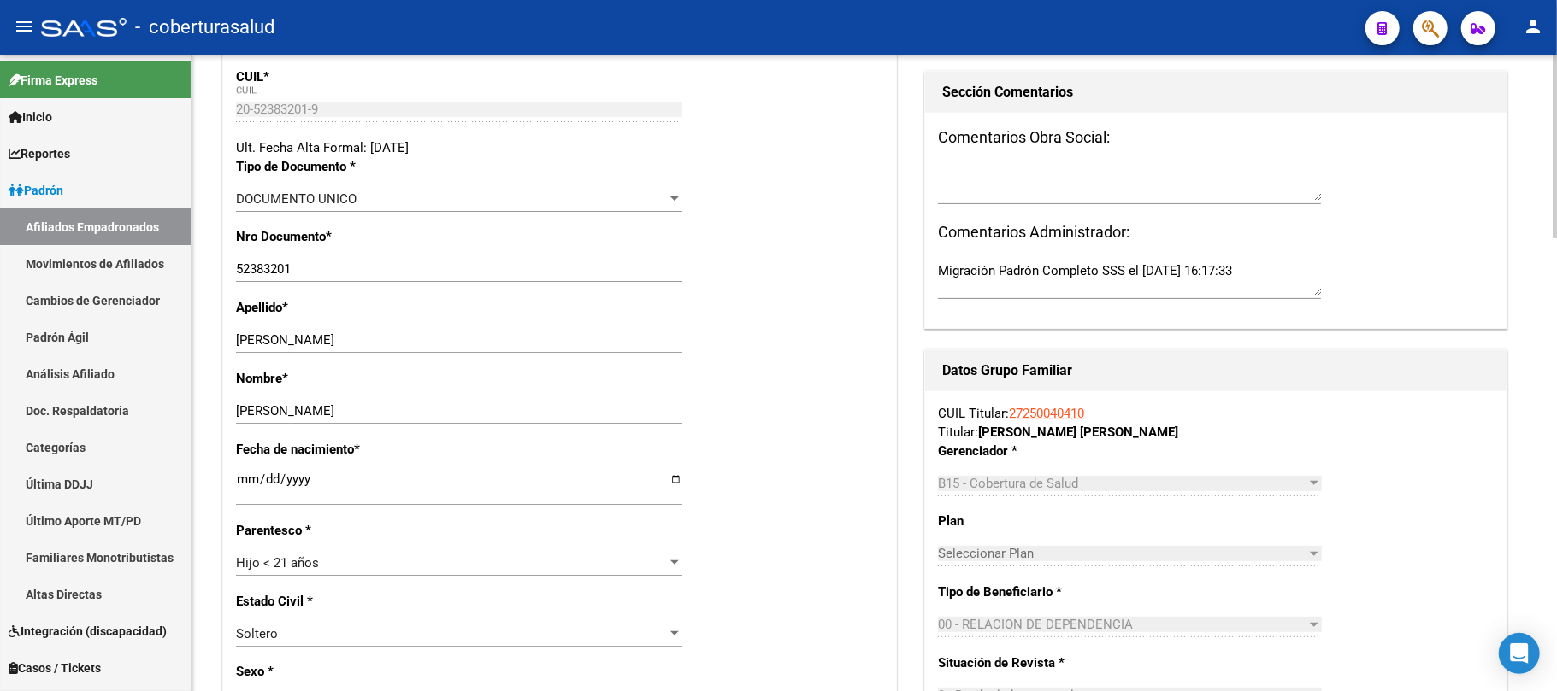
scroll to position [0, 0]
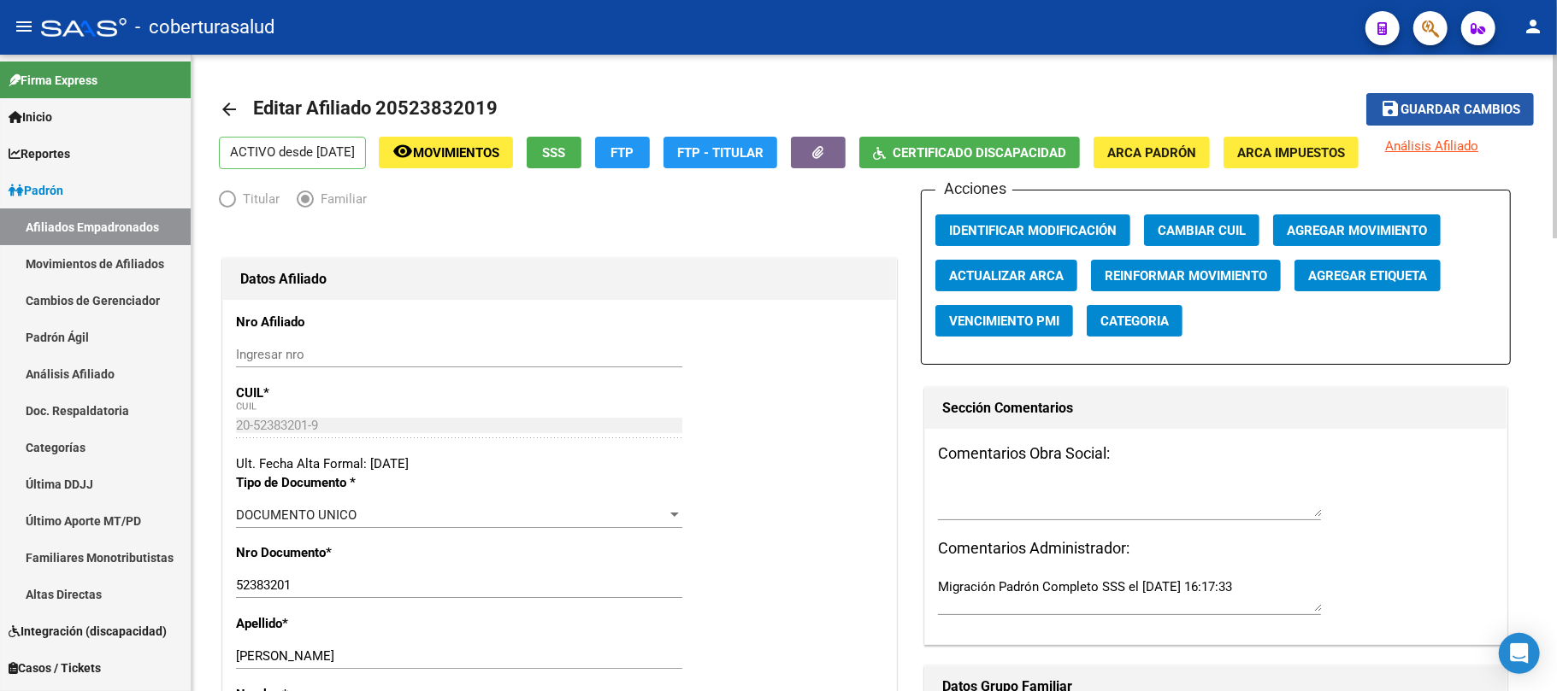
click at [1414, 103] on span "Guardar cambios" at bounding box center [1460, 110] width 120 height 15
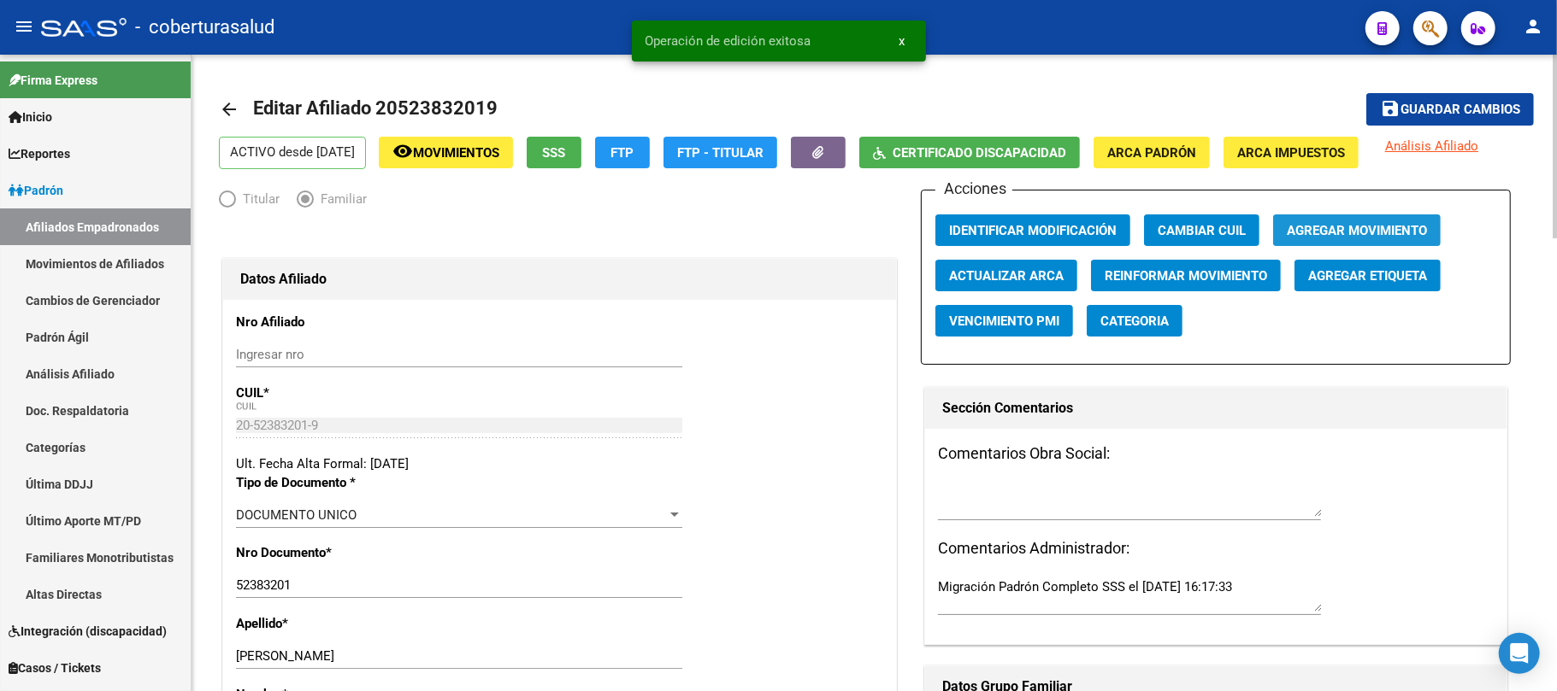
click at [1327, 224] on span "Agregar Movimiento" at bounding box center [1356, 230] width 140 height 15
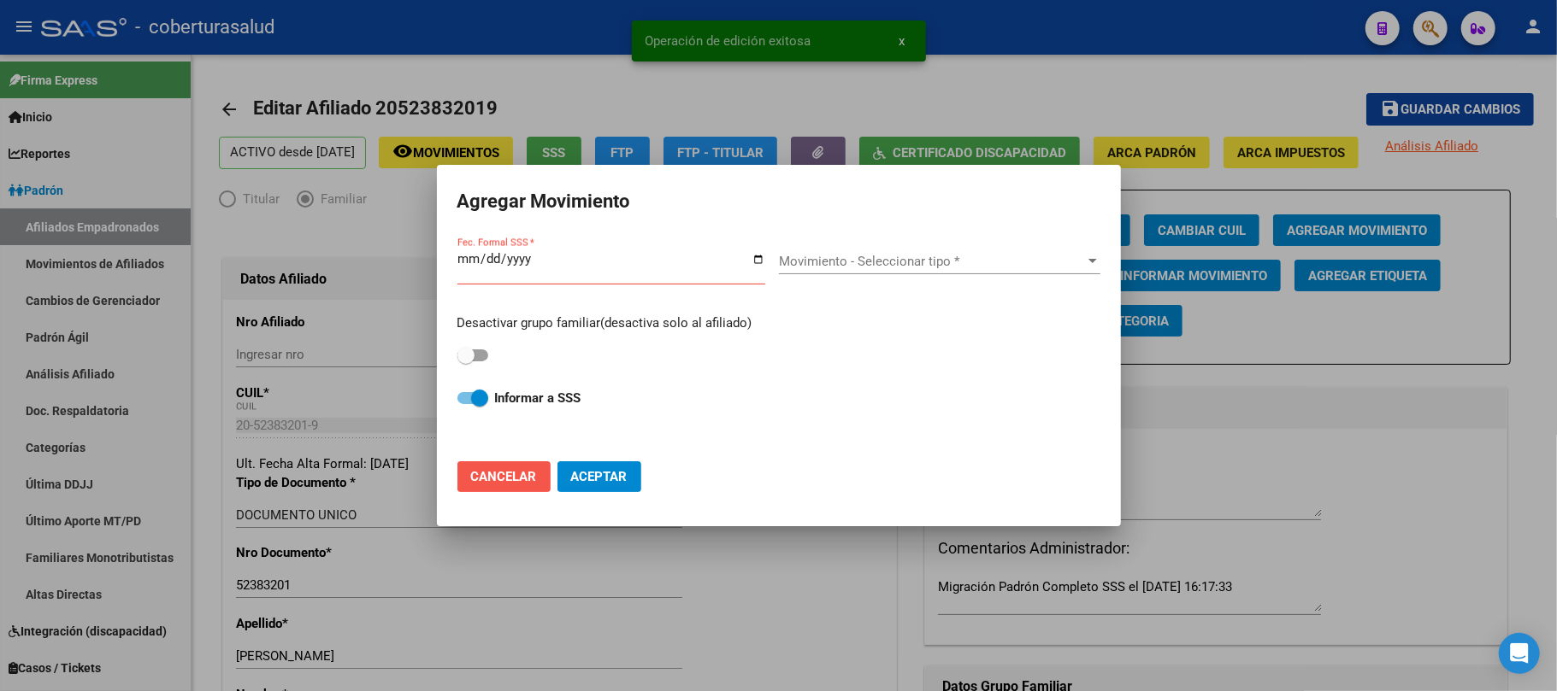
click at [500, 472] on span "Cancelar" at bounding box center [504, 476] width 66 height 15
checkbox input "false"
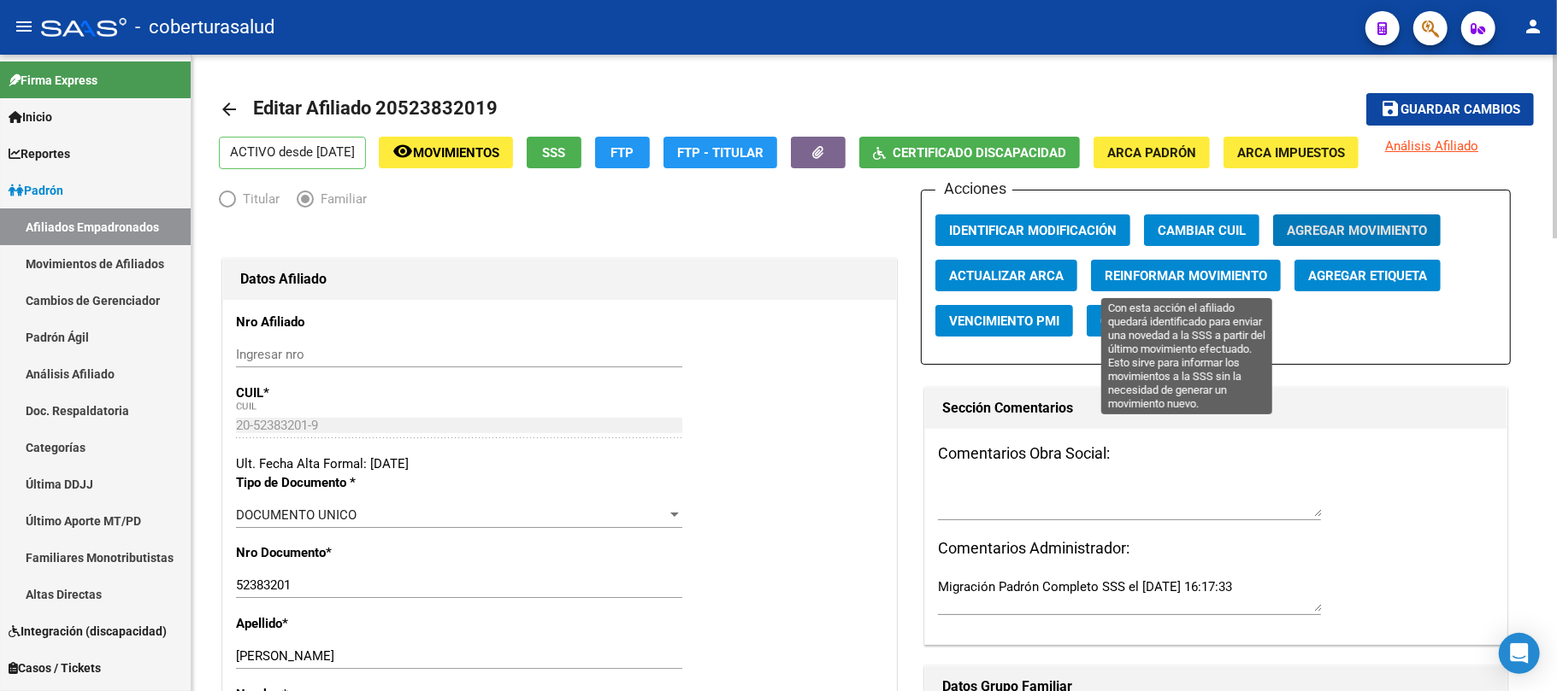
click at [1105, 272] on span "Reinformar Movimiento" at bounding box center [1185, 275] width 162 height 15
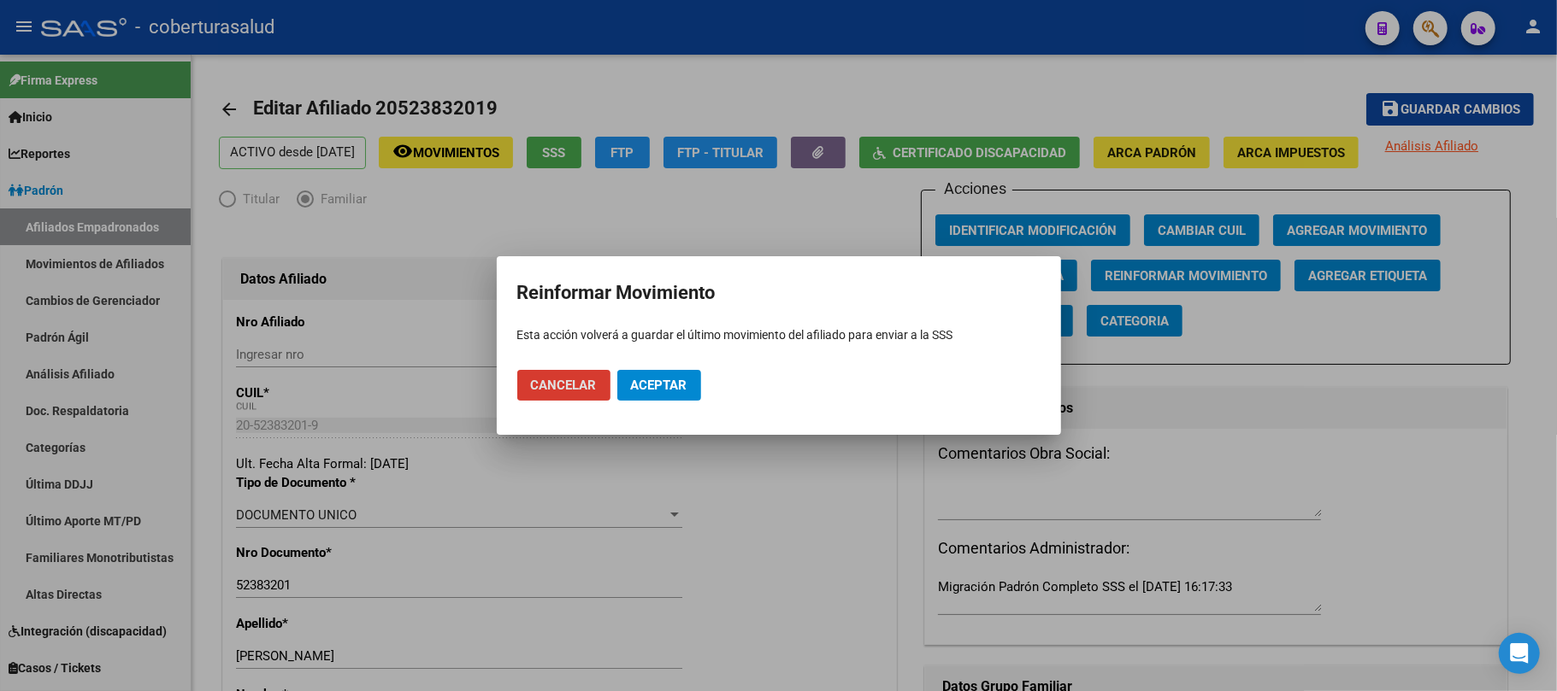
click at [672, 383] on span "Aceptar" at bounding box center [659, 385] width 56 height 15
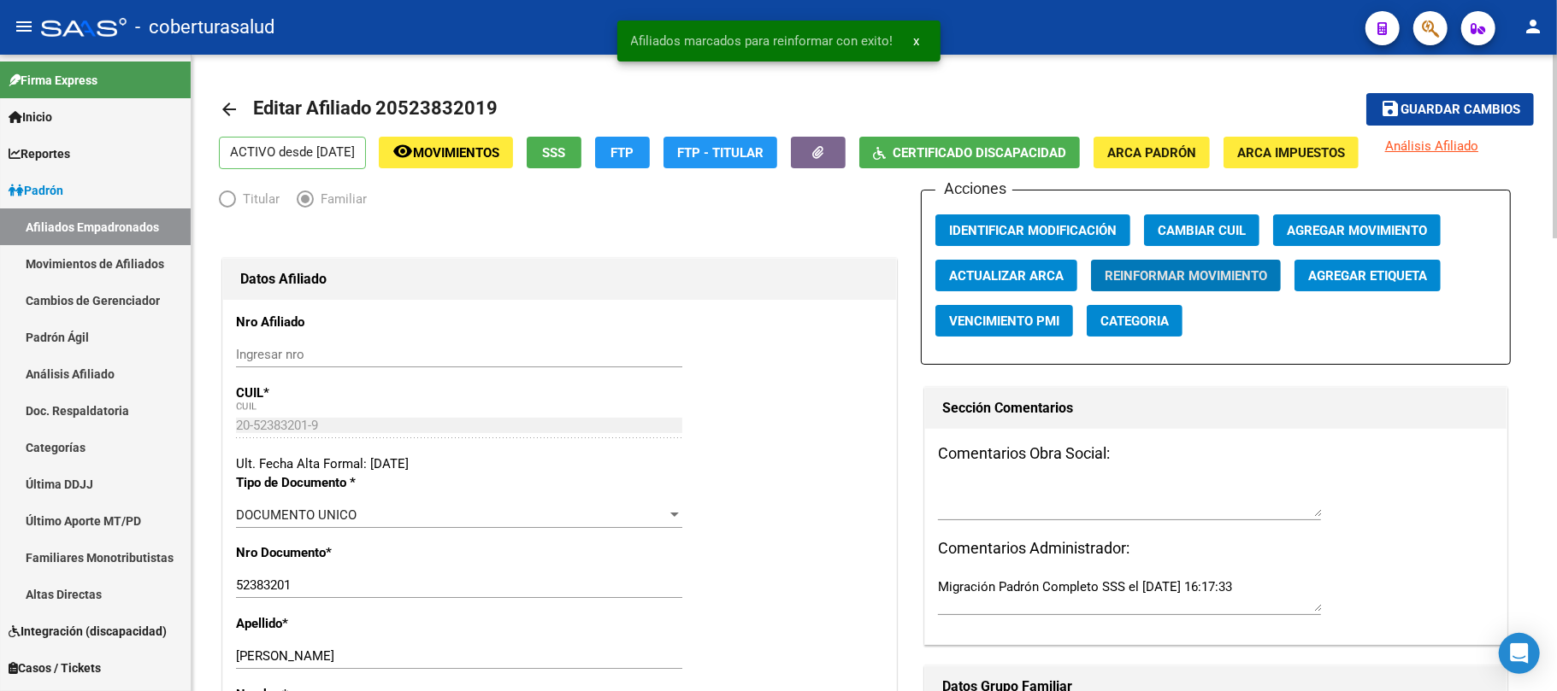
click at [1461, 108] on span "Guardar cambios" at bounding box center [1460, 110] width 120 height 15
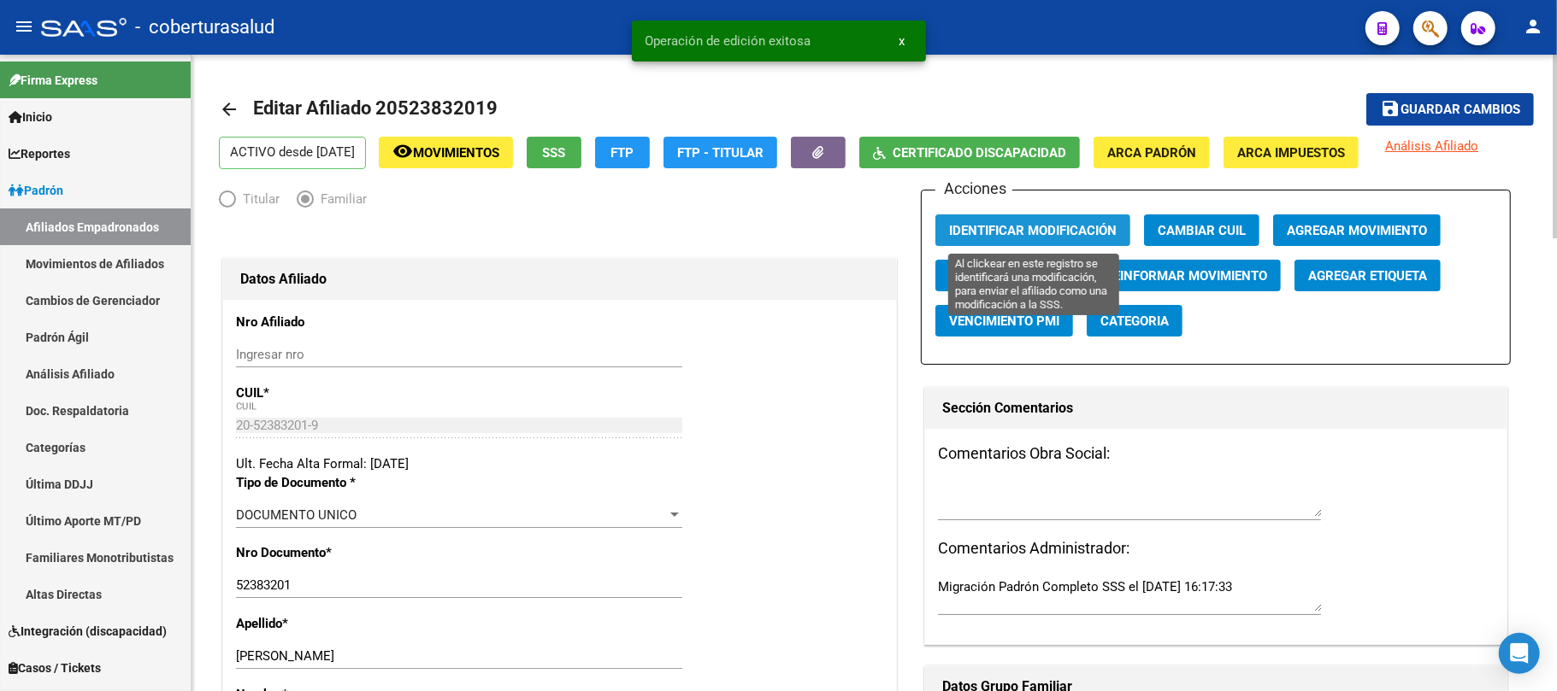
click at [1012, 227] on span "Identificar Modificación" at bounding box center [1033, 230] width 168 height 15
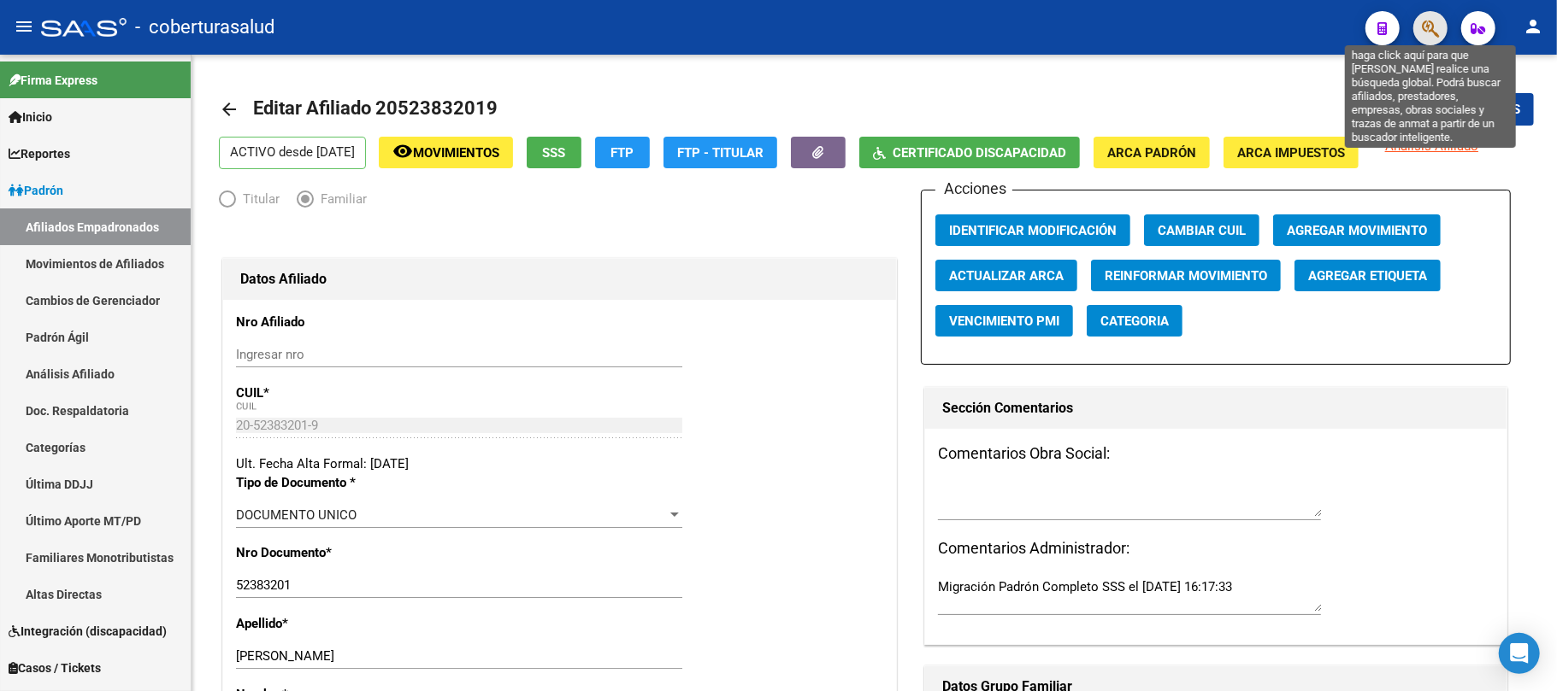
click at [1434, 27] on icon "button" at bounding box center [1429, 29] width 17 height 20
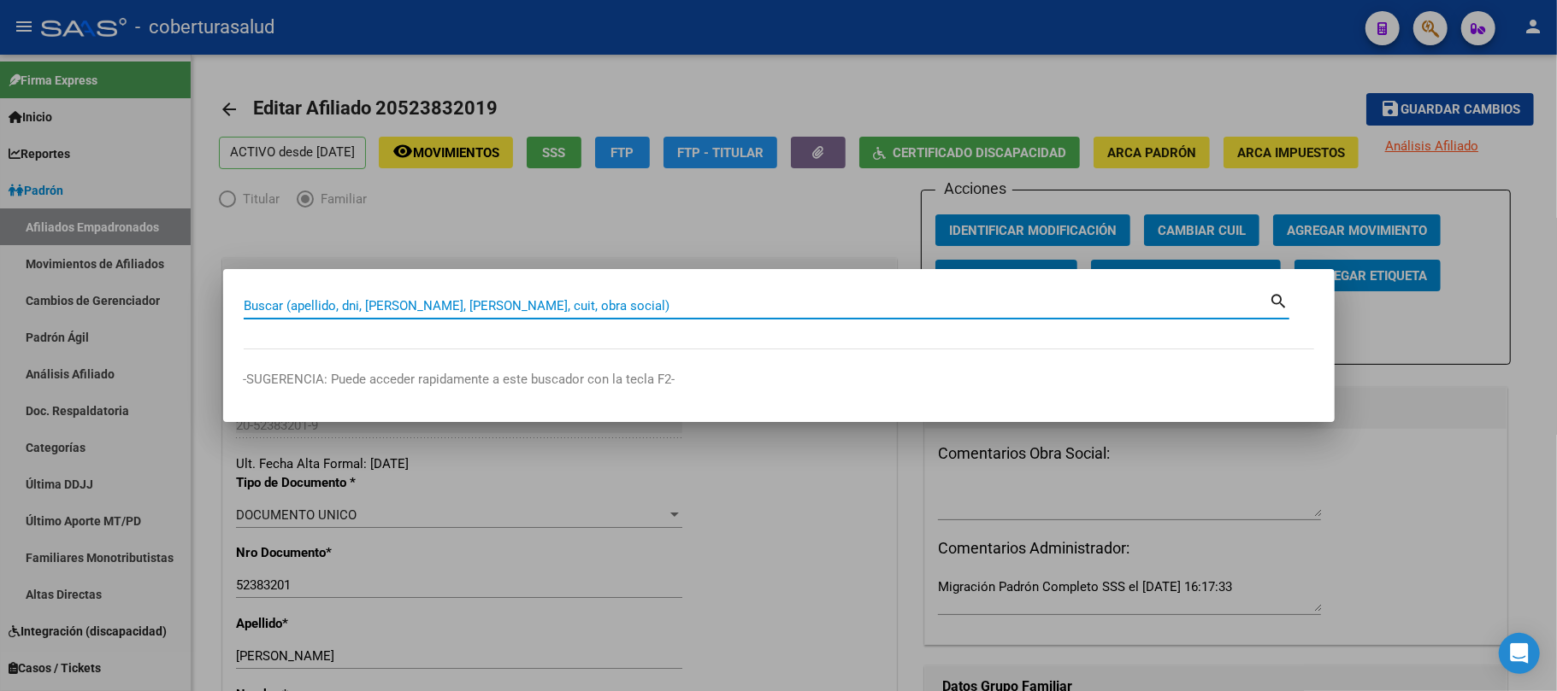
paste input "25487375"
type input "25487375"
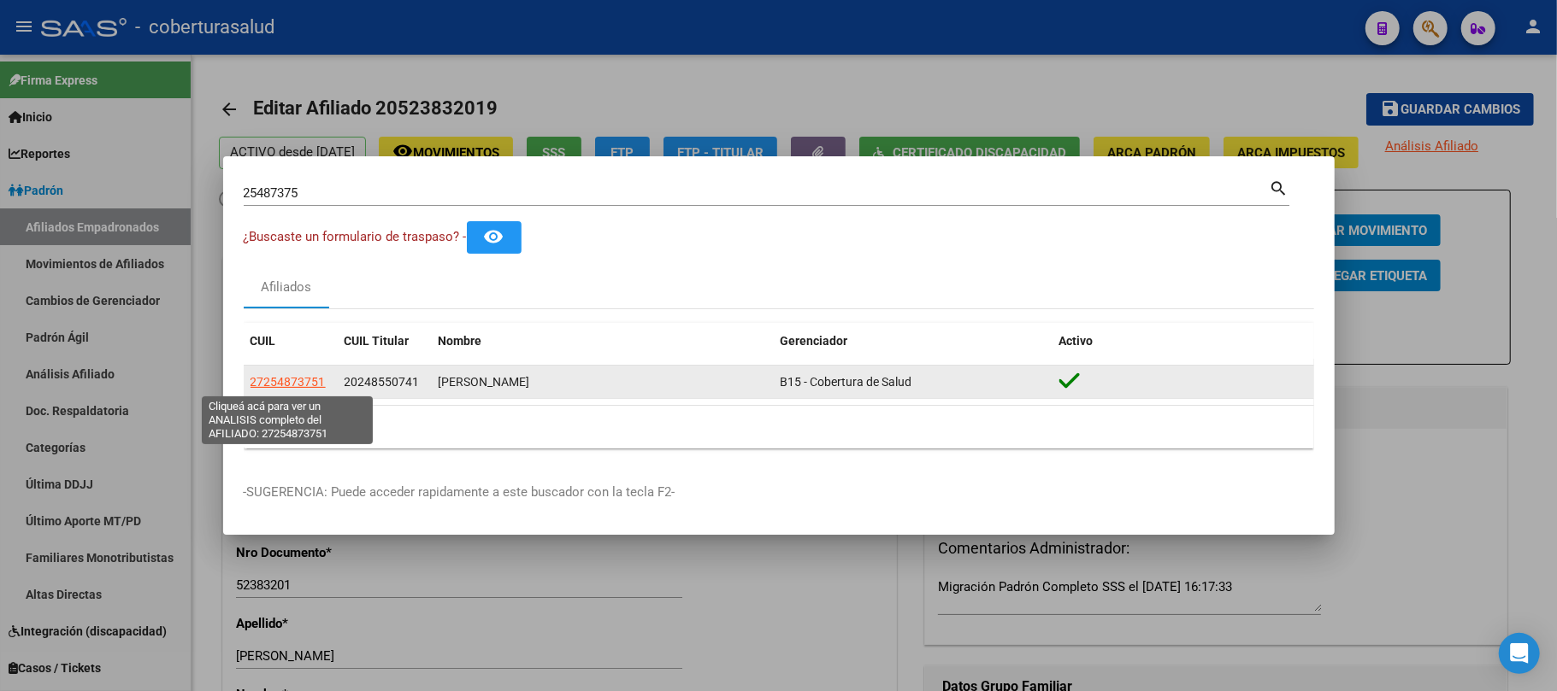
click at [268, 386] on span "27254873751" at bounding box center [287, 382] width 75 height 14
type textarea "27254873751"
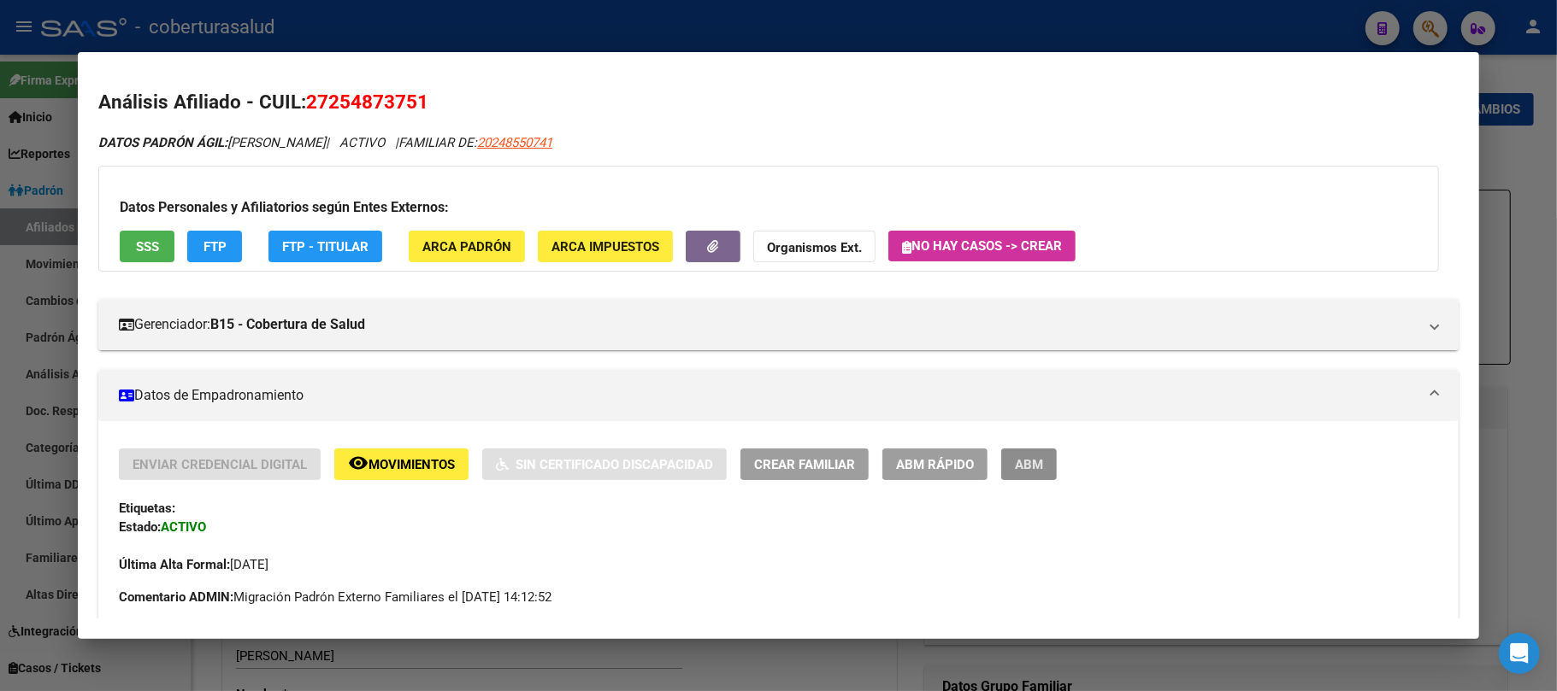
click at [1029, 458] on span "ABM" at bounding box center [1029, 464] width 28 height 15
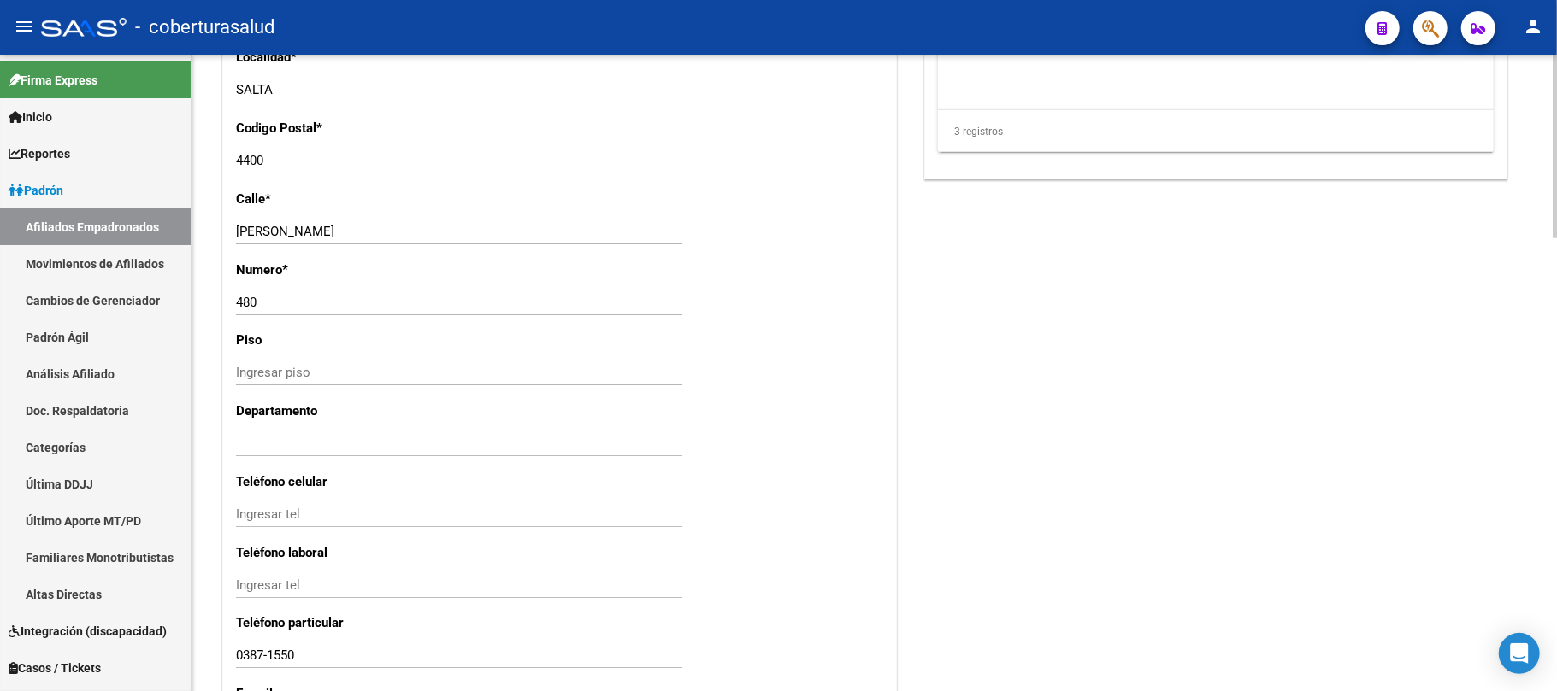
scroll to position [1368, 0]
click at [383, 293] on input "480" at bounding box center [459, 300] width 446 height 15
click at [444, 236] on input "[PERSON_NAME]" at bounding box center [459, 229] width 446 height 15
type input "[PERSON_NAME]"
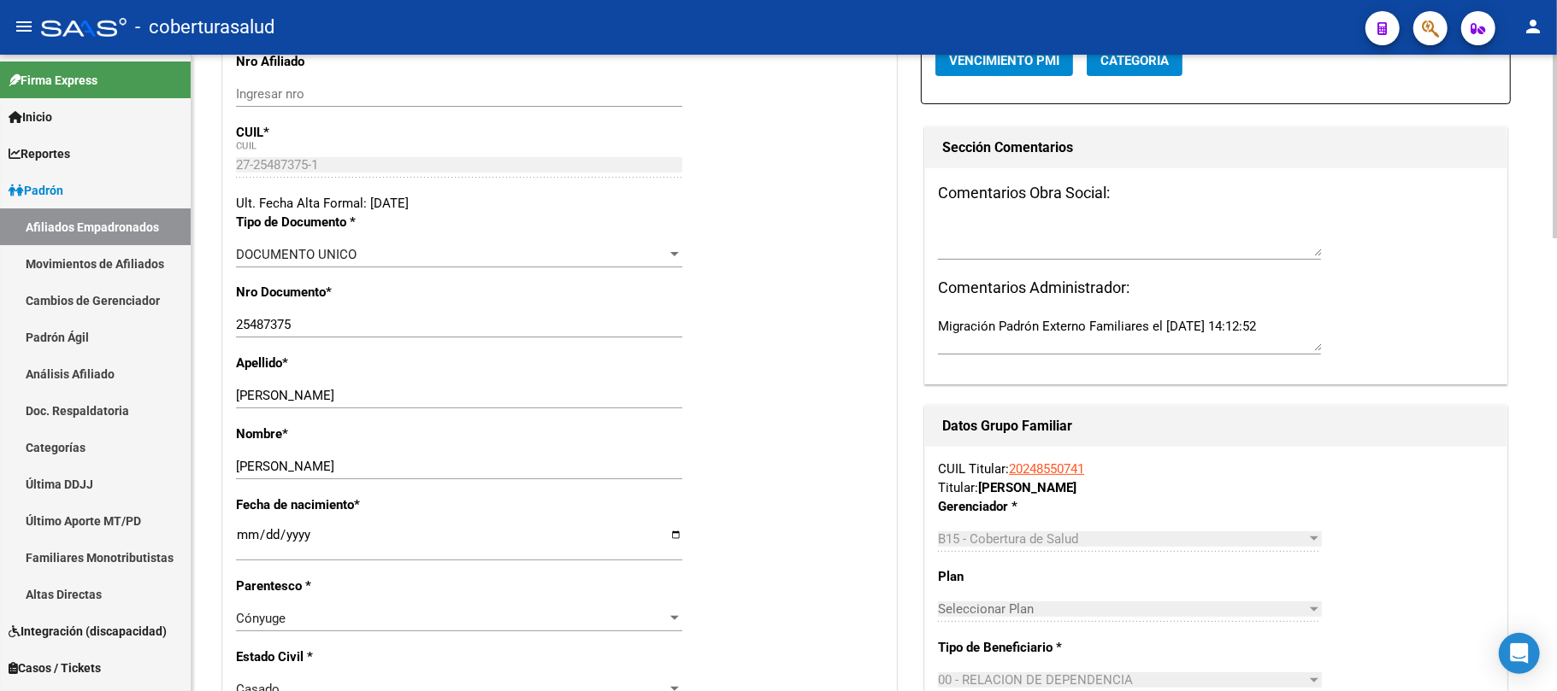
scroll to position [227, 0]
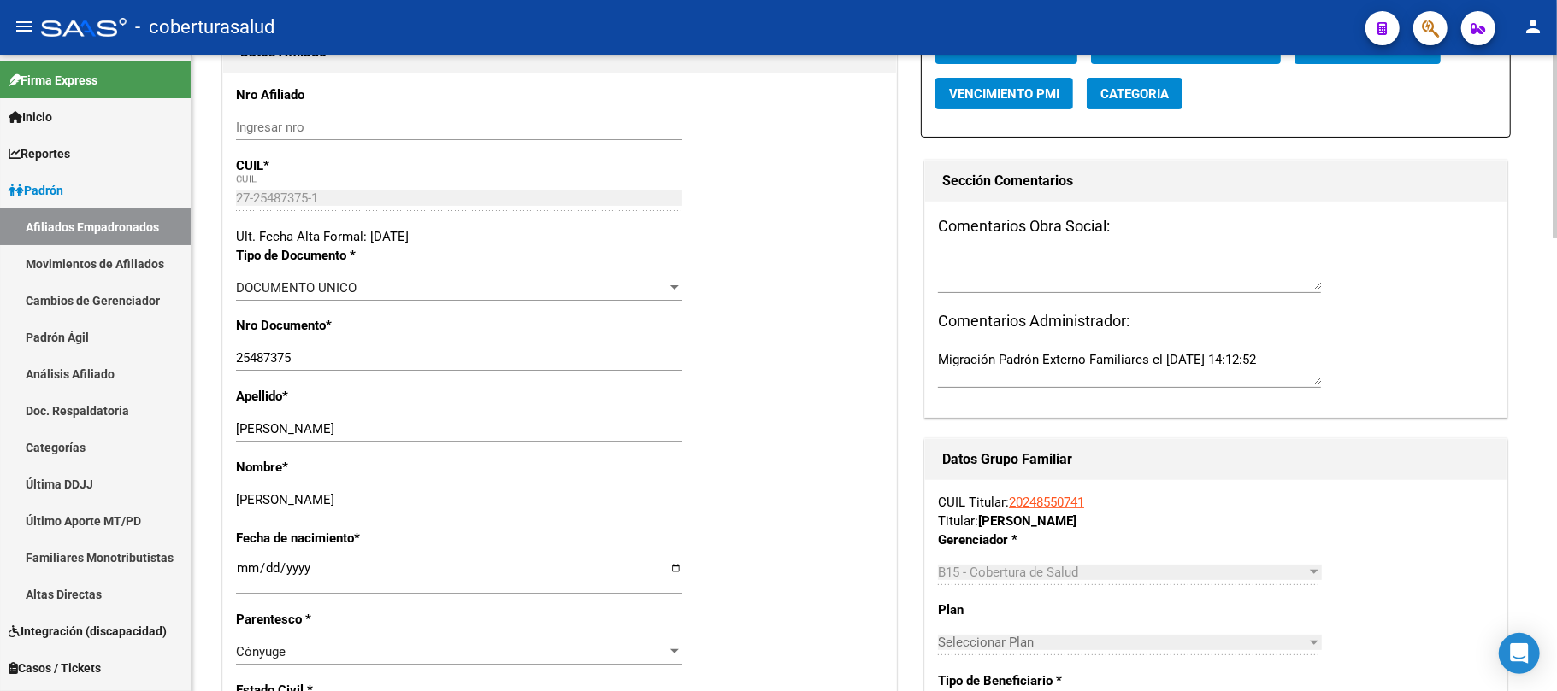
click at [465, 490] on div "[PERSON_NAME] nombre" at bounding box center [459, 500] width 446 height 26
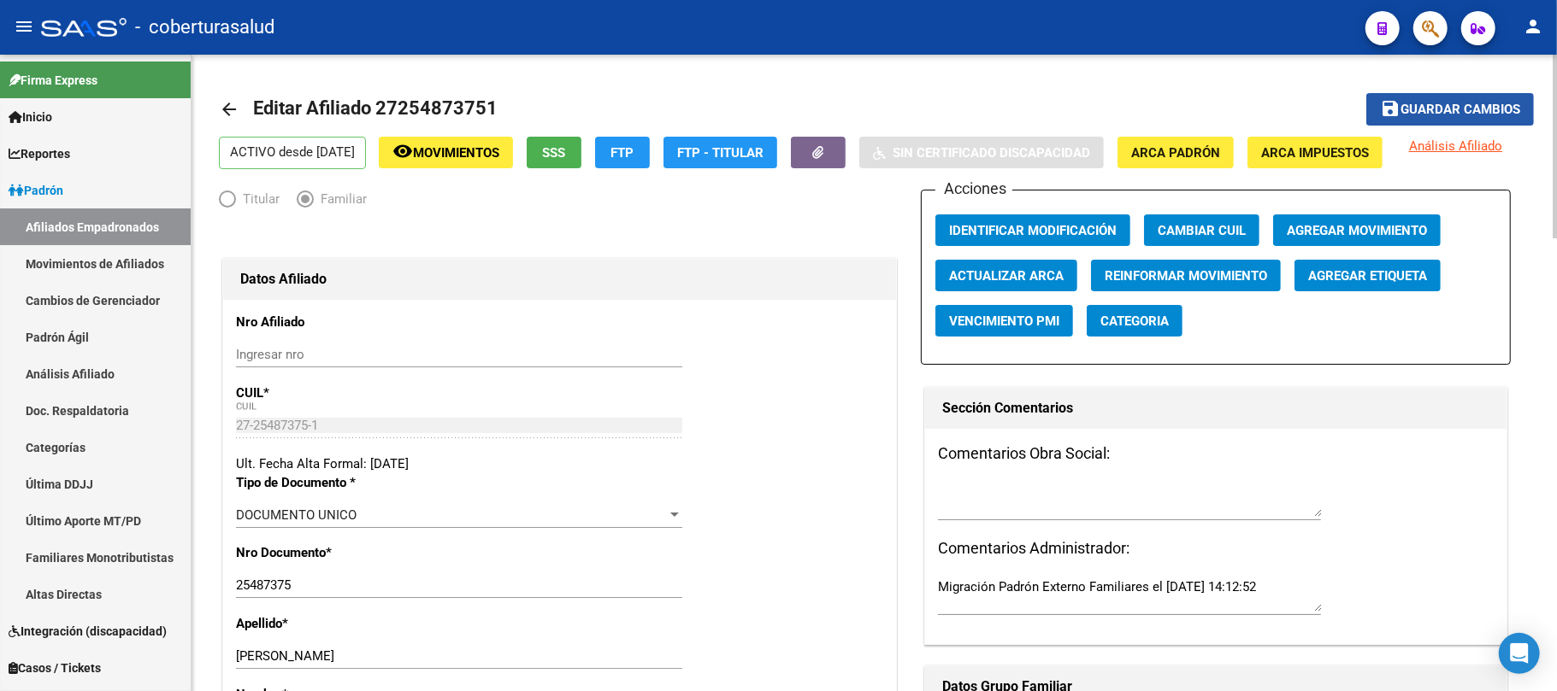
click at [1427, 106] on span "Guardar cambios" at bounding box center [1460, 110] width 120 height 15
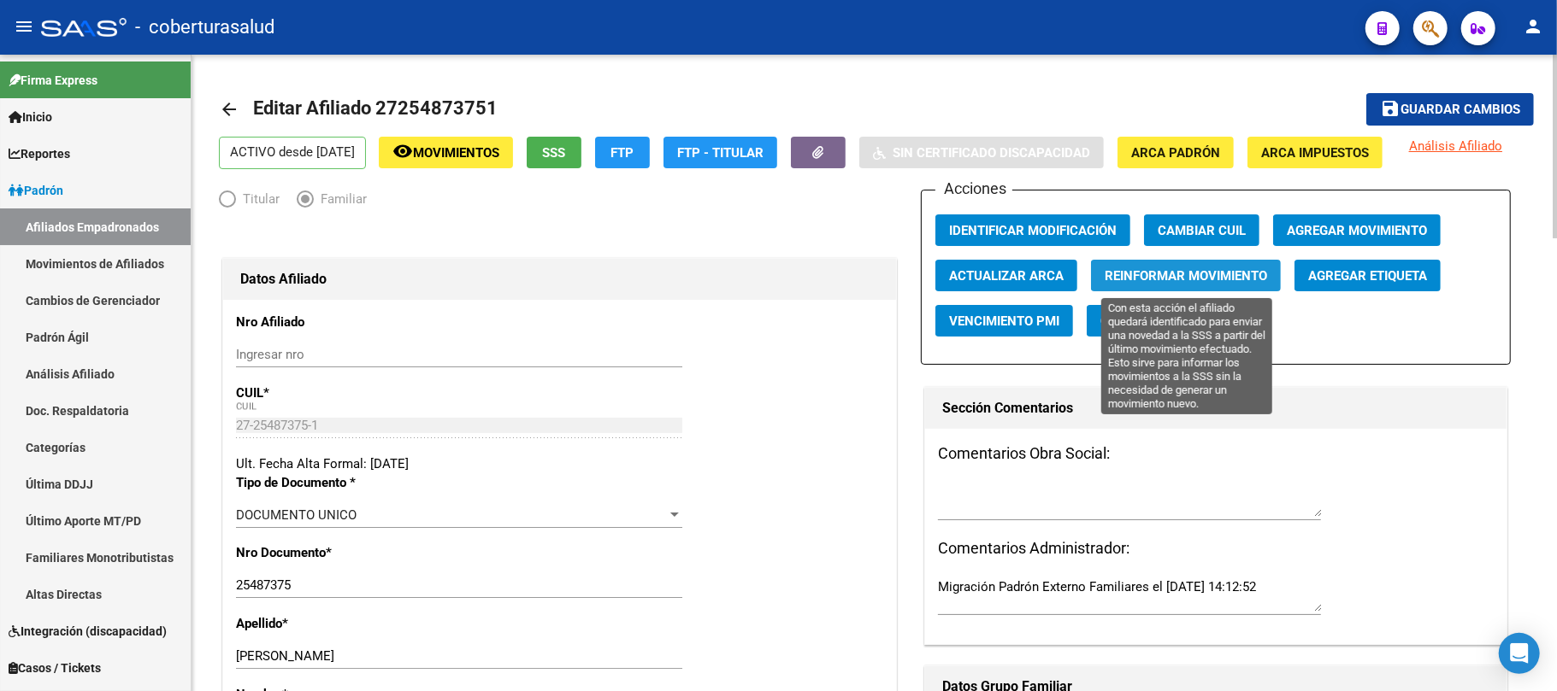
click at [1211, 282] on span "Reinformar Movimiento" at bounding box center [1185, 275] width 162 height 15
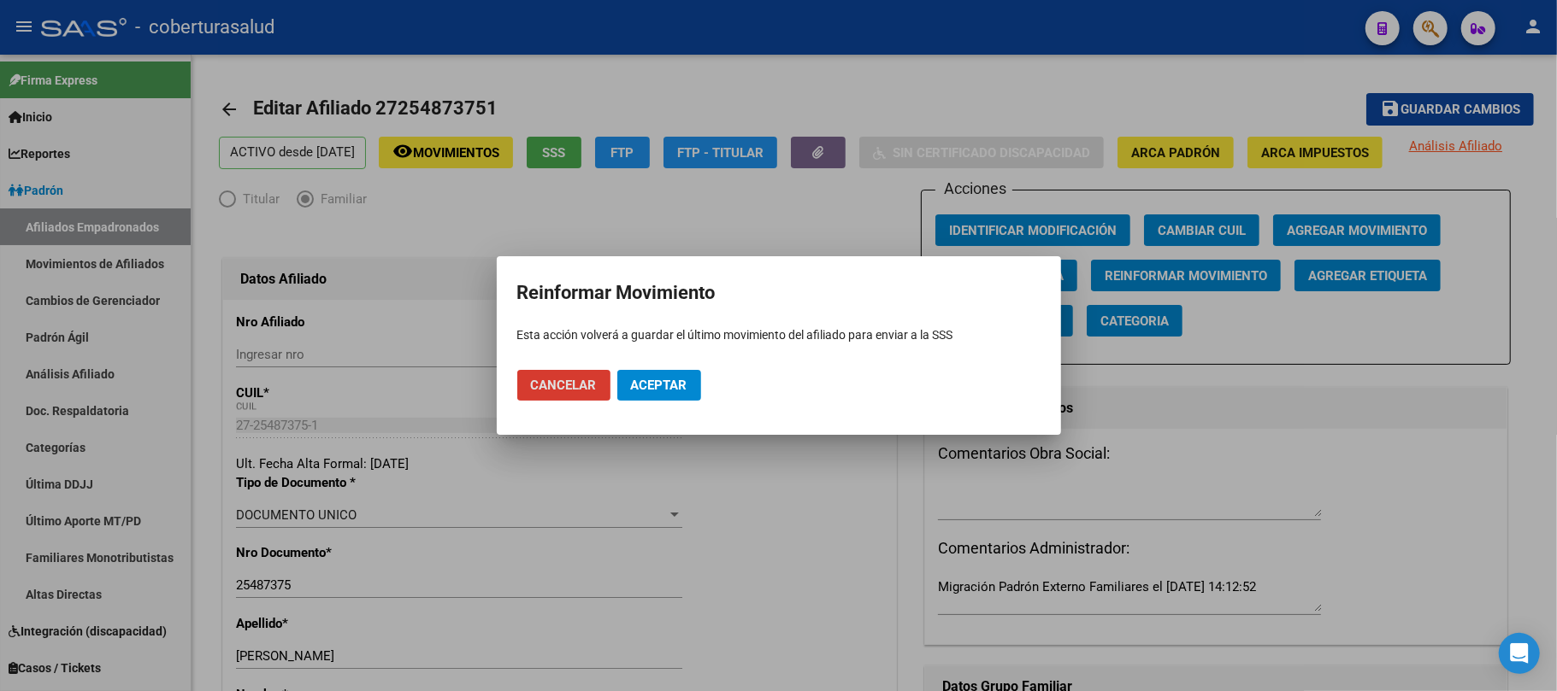
click at [665, 391] on span "Aceptar" at bounding box center [659, 385] width 56 height 15
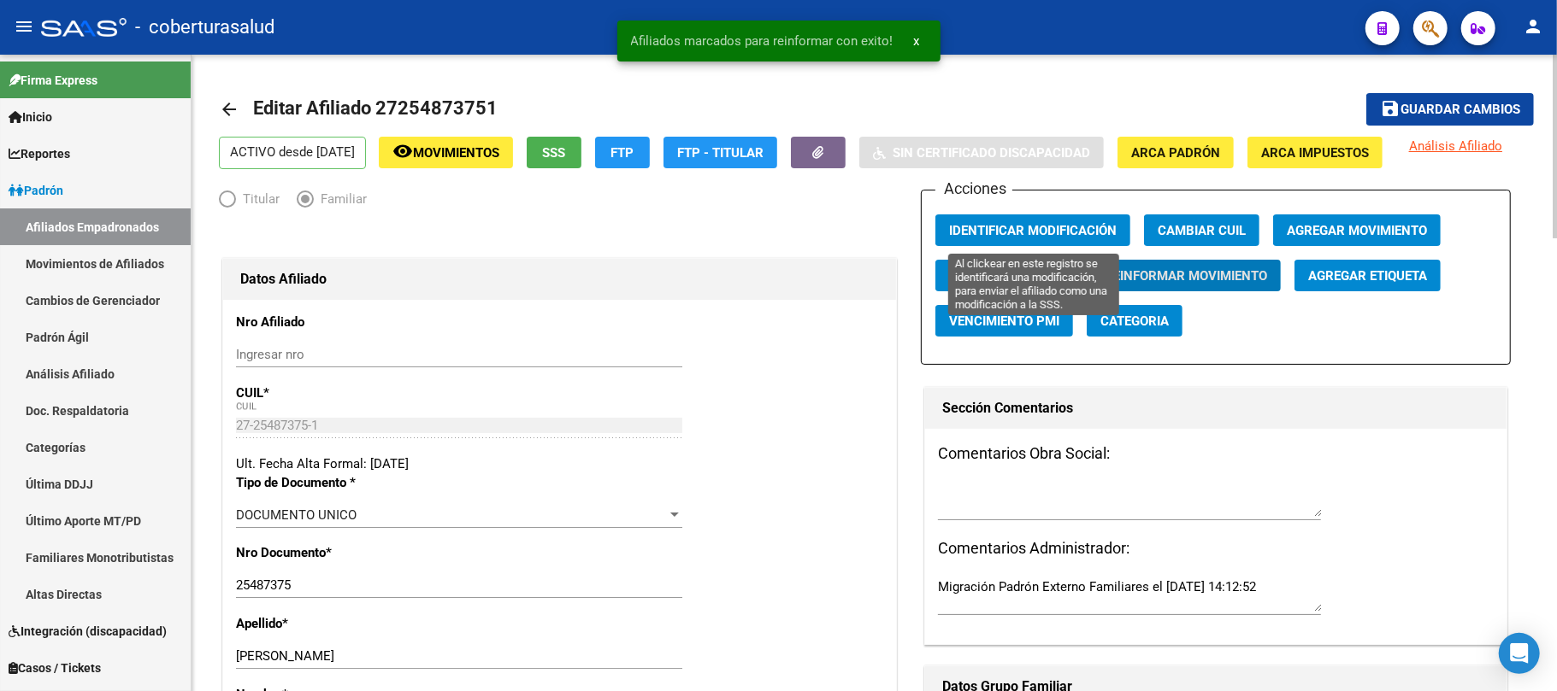
click at [1033, 221] on button "Identificar Modificación" at bounding box center [1032, 231] width 195 height 32
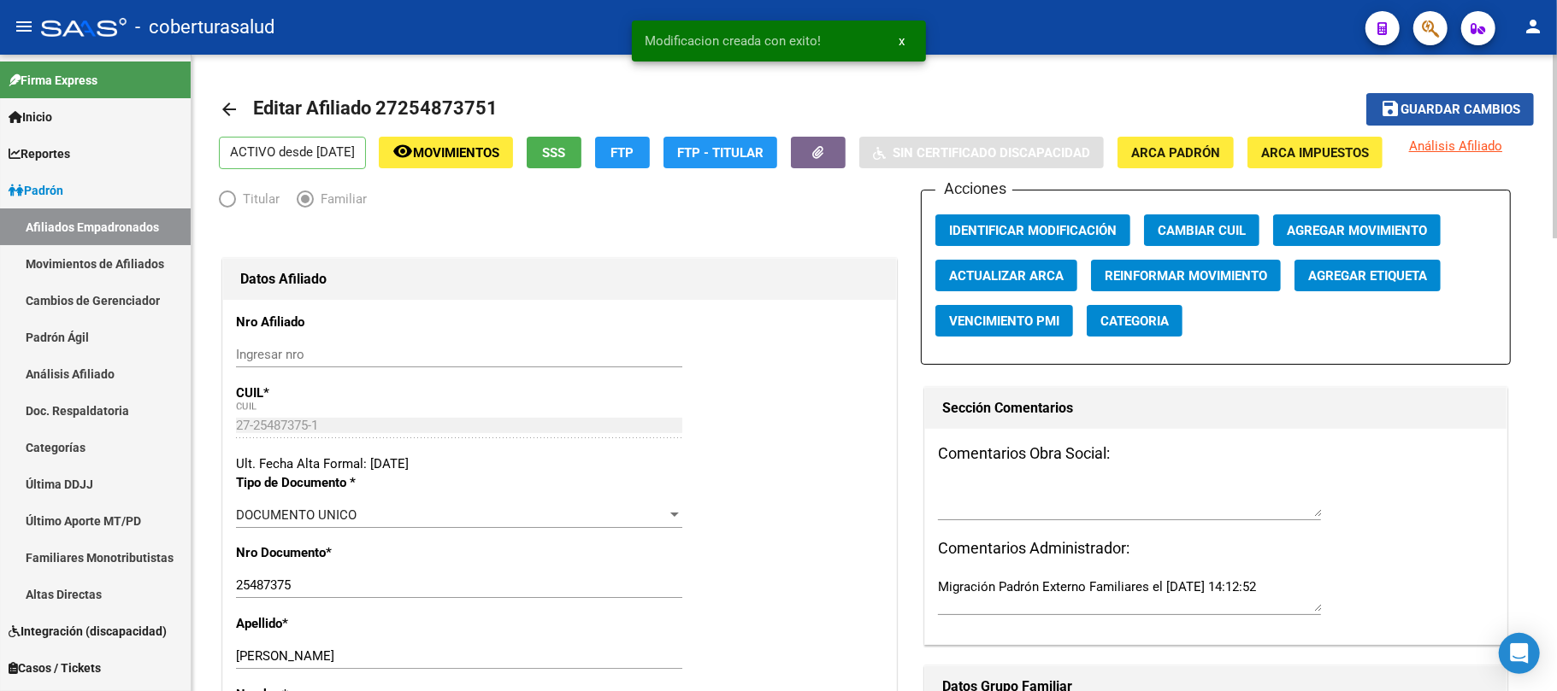
click at [1474, 103] on span "Guardar cambios" at bounding box center [1460, 110] width 120 height 15
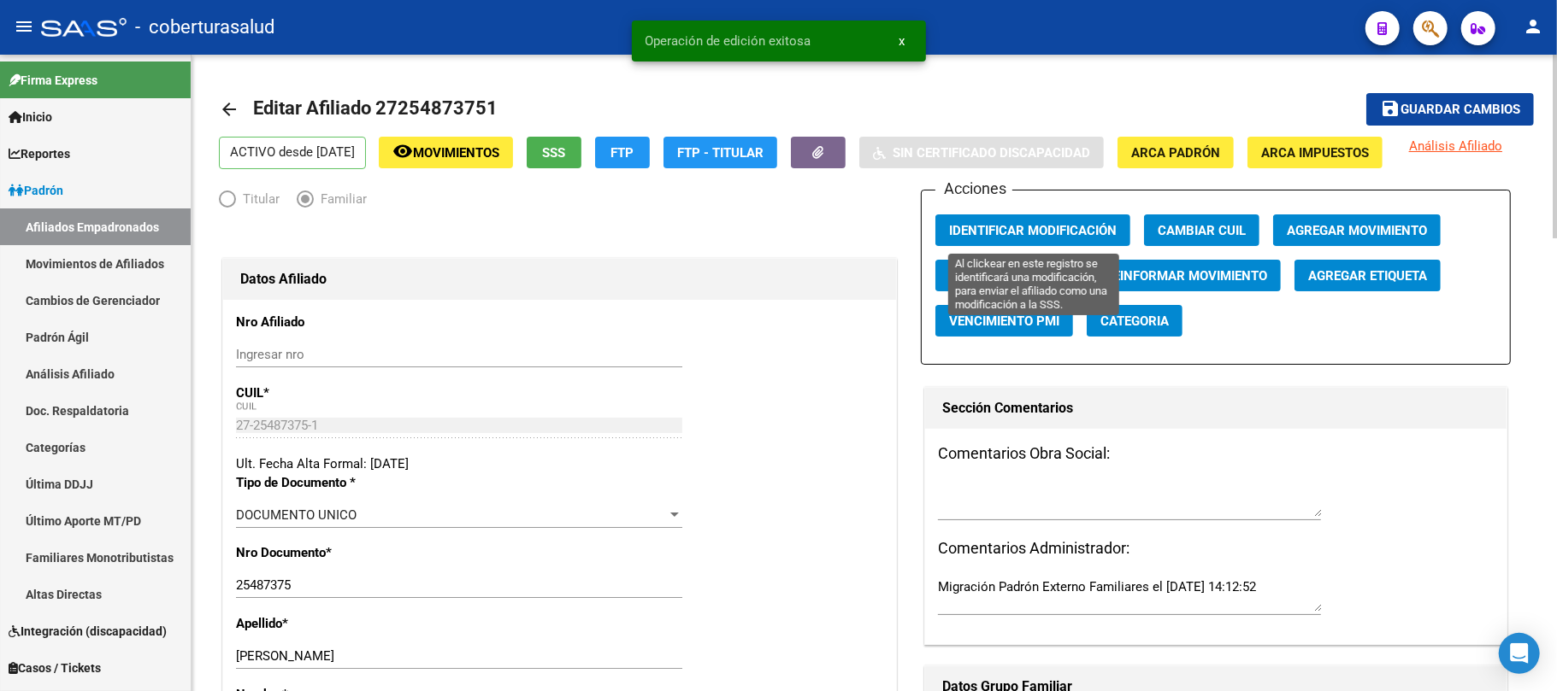
click at [1016, 229] on span "Identificar Modificación" at bounding box center [1033, 230] width 168 height 15
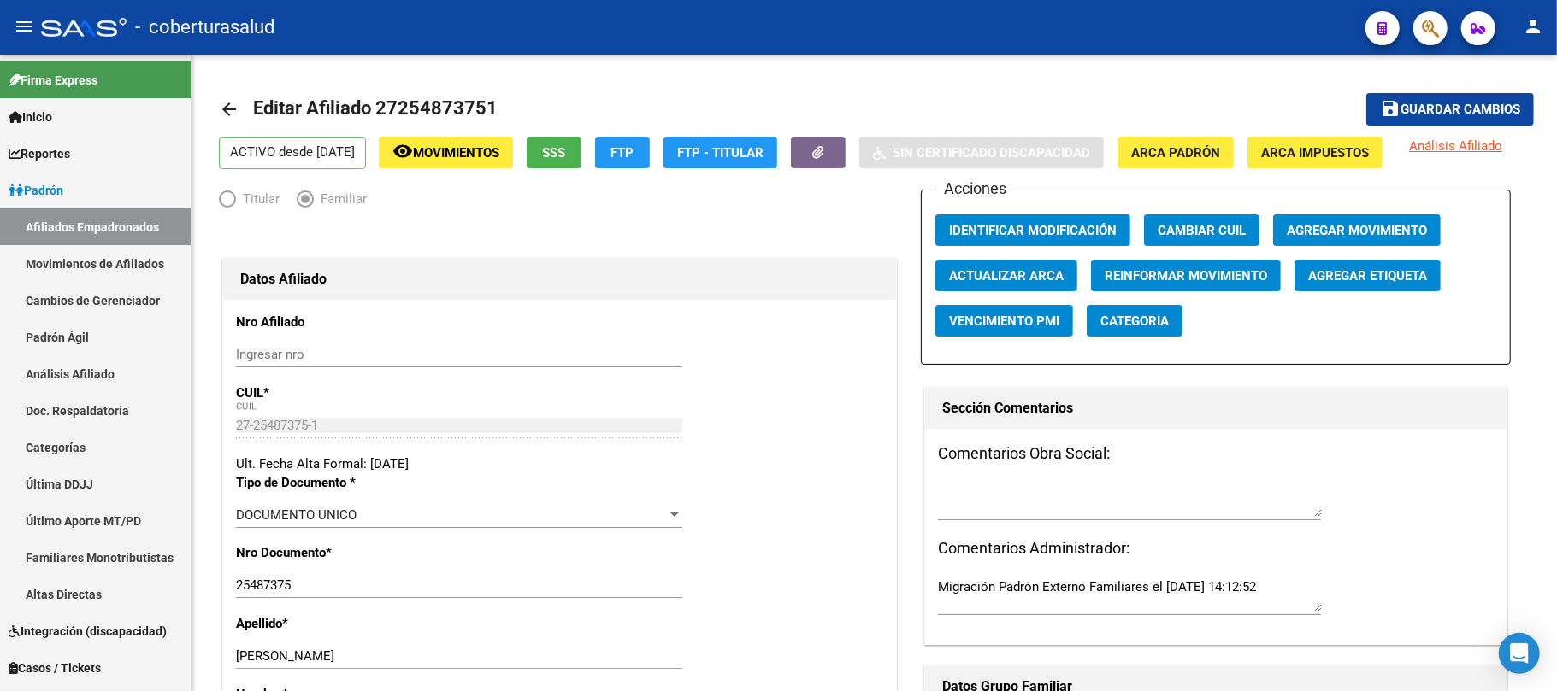
click at [1453, 29] on mat-toolbar "menu - coberturasalud person" at bounding box center [778, 27] width 1557 height 55
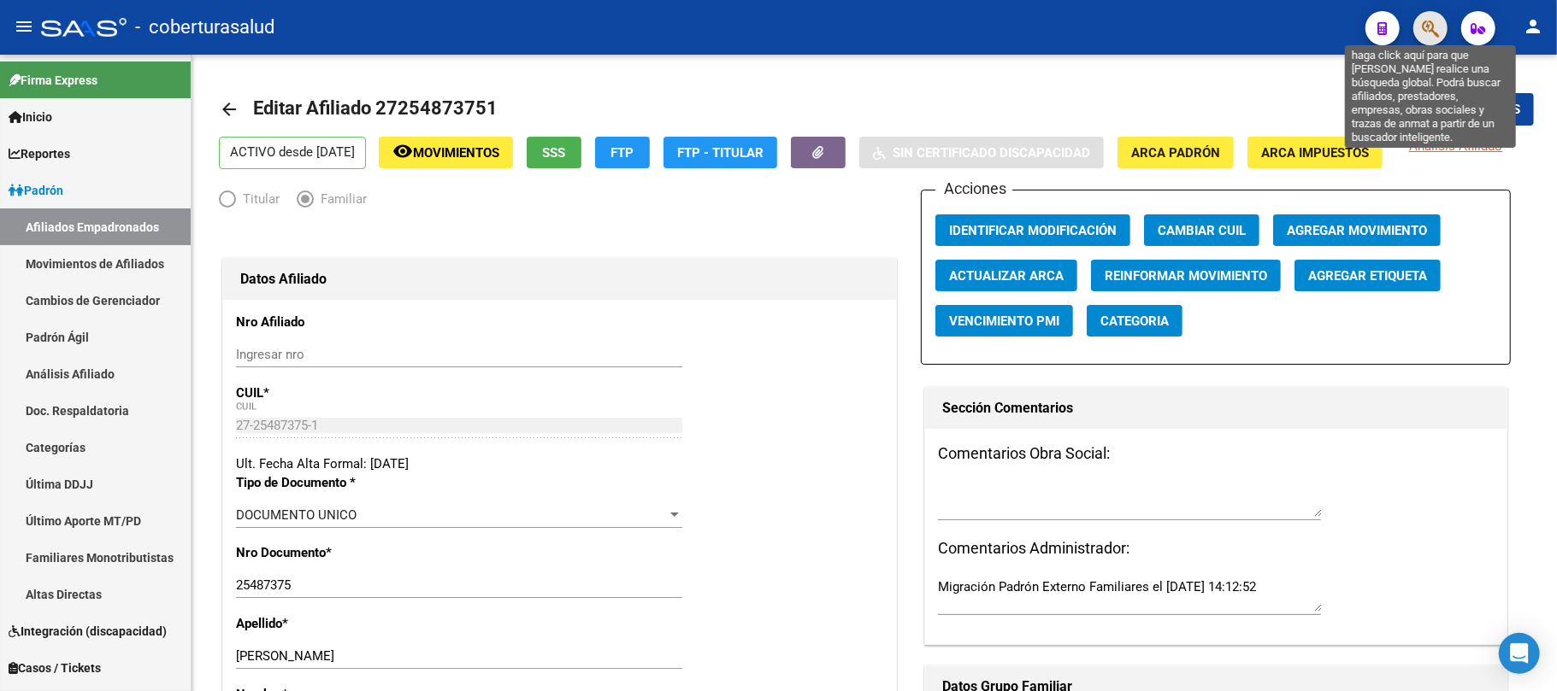
click at [1439, 19] on icon "button" at bounding box center [1429, 29] width 17 height 20
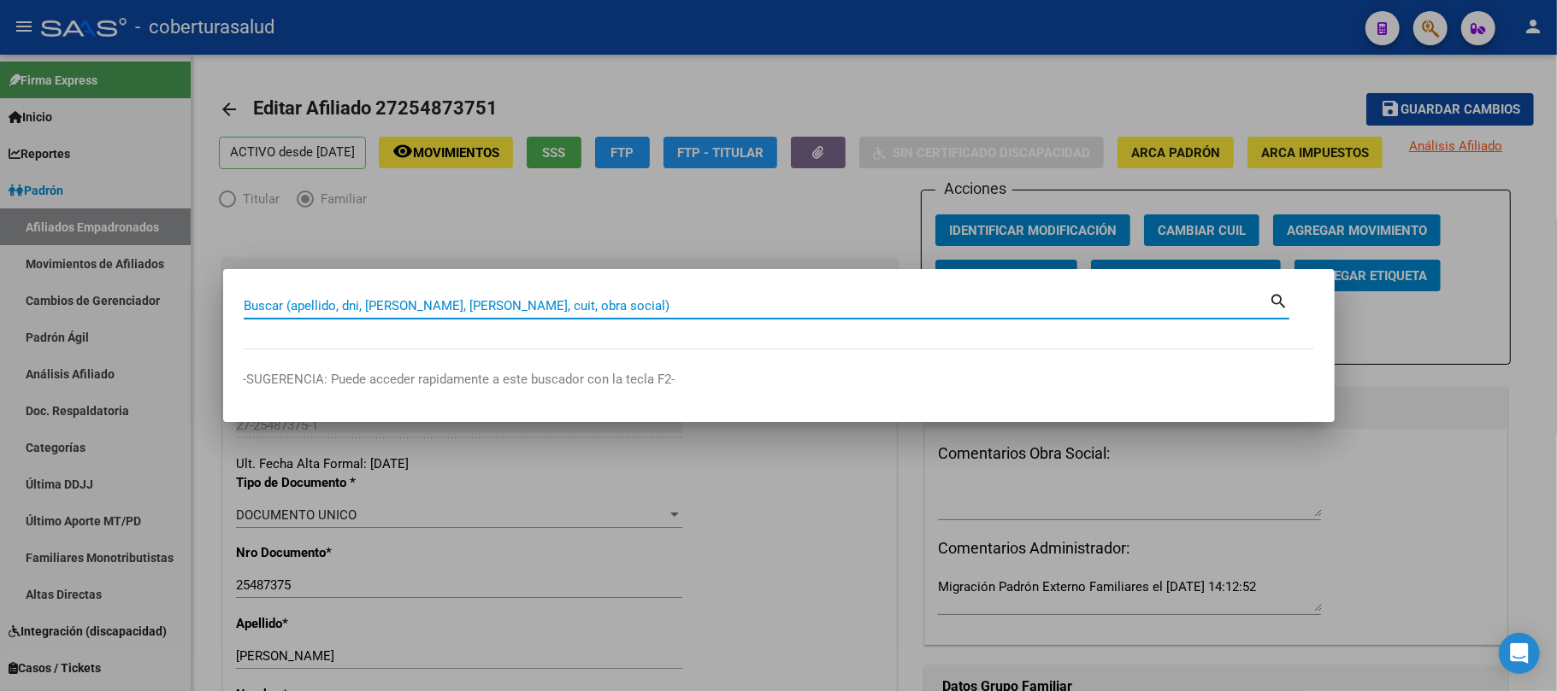
paste input "52079749"
type input "52079749"
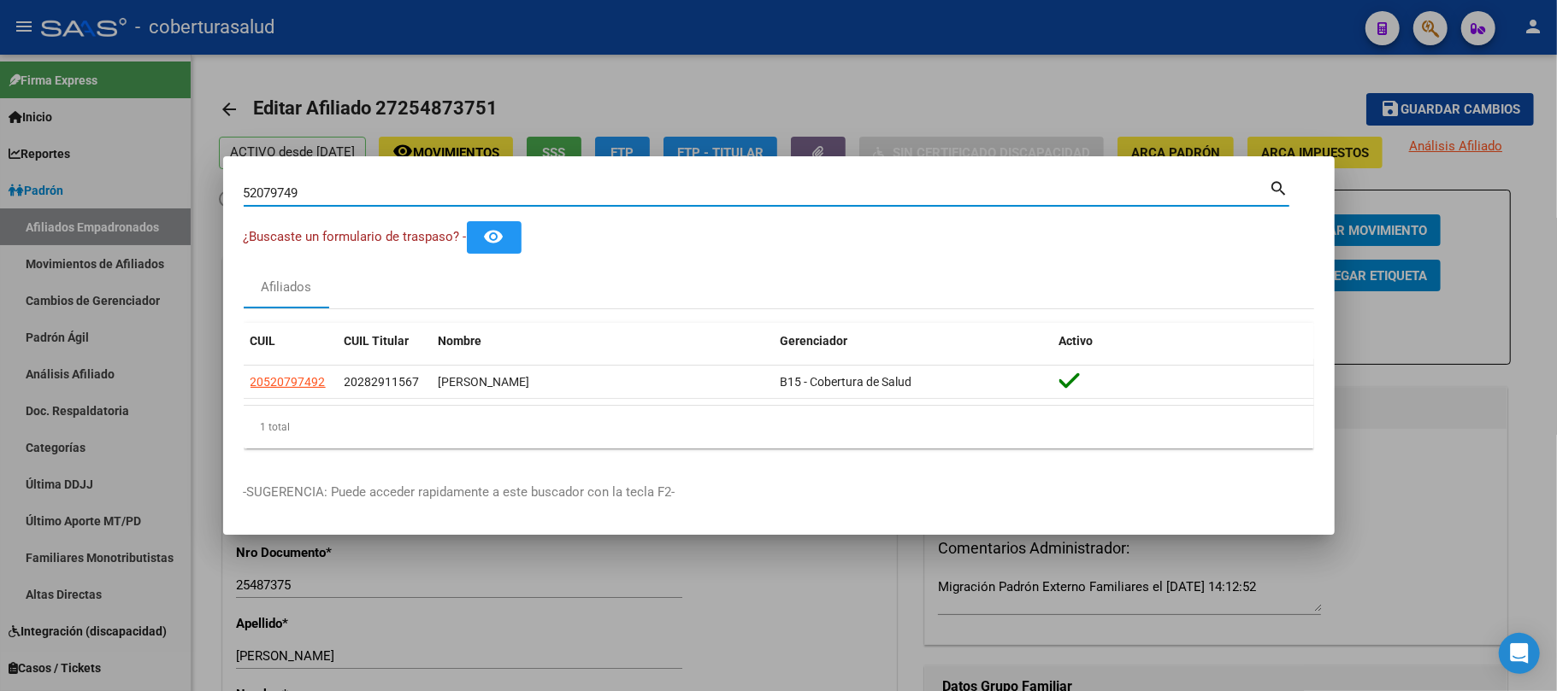
click at [316, 195] on input "52079749" at bounding box center [757, 192] width 1026 height 15
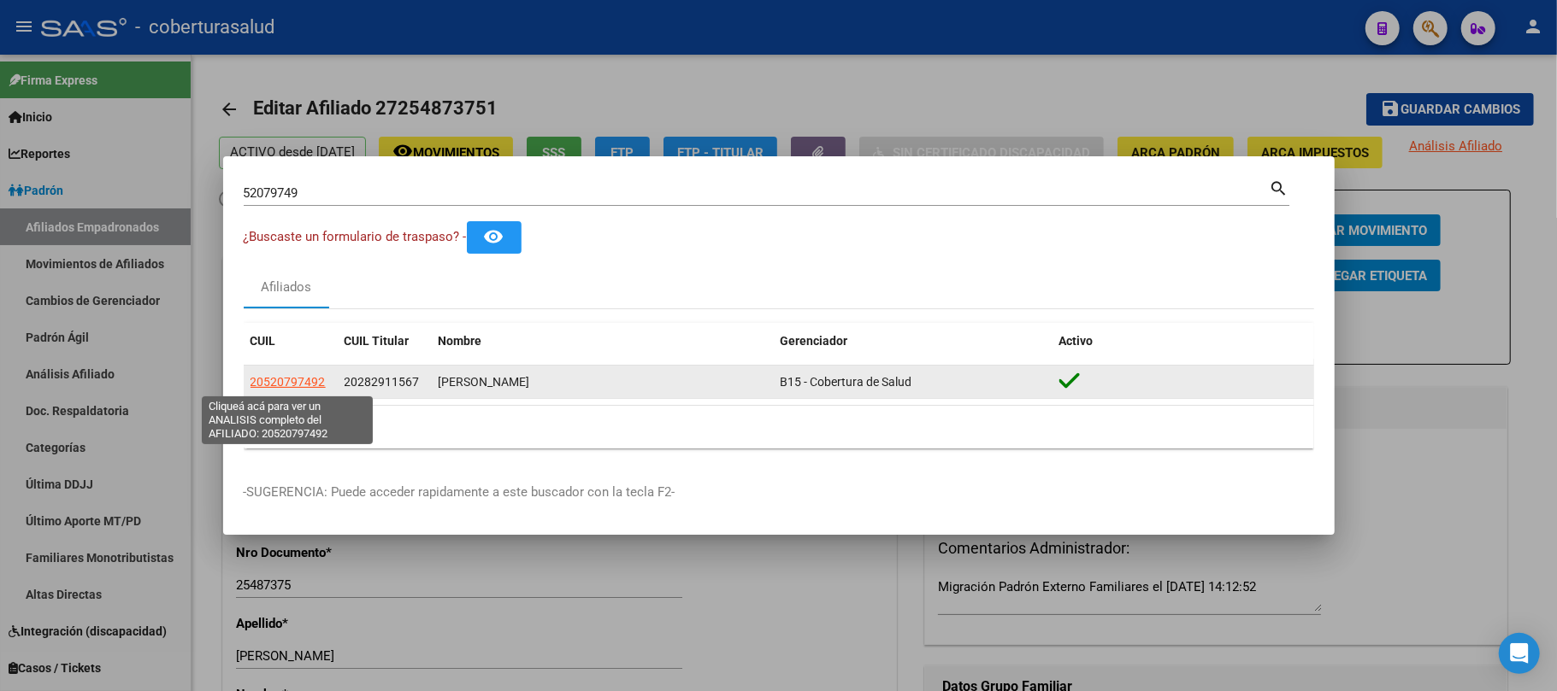
click at [275, 383] on span "20520797492" at bounding box center [287, 382] width 75 height 14
type textarea "20520797492"
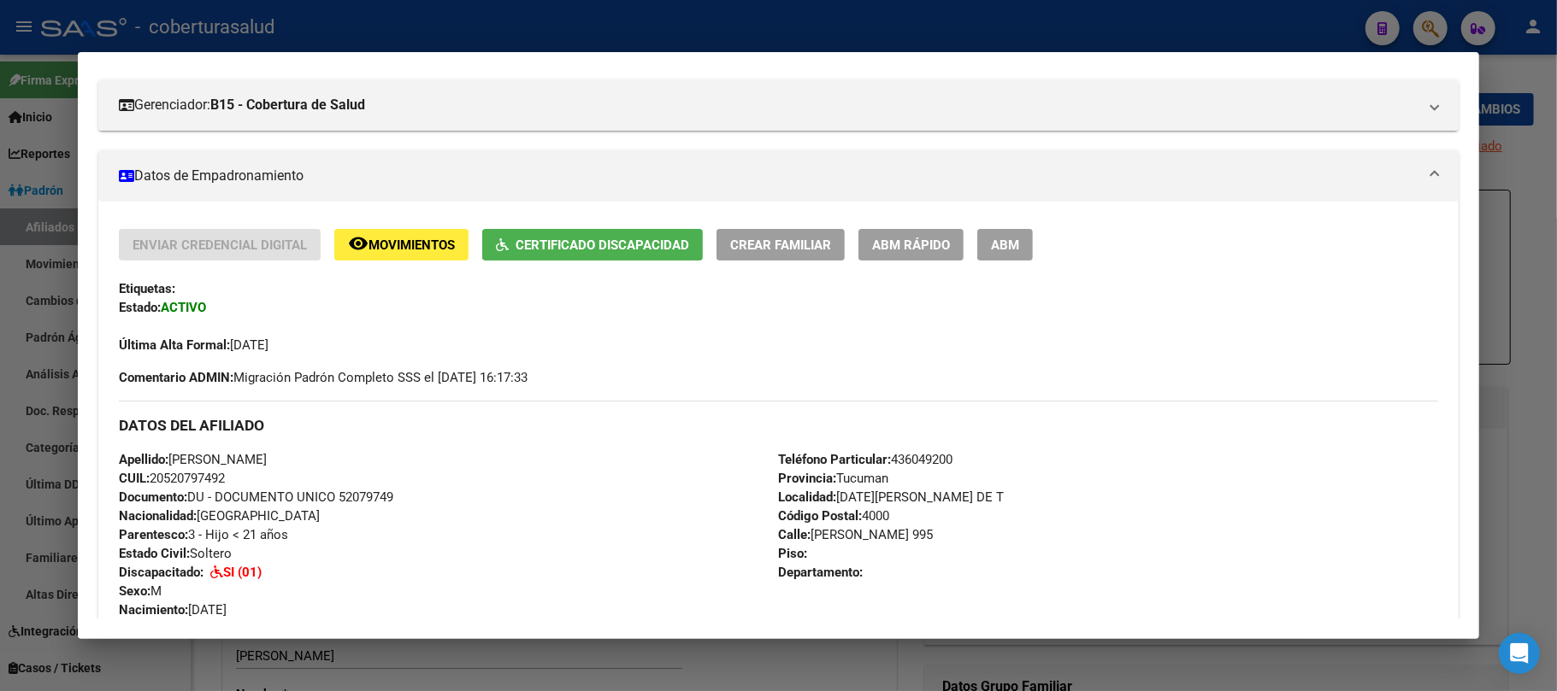
scroll to position [227, 0]
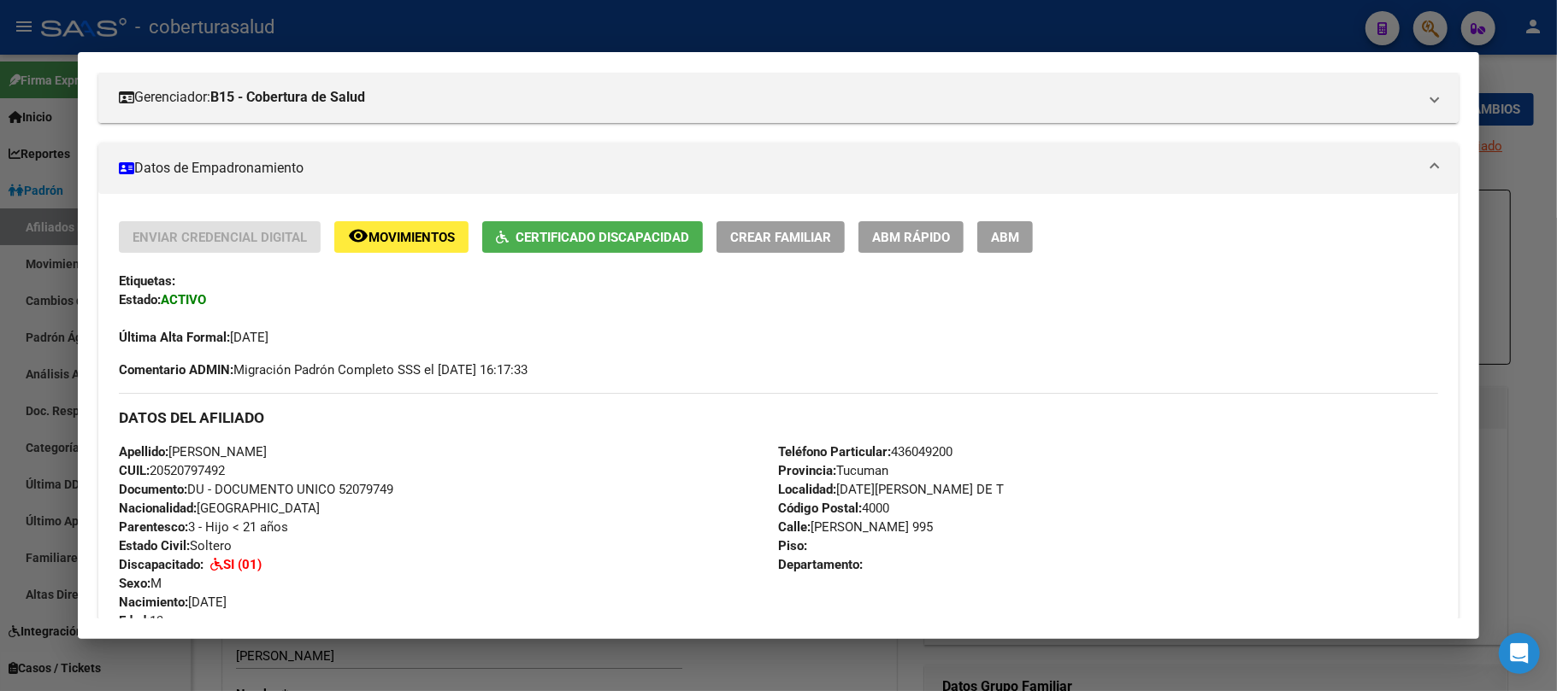
click at [1003, 239] on span "ABM" at bounding box center [1005, 237] width 28 height 15
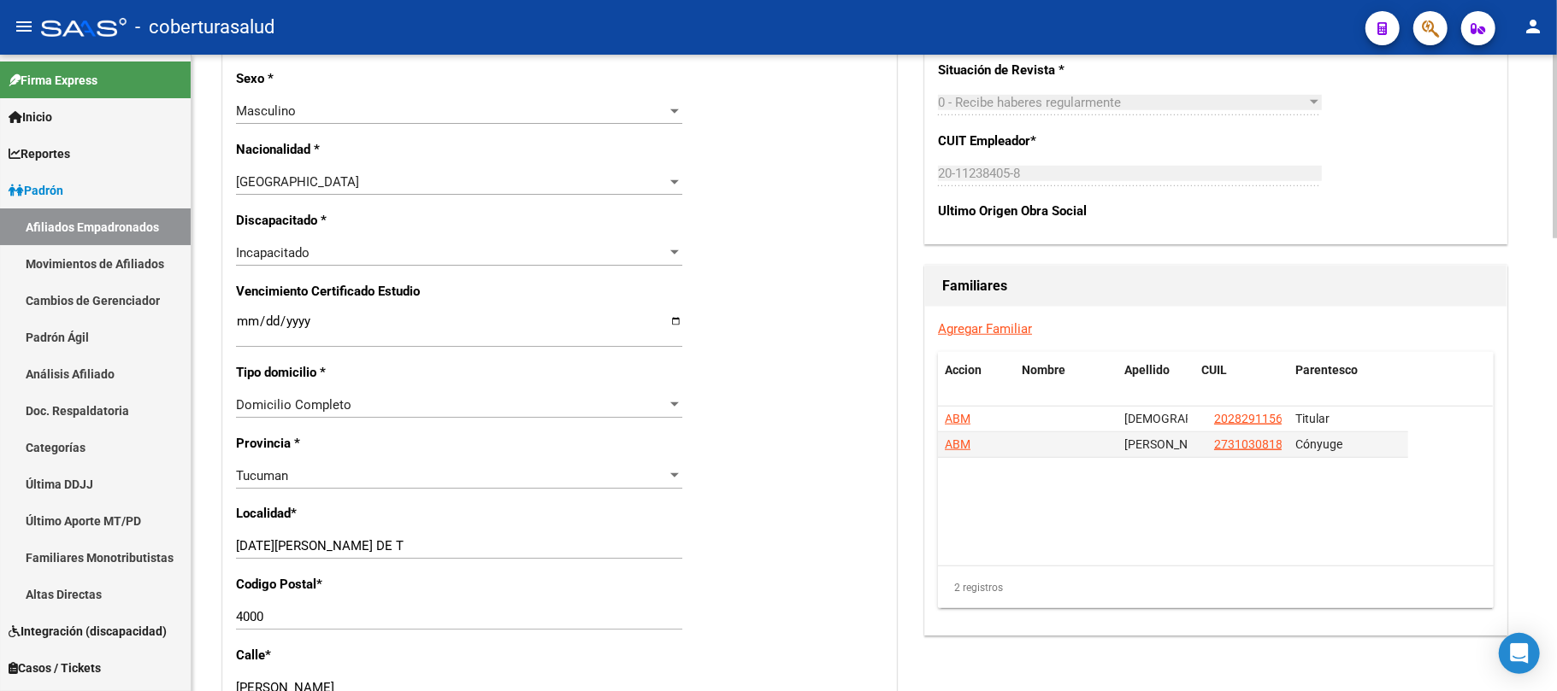
scroll to position [911, 0]
click at [349, 535] on div "[DATE][PERSON_NAME] DE T Ingresar el nombre" at bounding box center [459, 545] width 446 height 26
click at [343, 544] on input "[DATE][PERSON_NAME] DE T" at bounding box center [459, 544] width 446 height 15
type input "[DATE][PERSON_NAME] DE TUCUMAN"
drag, startPoint x: 800, startPoint y: 383, endPoint x: 791, endPoint y: 395, distance: 15.2
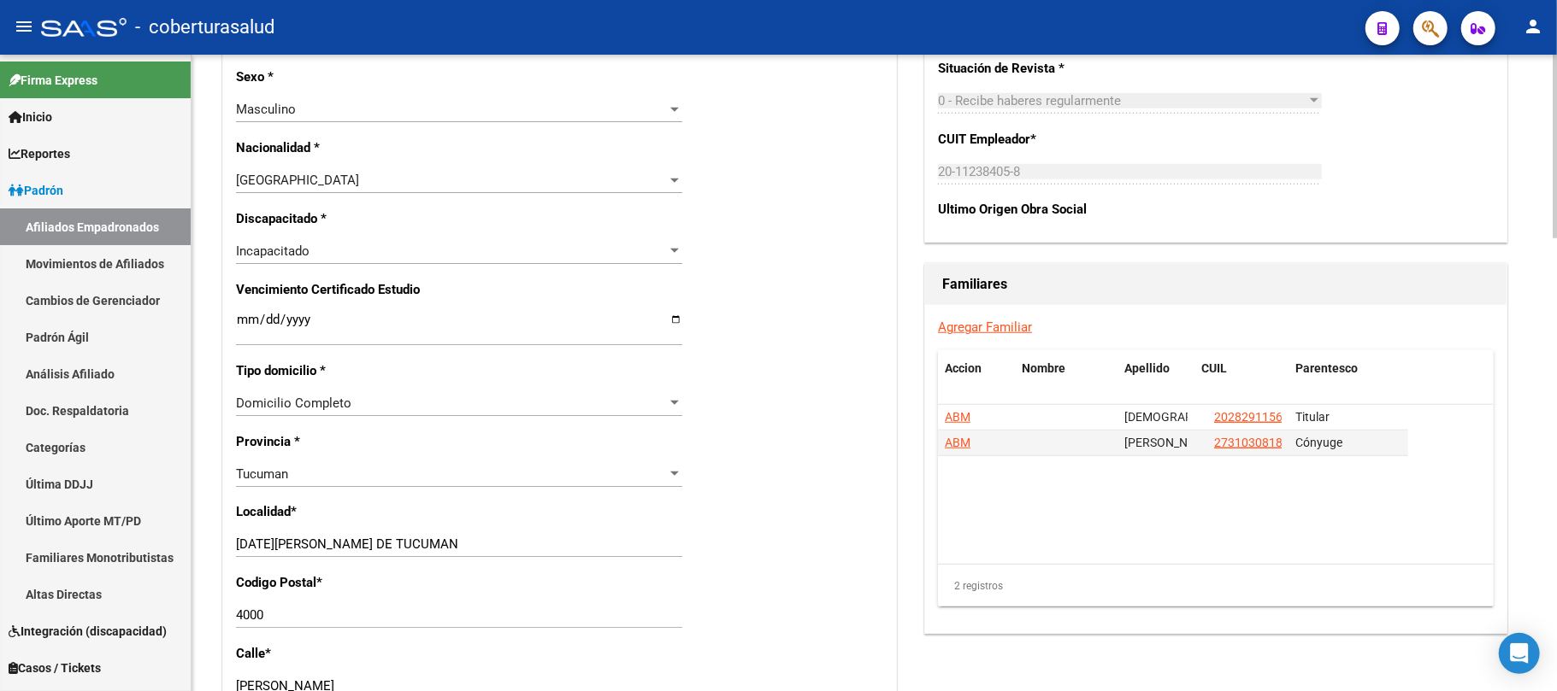
click at [798, 390] on div "Nro Afiliado Ingresar nro CUIL * 20-52079749-2 CUIL ARCA Padrón Ult. Fecha Alta…" at bounding box center [559, 306] width 673 height 1834
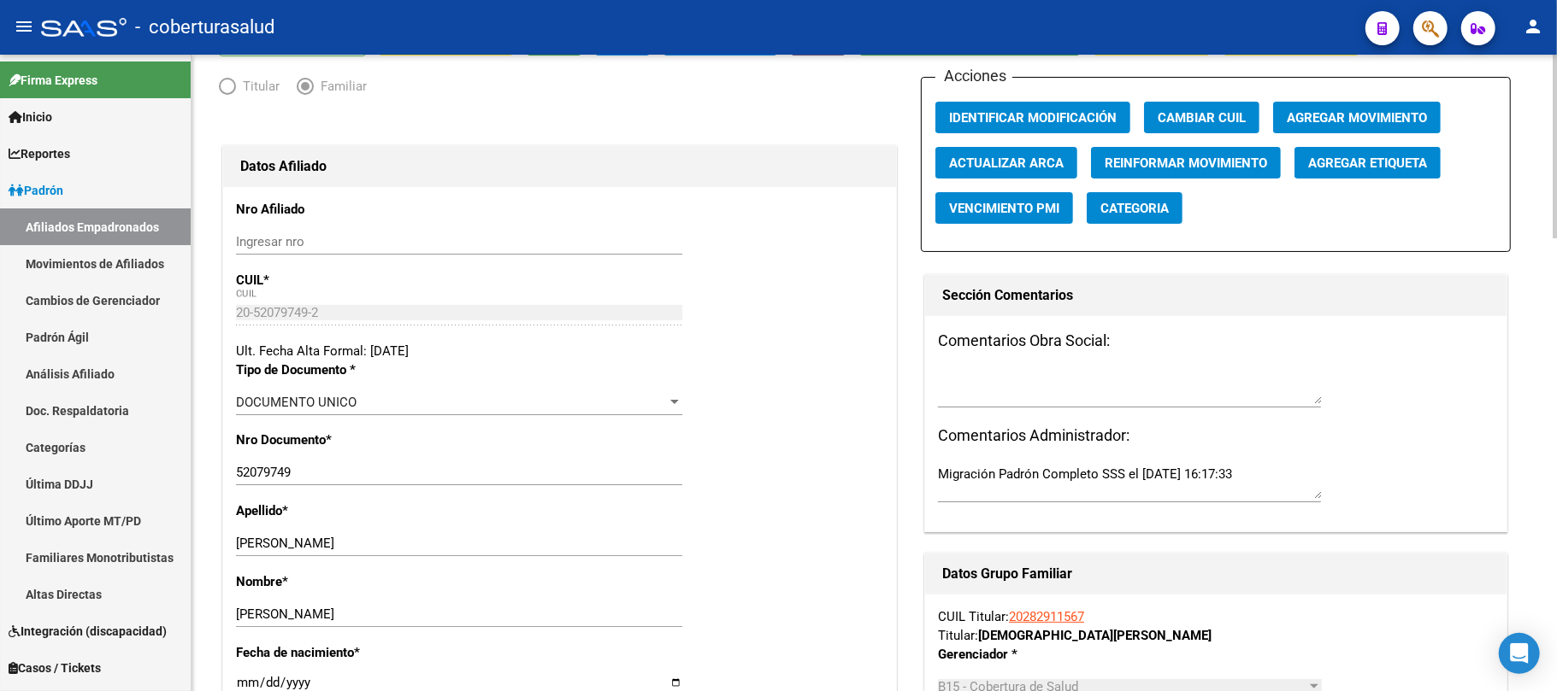
scroll to position [0, 0]
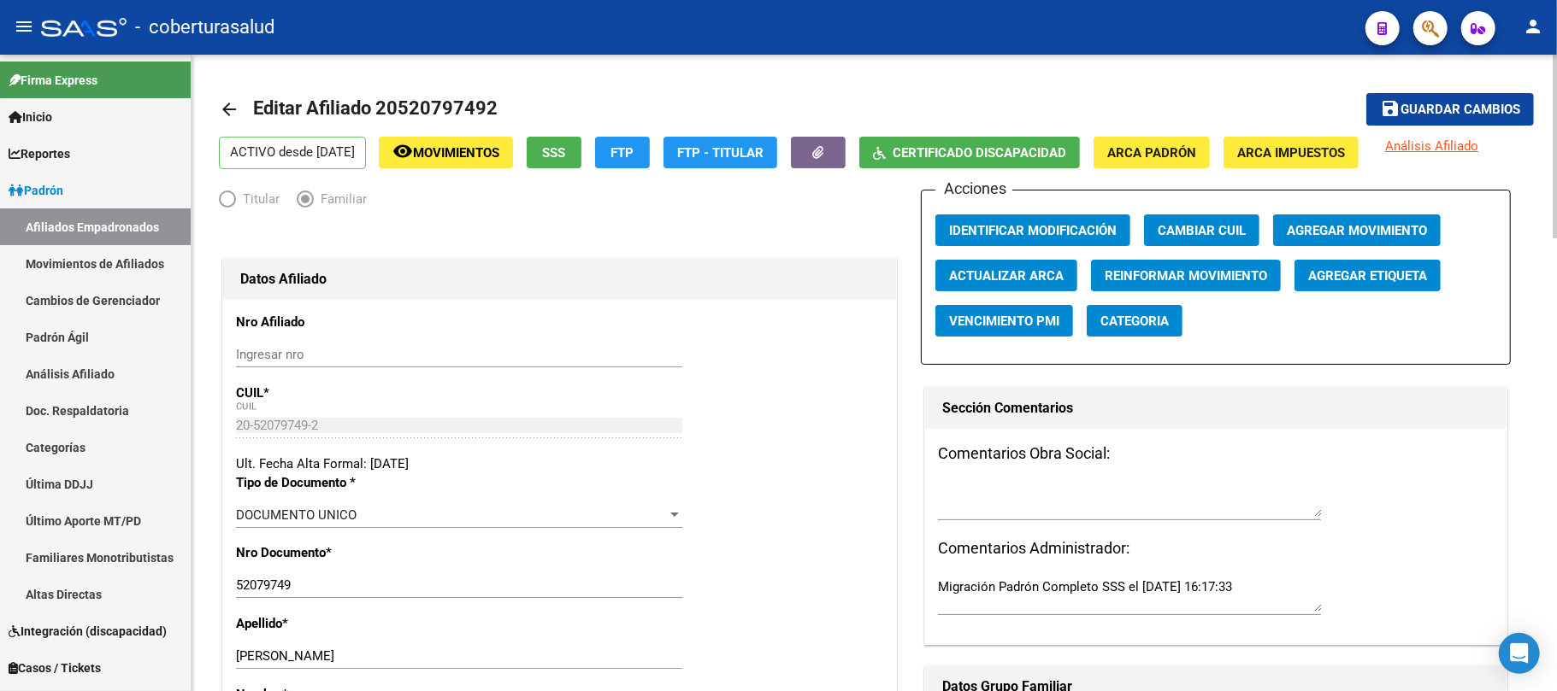
click at [1423, 121] on button "save Guardar cambios" at bounding box center [1450, 109] width 168 height 32
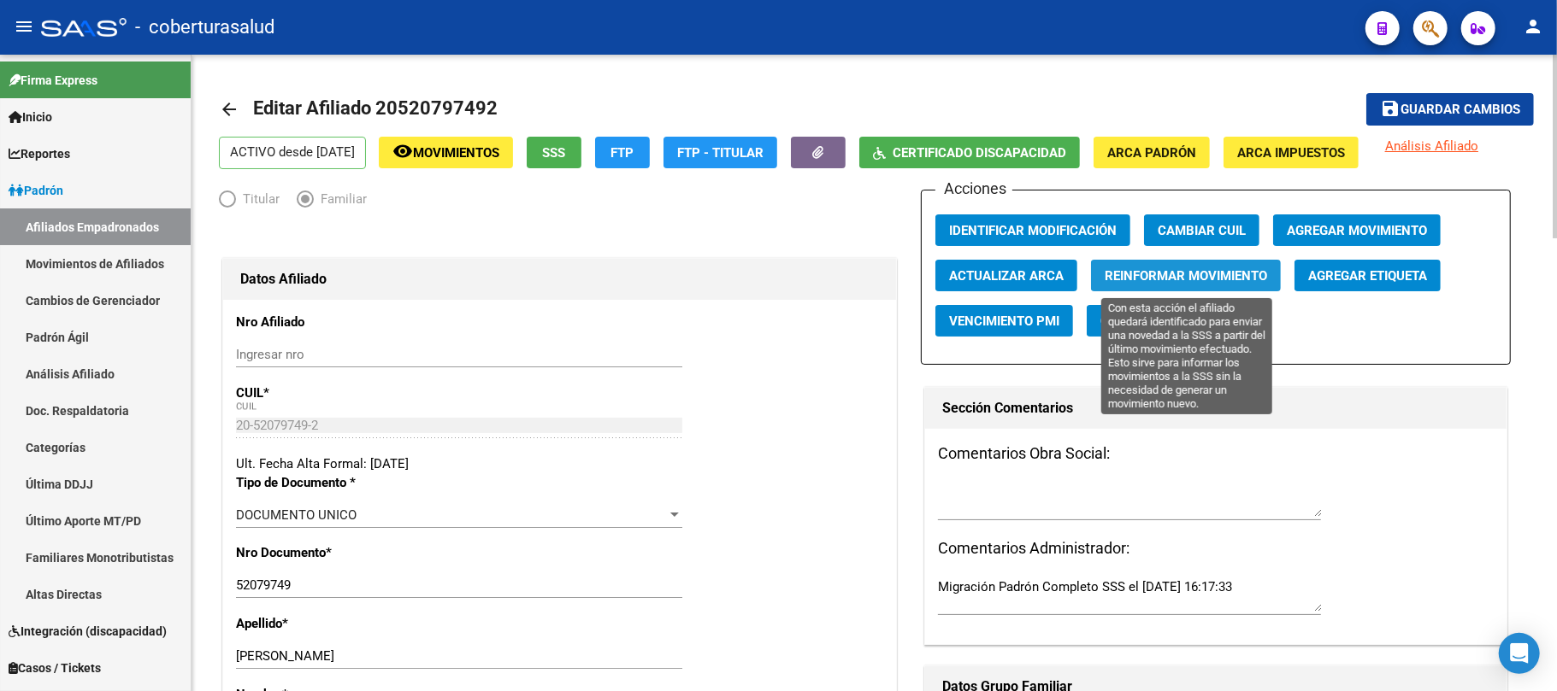
click at [1180, 268] on span "Reinformar Movimiento" at bounding box center [1185, 275] width 162 height 15
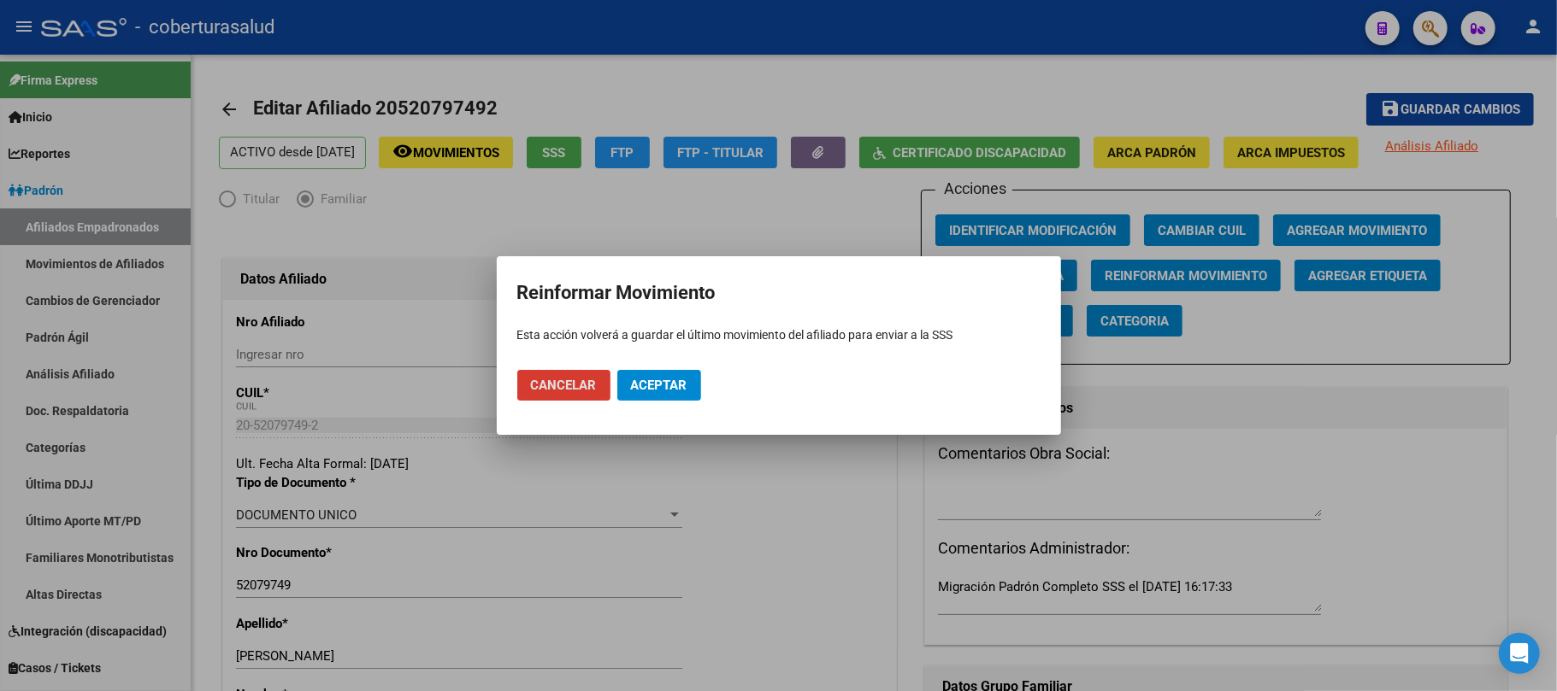
click at [682, 388] on span "Aceptar" at bounding box center [659, 385] width 56 height 15
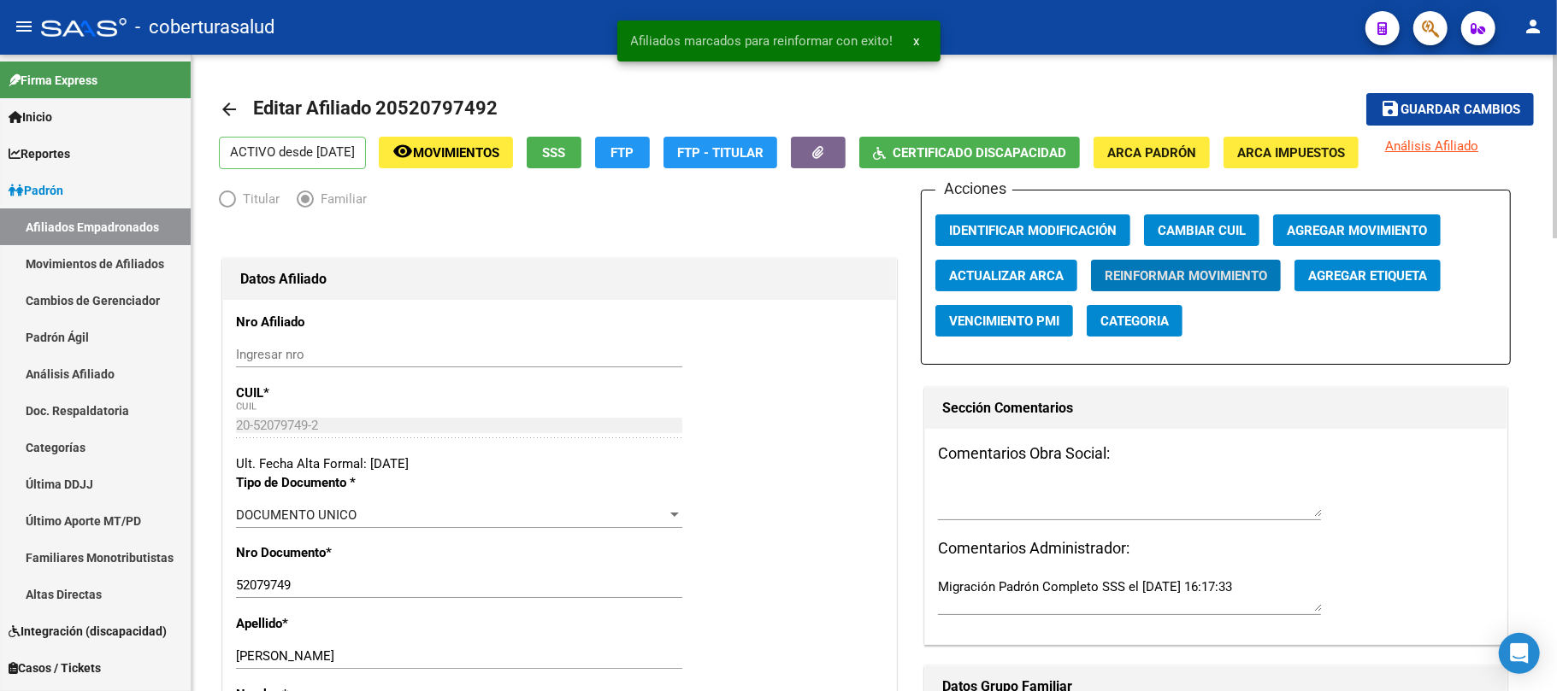
click at [1440, 106] on span "Guardar cambios" at bounding box center [1460, 110] width 120 height 15
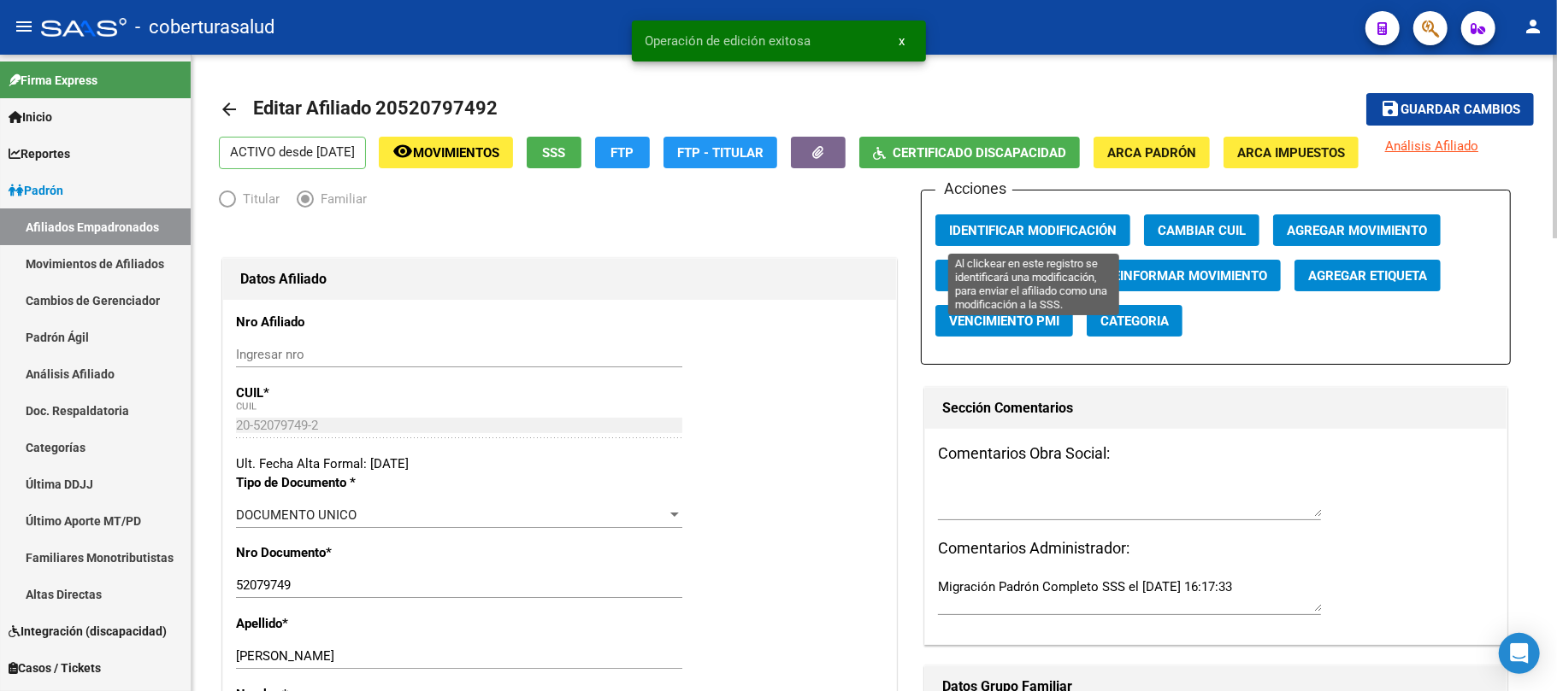
click at [1003, 227] on span "Identificar Modificación" at bounding box center [1033, 230] width 168 height 15
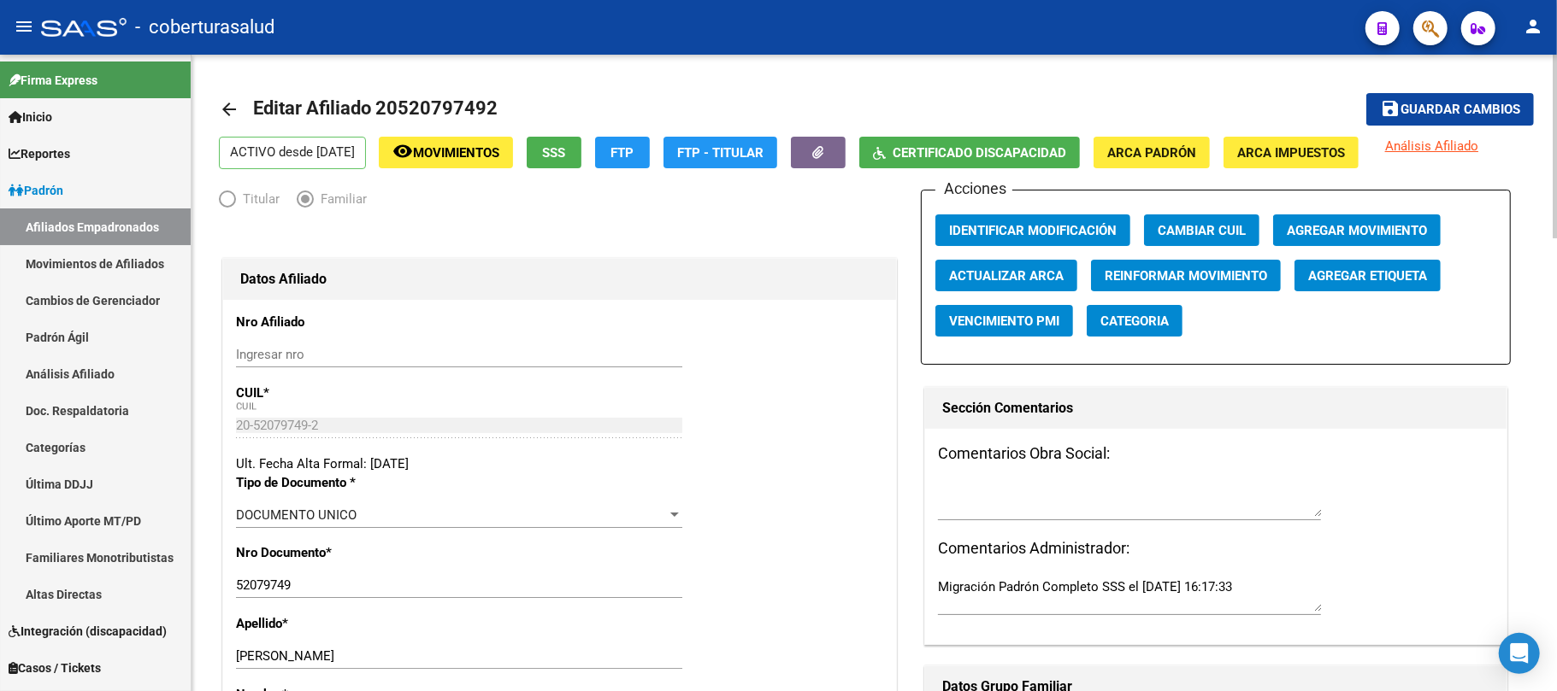
click at [1416, 115] on span "Guardar cambios" at bounding box center [1460, 110] width 120 height 15
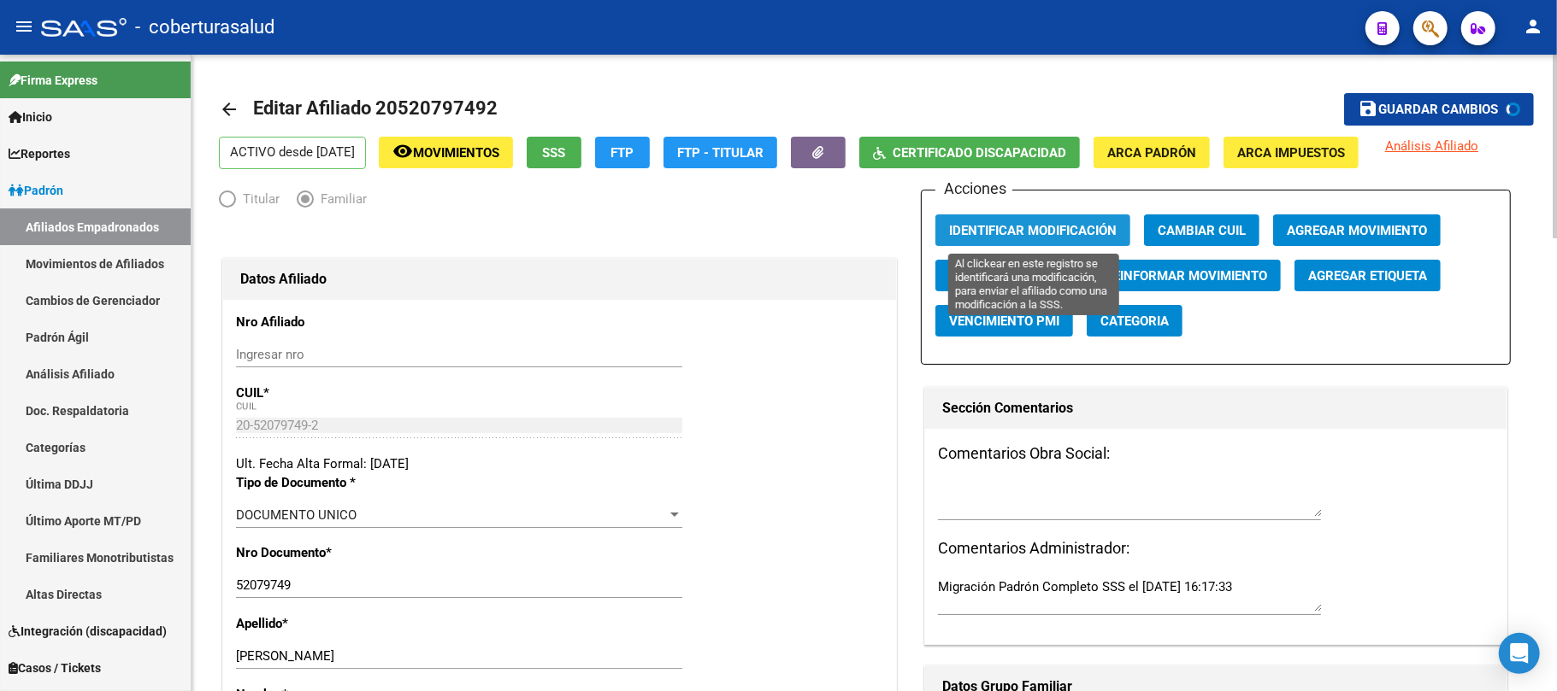
click at [1095, 229] on span "Identificar Modificación" at bounding box center [1033, 230] width 168 height 15
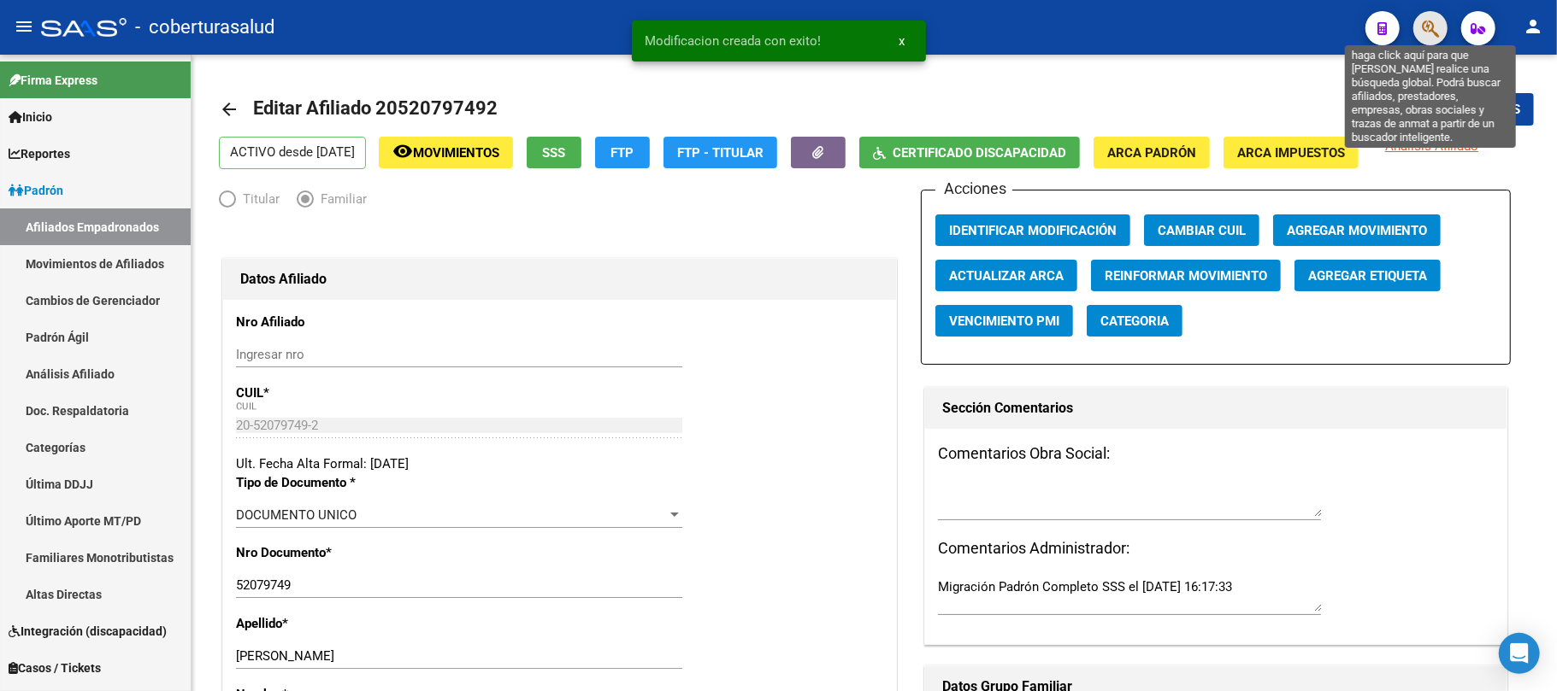
click at [1424, 26] on icon "button" at bounding box center [1429, 29] width 17 height 20
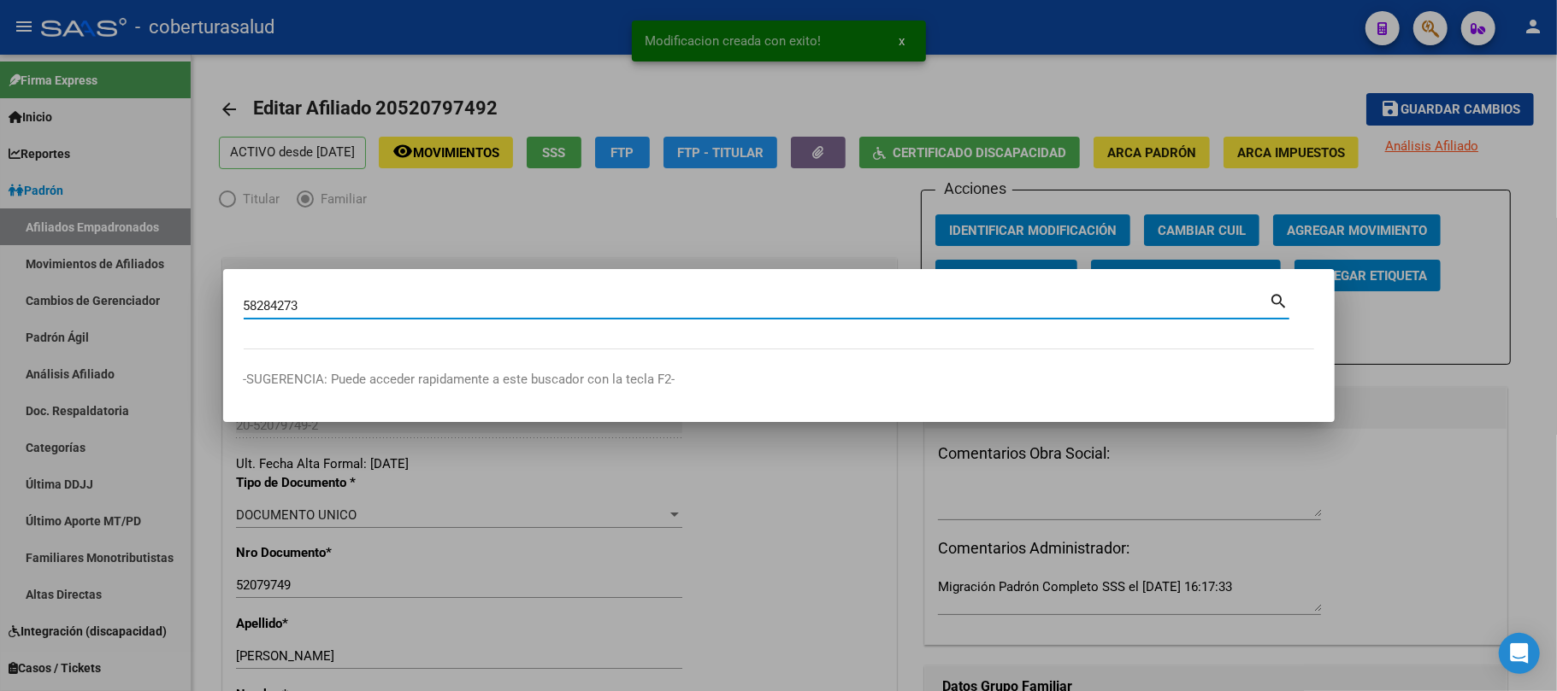
type input "58284273"
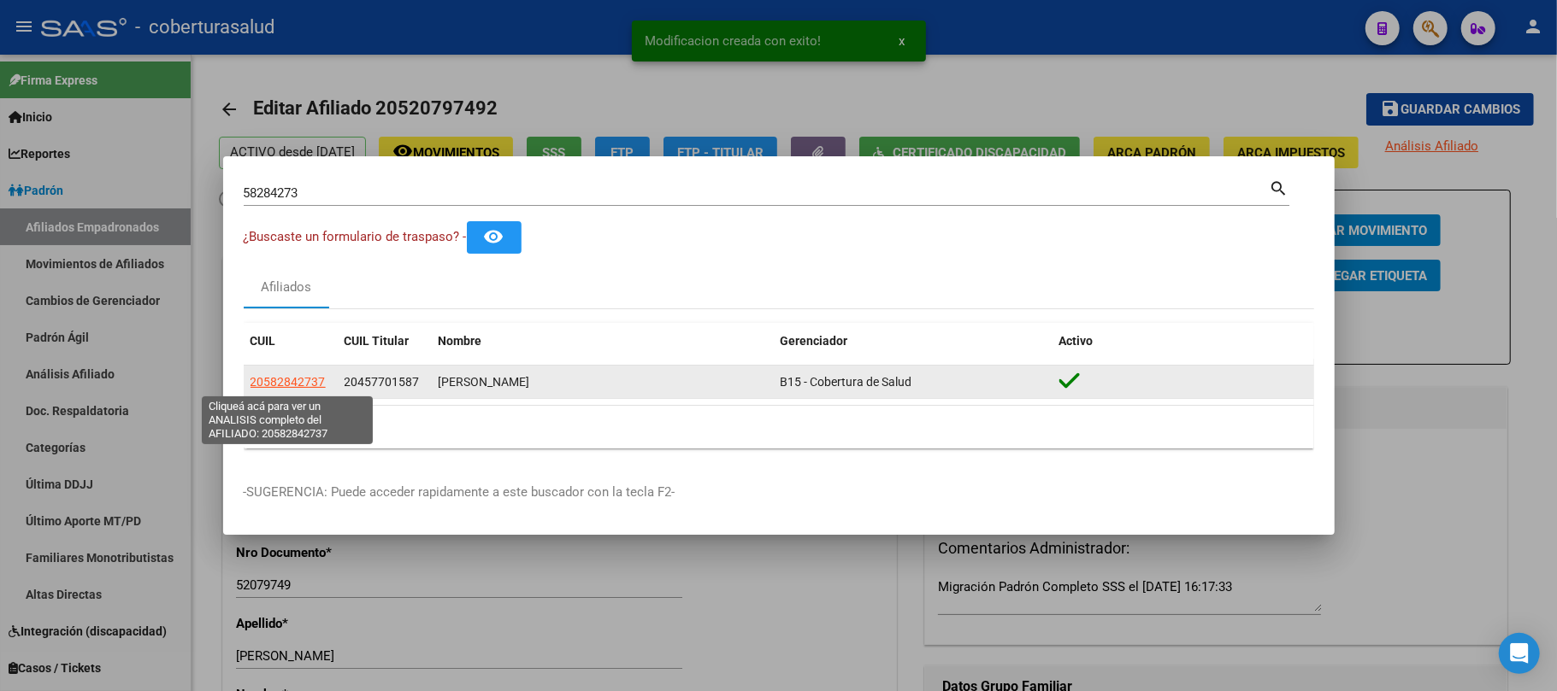
click at [288, 378] on span "20582842737" at bounding box center [287, 382] width 75 height 14
type textarea "20582842737"
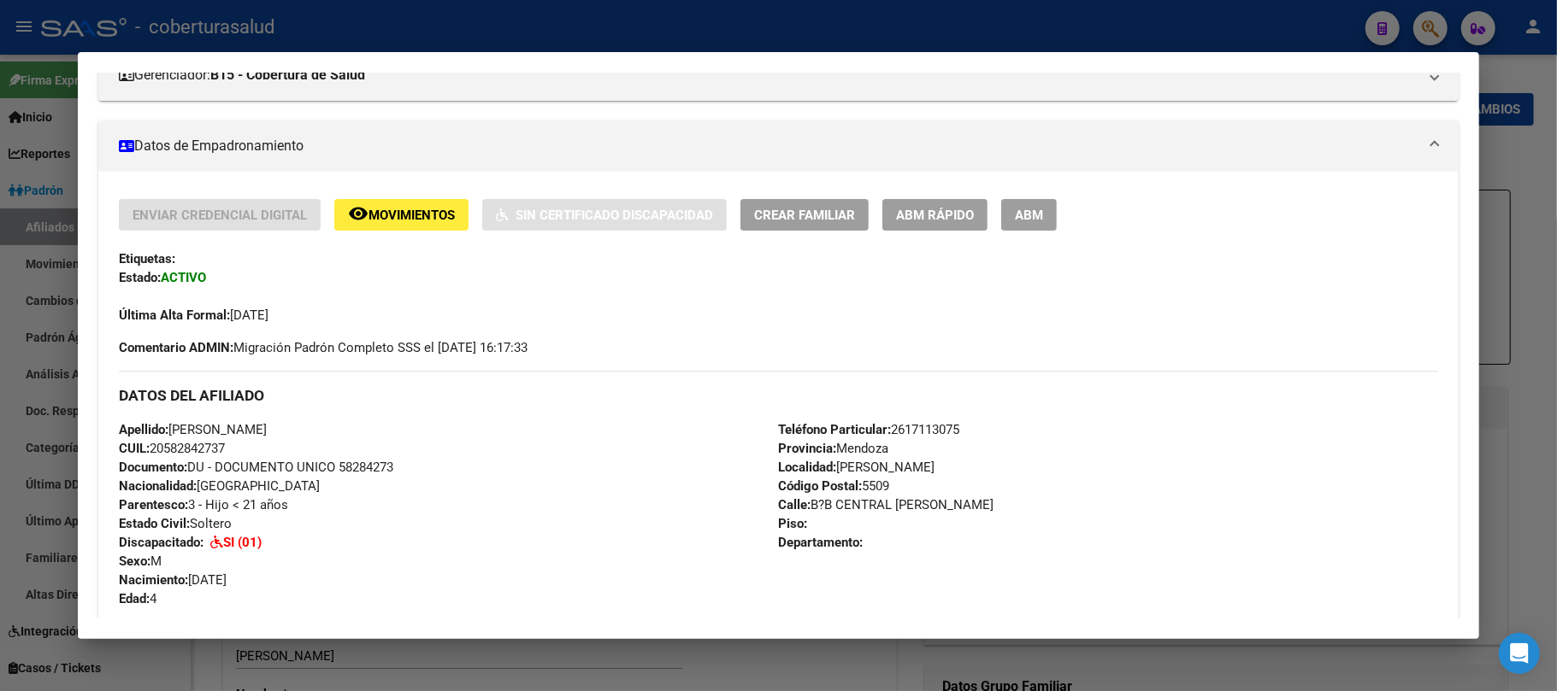
scroll to position [227, 0]
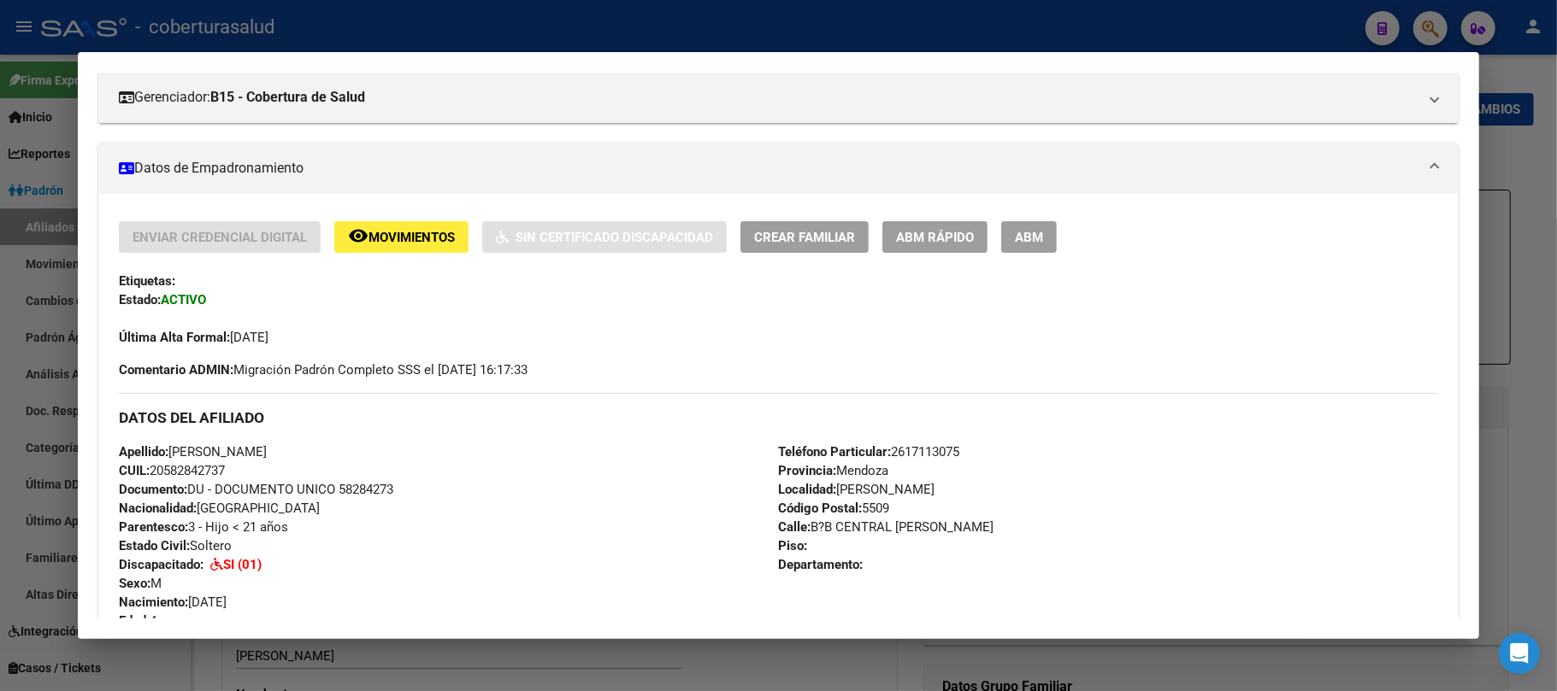
click at [1033, 241] on span "ABM" at bounding box center [1029, 237] width 28 height 15
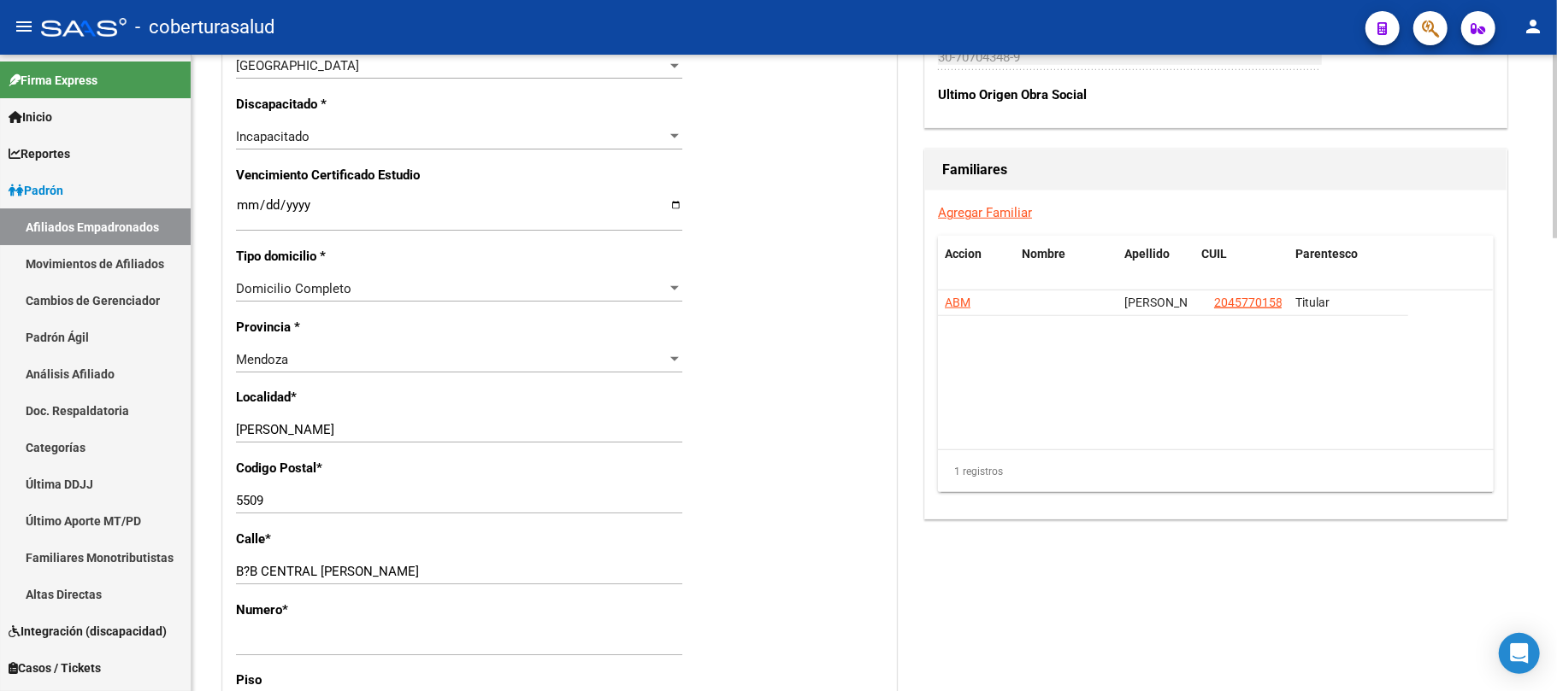
scroll to position [1139, 0]
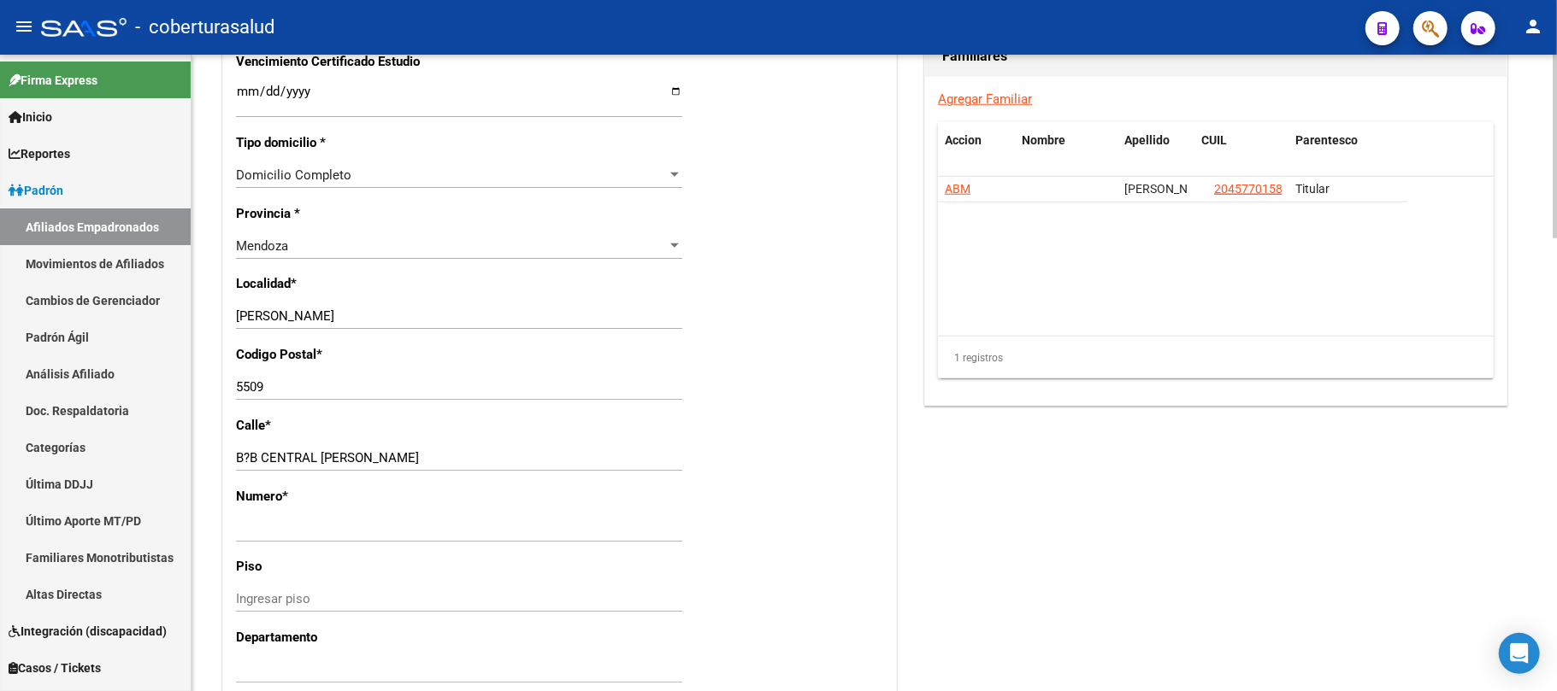
click at [256, 456] on input "B?B CENTRAL [PERSON_NAME]" at bounding box center [459, 457] width 446 height 15
type input "B° CENTRAL [PERSON_NAME]"
click at [835, 390] on div "Nro Afiliado Ingresar nro CUIL * 20-58284273-7 CUIL ARCA Padrón Ult. Fecha Alta…" at bounding box center [559, 78] width 673 height 1834
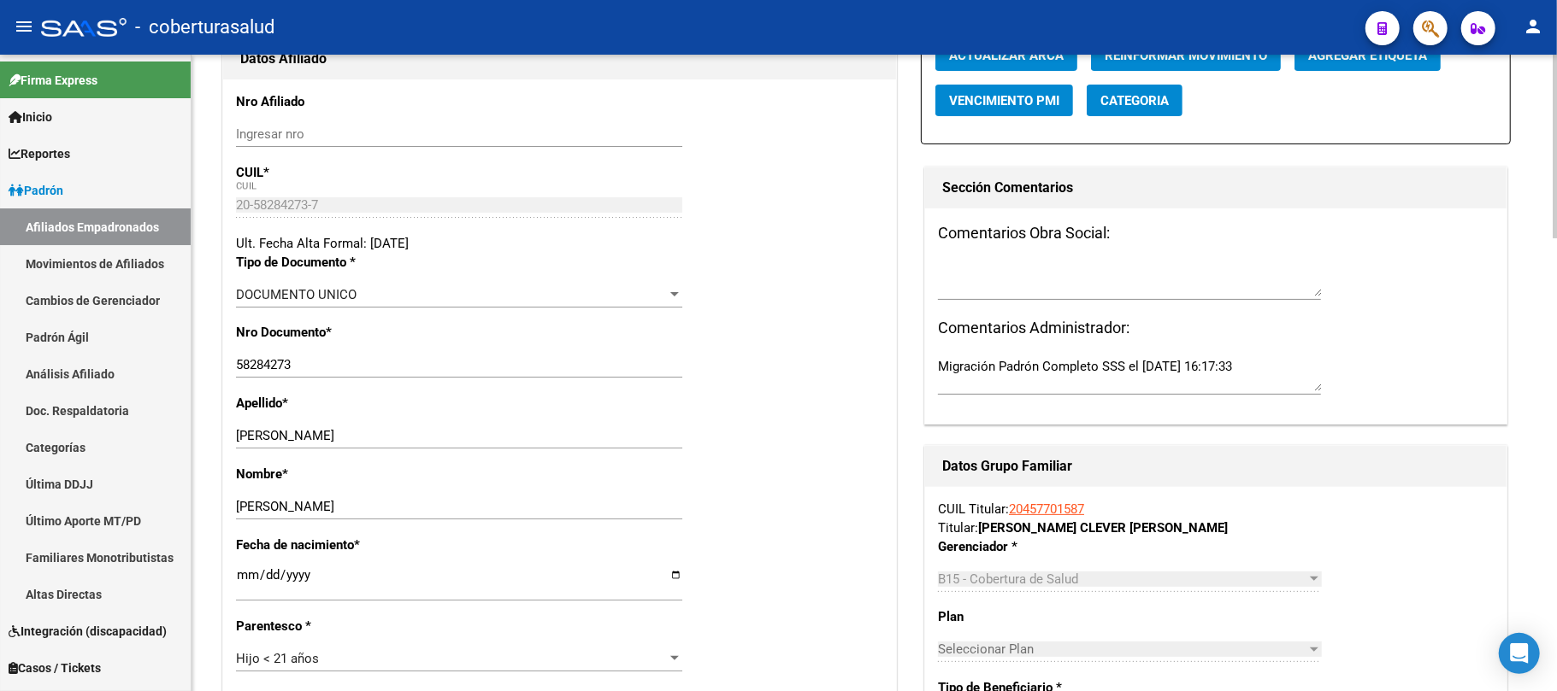
scroll to position [0, 0]
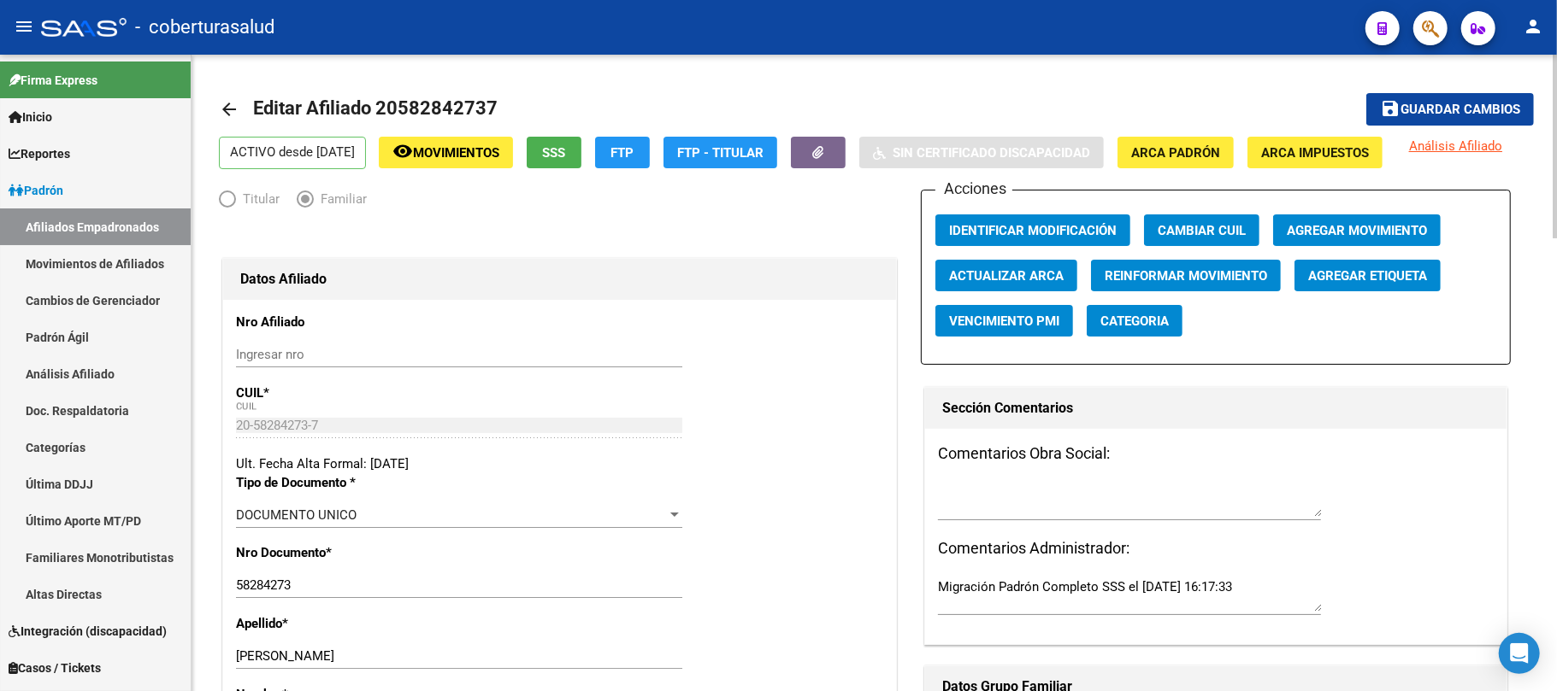
click at [1457, 103] on span "Guardar cambios" at bounding box center [1460, 110] width 120 height 15
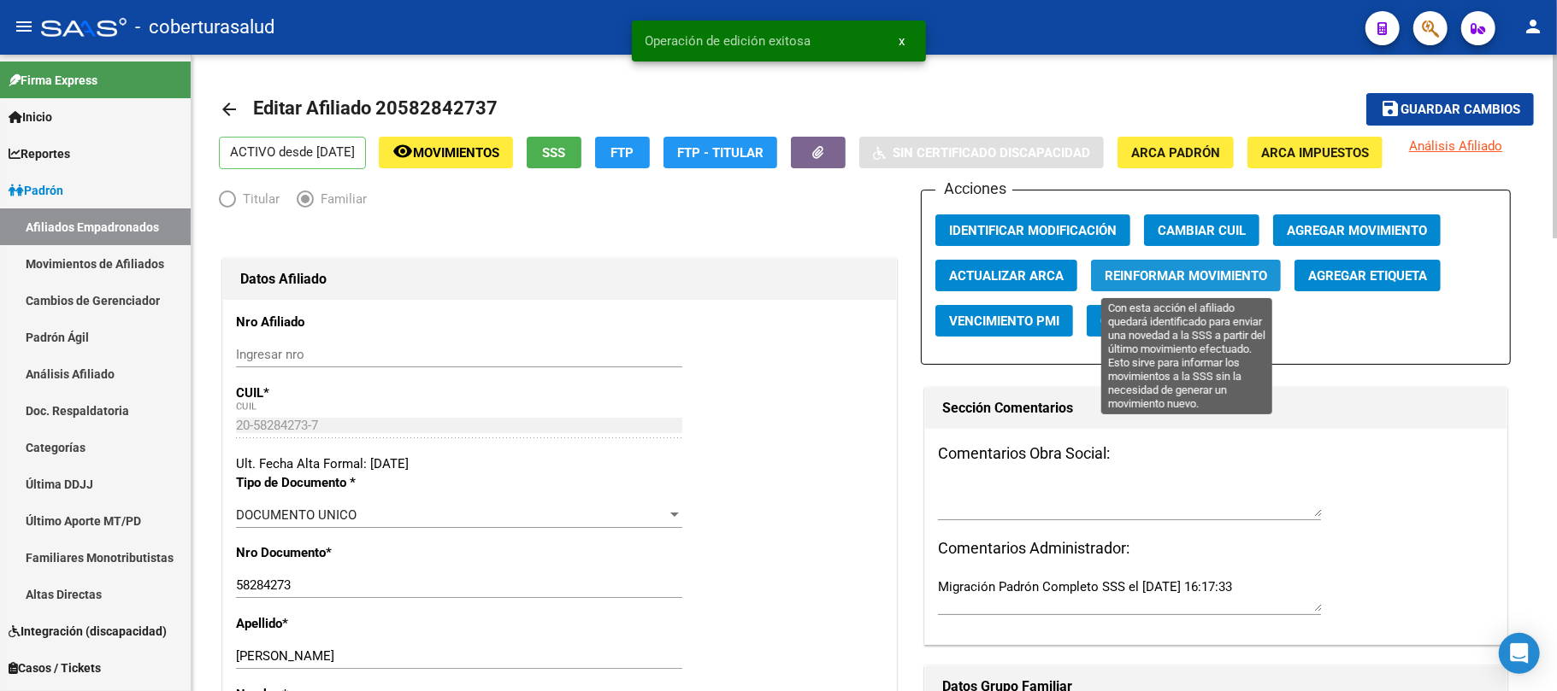
click at [1178, 268] on span "Reinformar Movimiento" at bounding box center [1185, 275] width 162 height 15
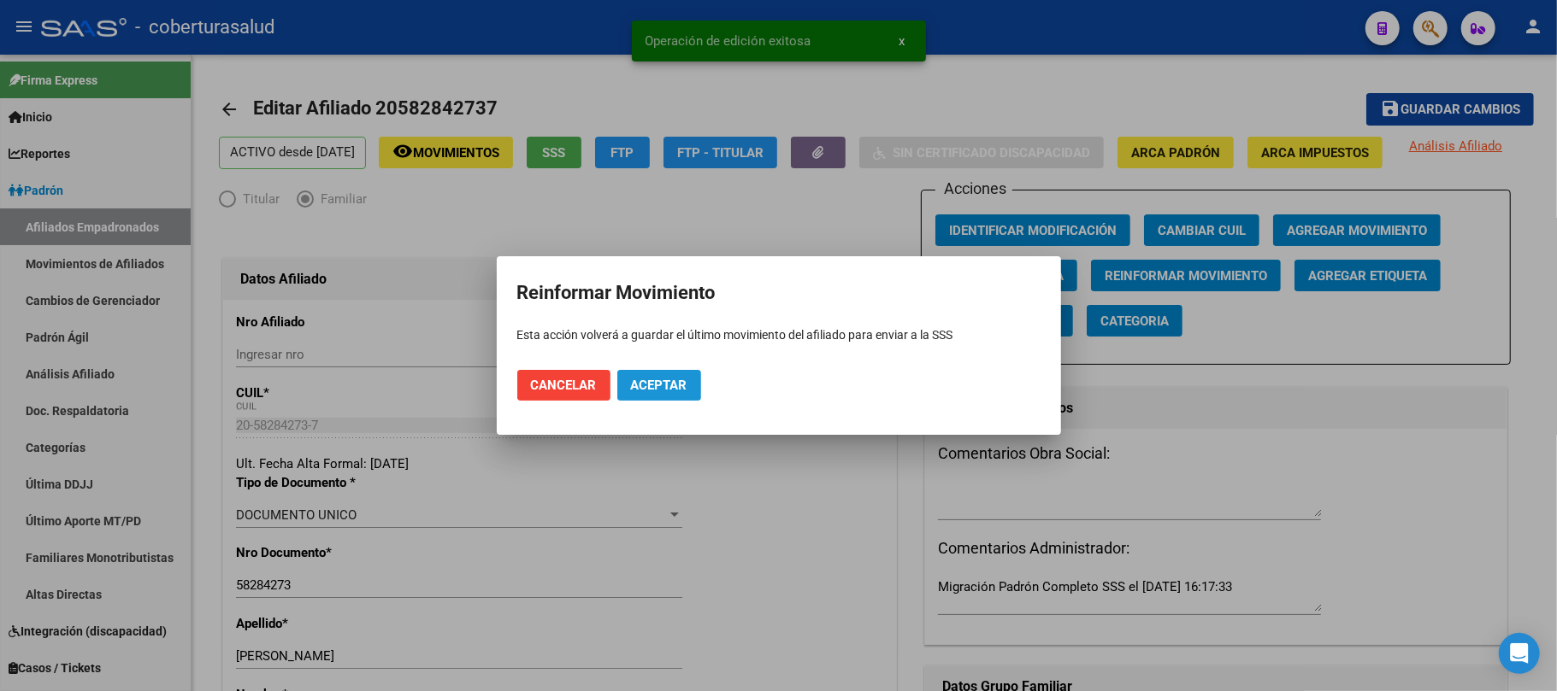
click at [657, 381] on span "Aceptar" at bounding box center [659, 385] width 56 height 15
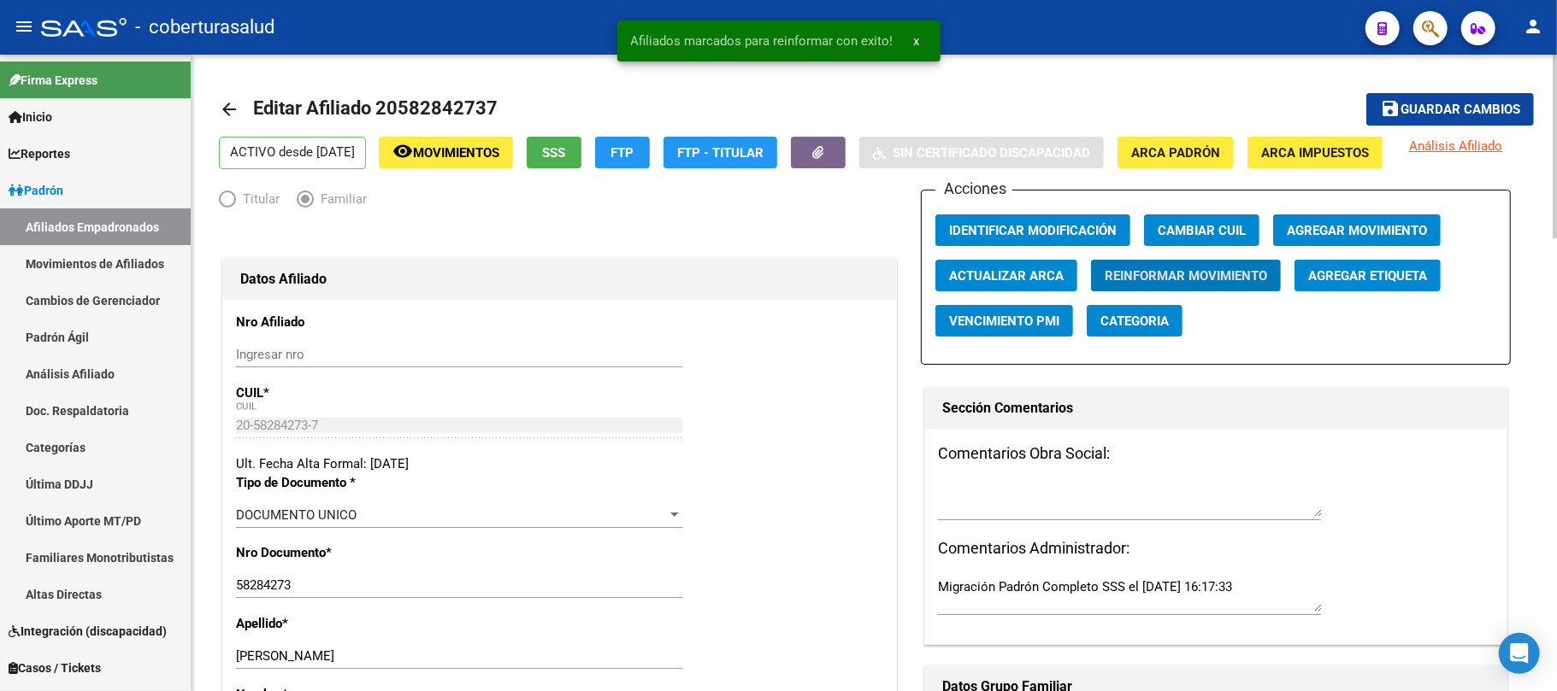
click at [1464, 97] on button "save Guardar cambios" at bounding box center [1450, 109] width 168 height 32
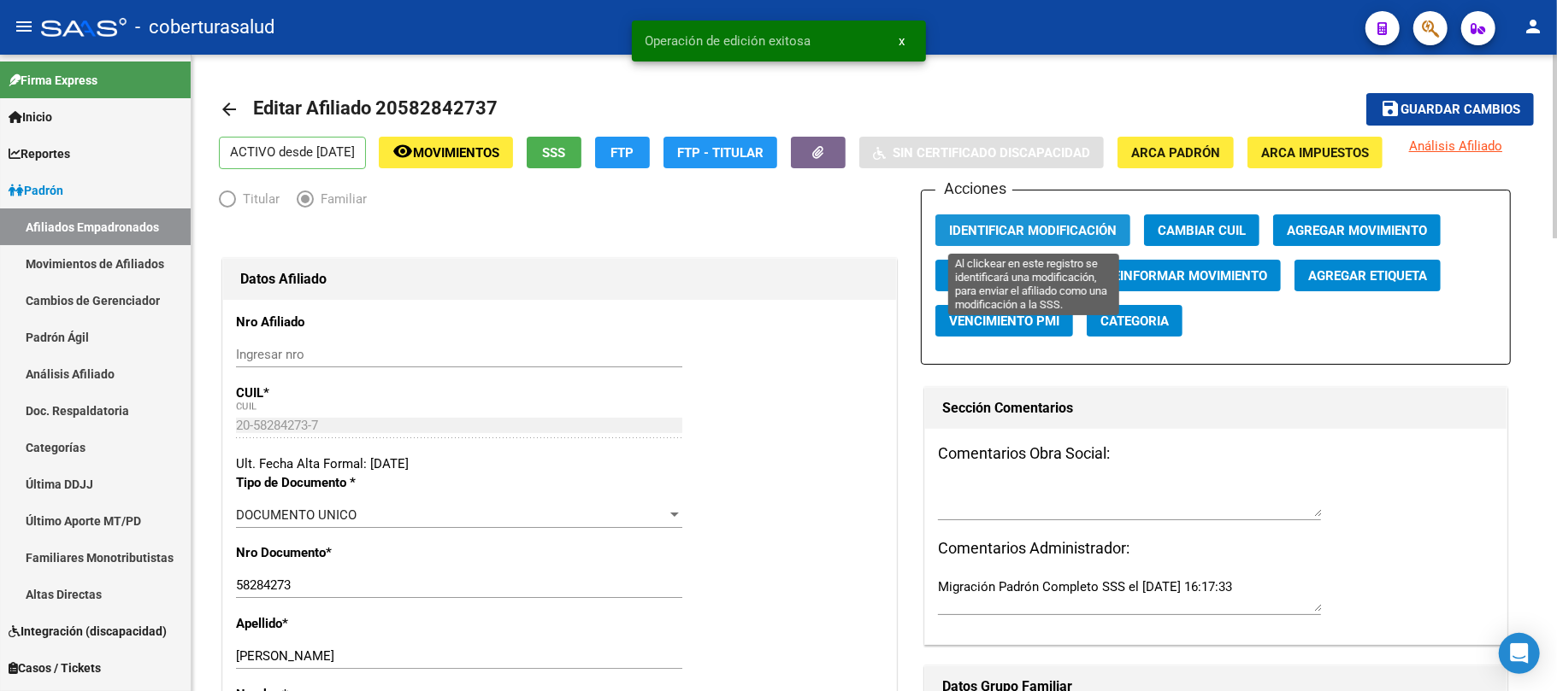
click at [993, 233] on span "Identificar Modificación" at bounding box center [1033, 230] width 168 height 15
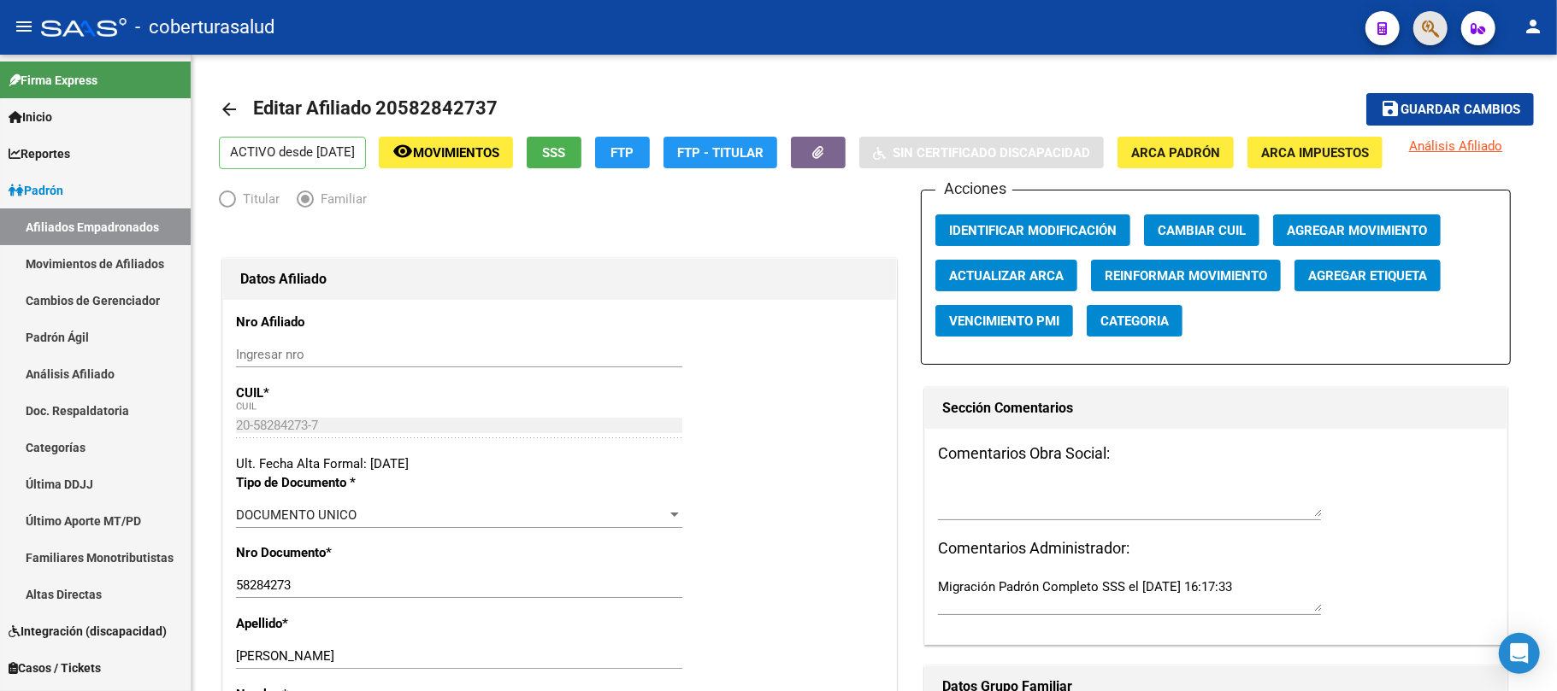
click at [1441, 24] on button "button" at bounding box center [1430, 28] width 34 height 34
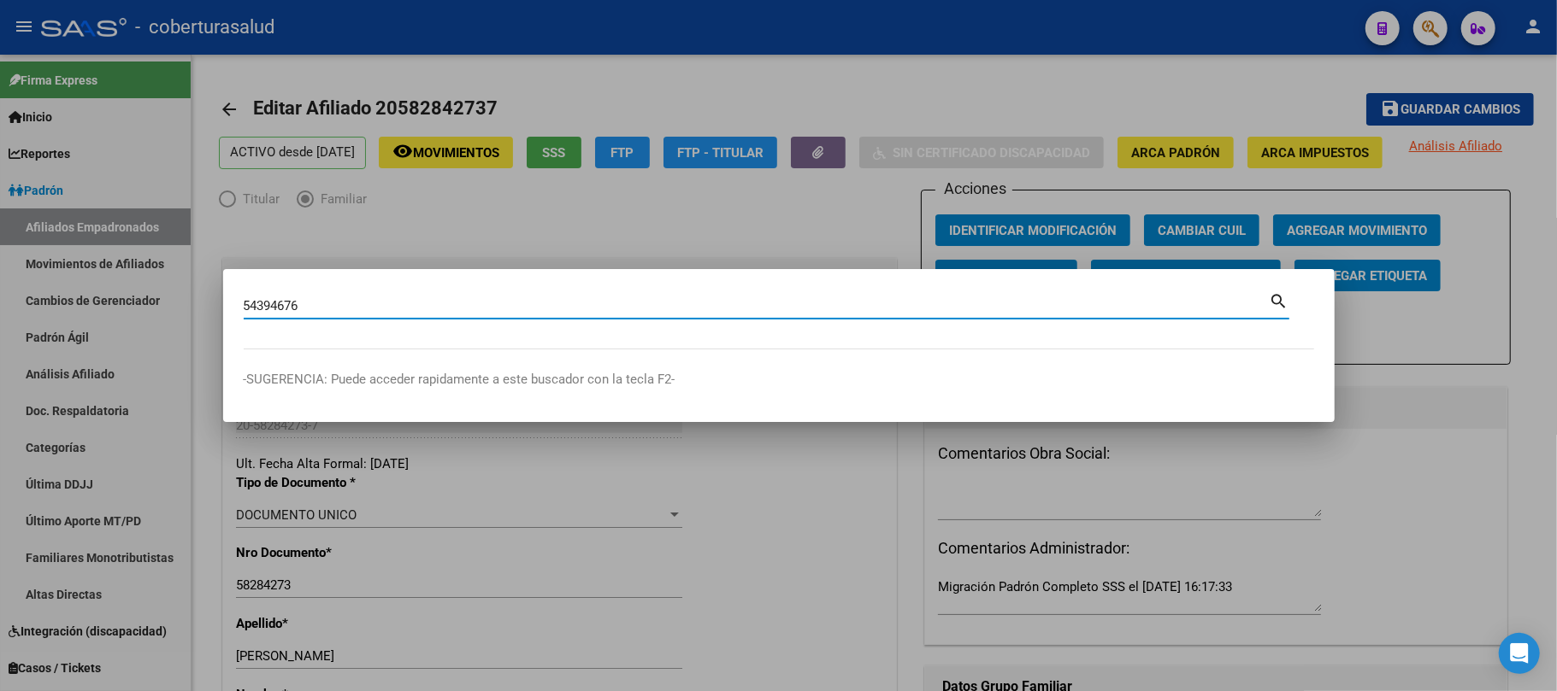
type input "54394676"
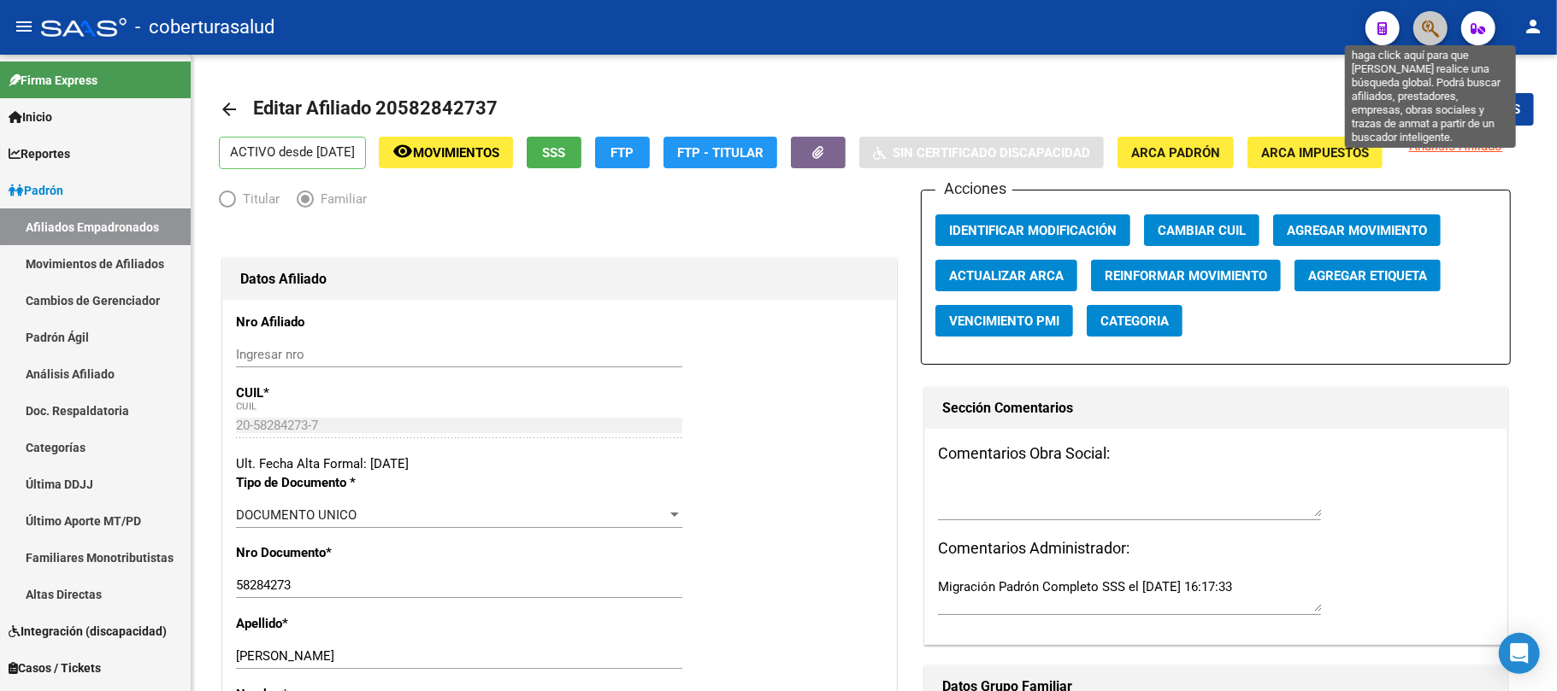
click at [1426, 27] on icon "button" at bounding box center [1429, 29] width 17 height 20
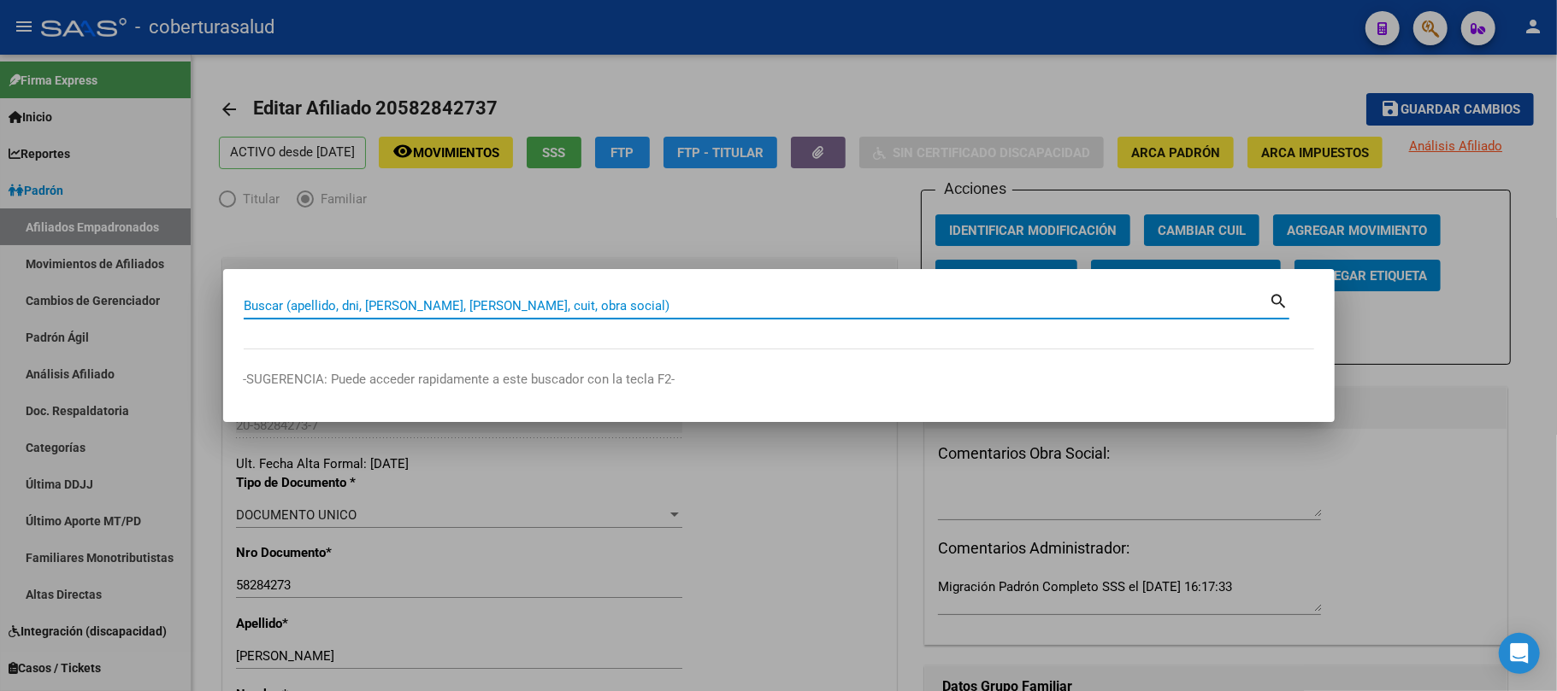
paste input "29491714"
type input "29491714"
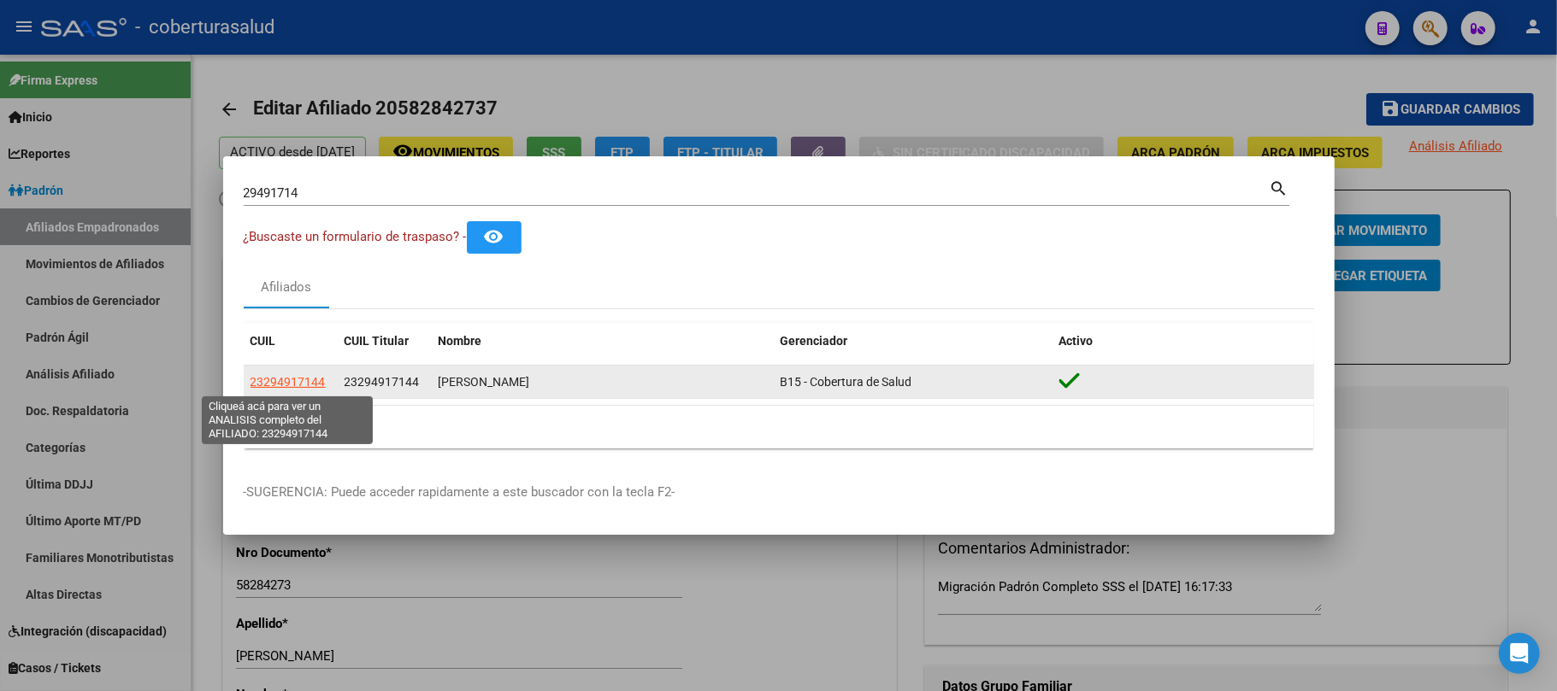
click at [268, 380] on span "23294917144" at bounding box center [287, 382] width 75 height 14
type textarea "23294917144"
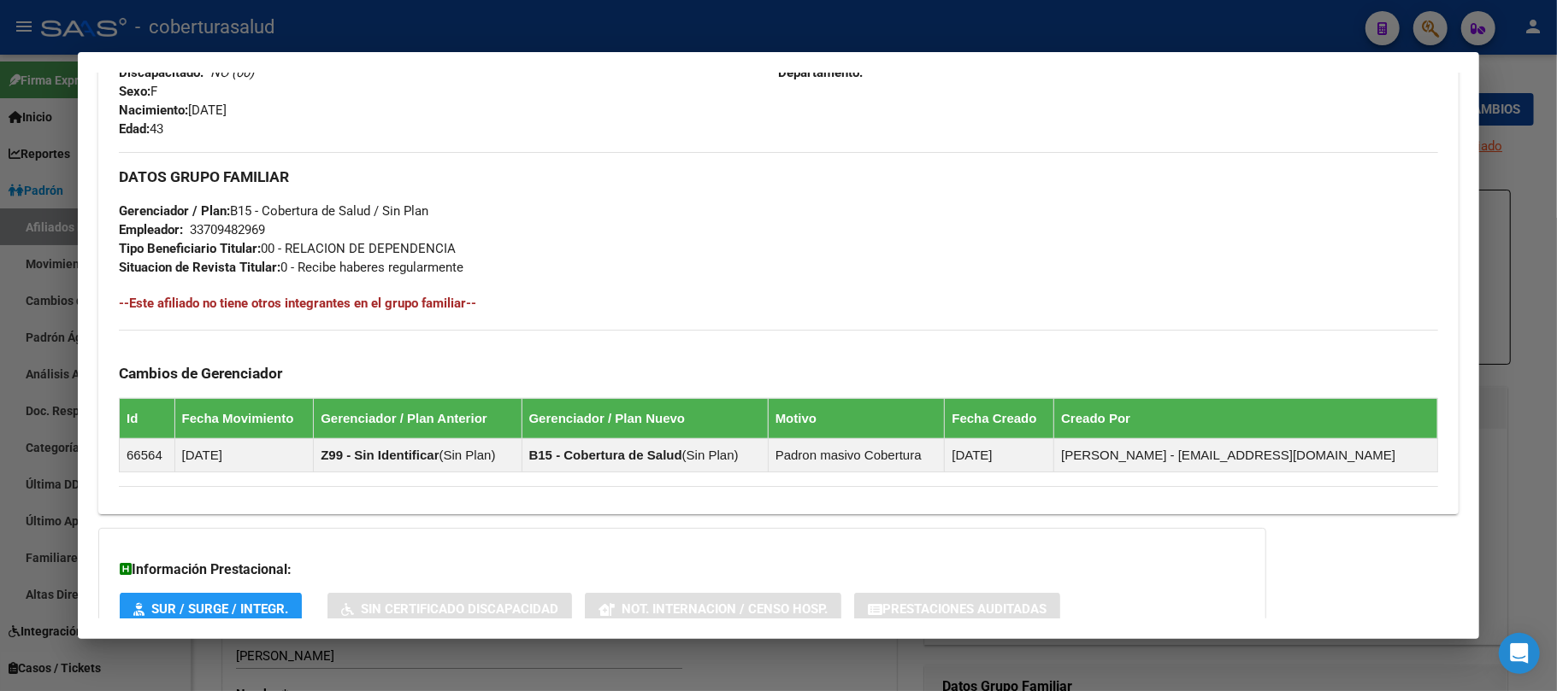
scroll to position [747, 0]
